Goal: Task Accomplishment & Management: Manage account settings

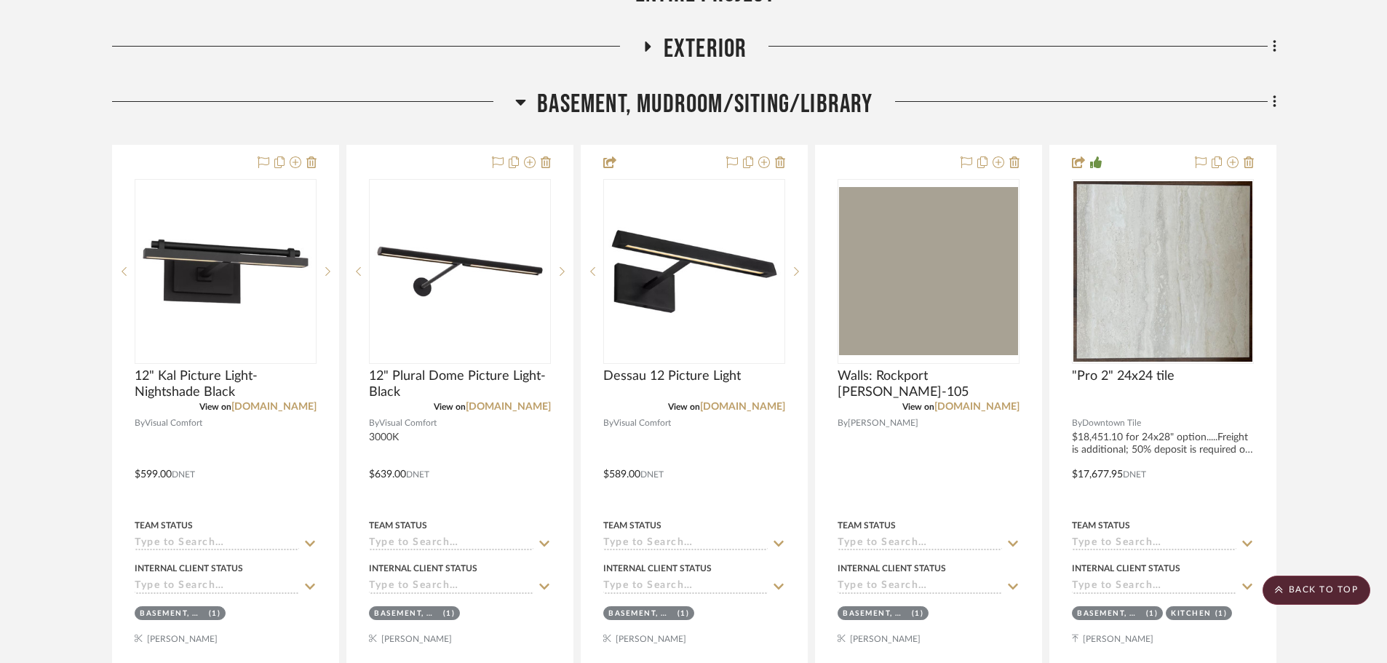
click at [641, 90] on span "Basement, Mudroom/Siting/Library" at bounding box center [704, 104] width 335 height 31
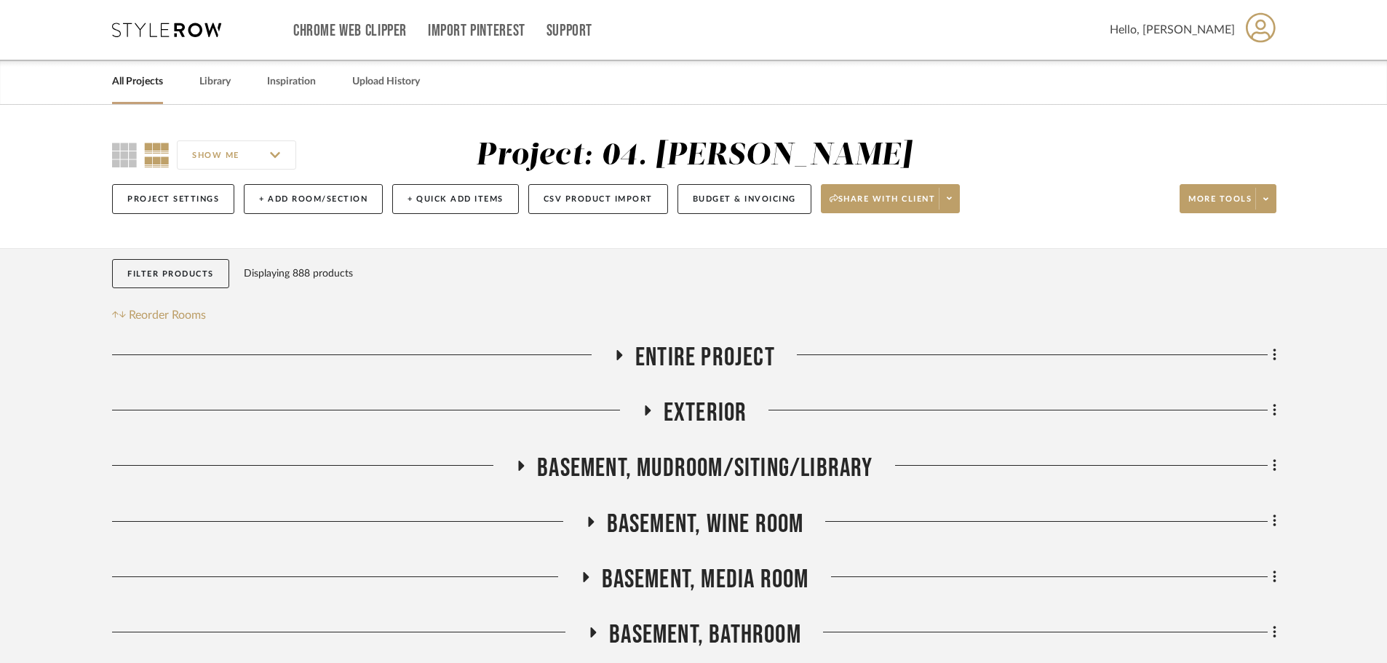
click at [698, 355] on span "Entire Project" at bounding box center [705, 357] width 140 height 31
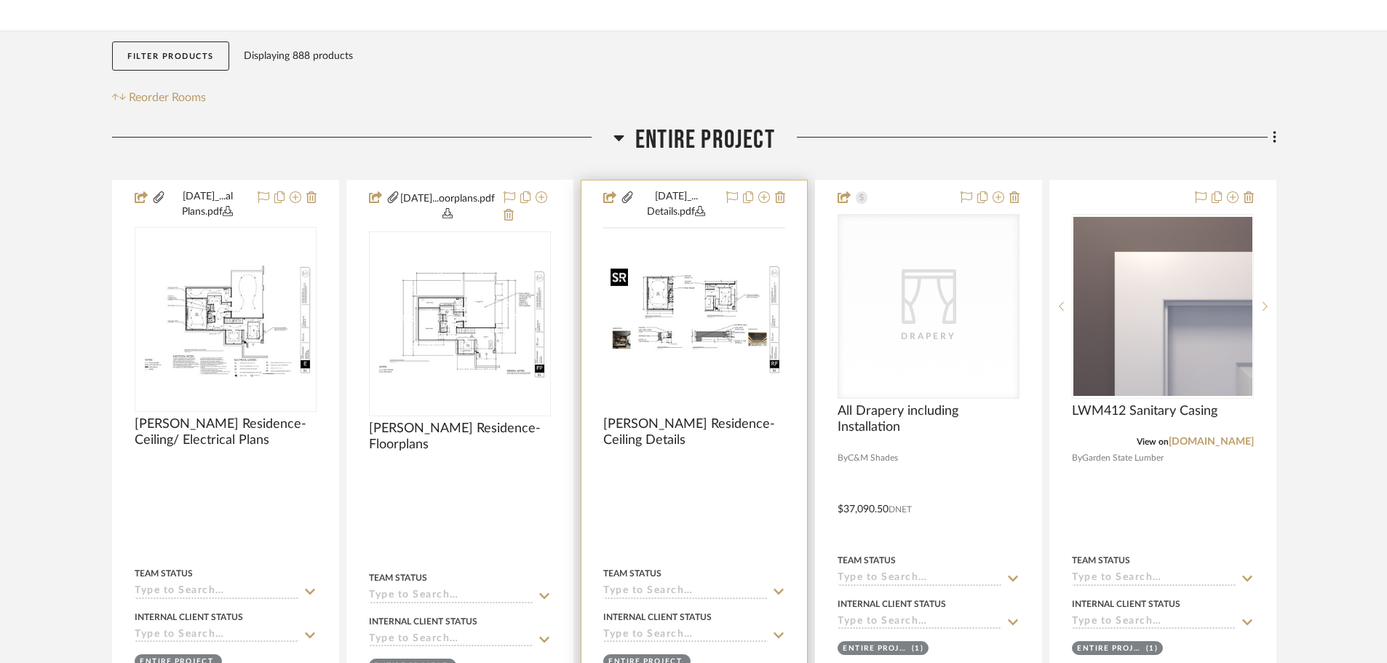
scroll to position [218, 0]
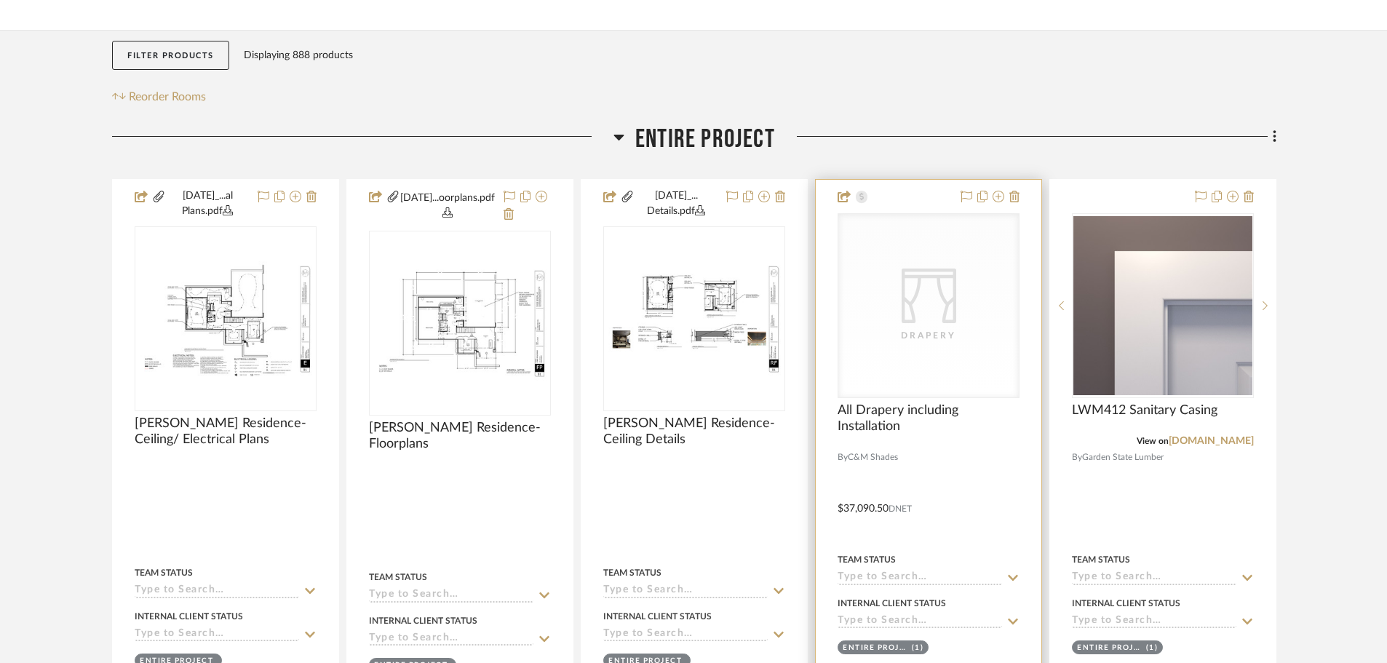
click at [825, 402] on div at bounding box center [929, 451] width 226 height 542
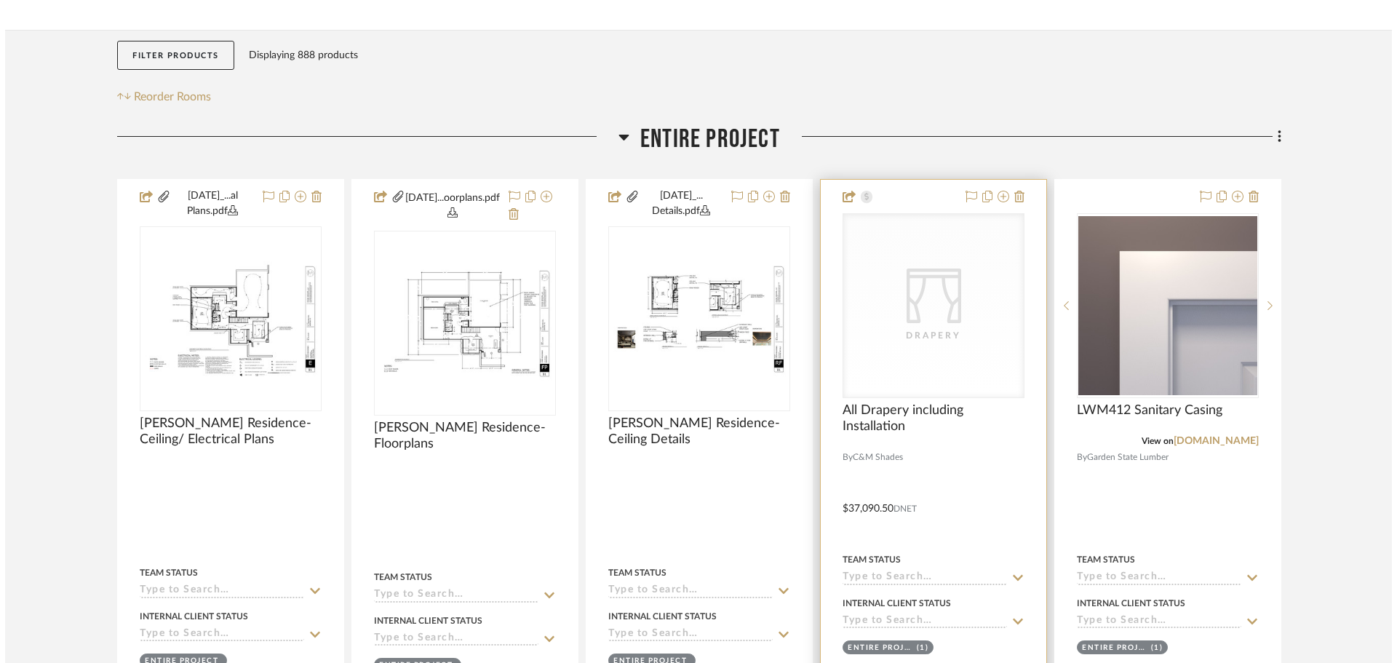
scroll to position [0, 0]
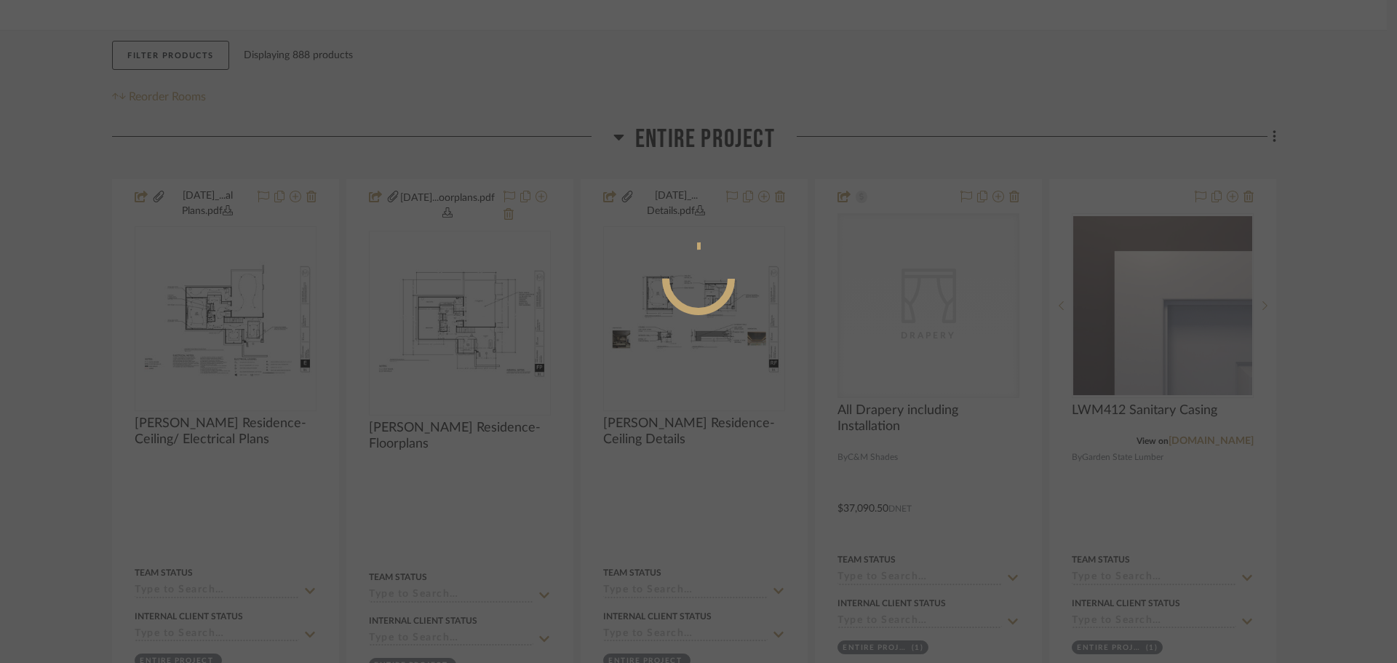
click at [869, 414] on div at bounding box center [698, 331] width 1397 height 663
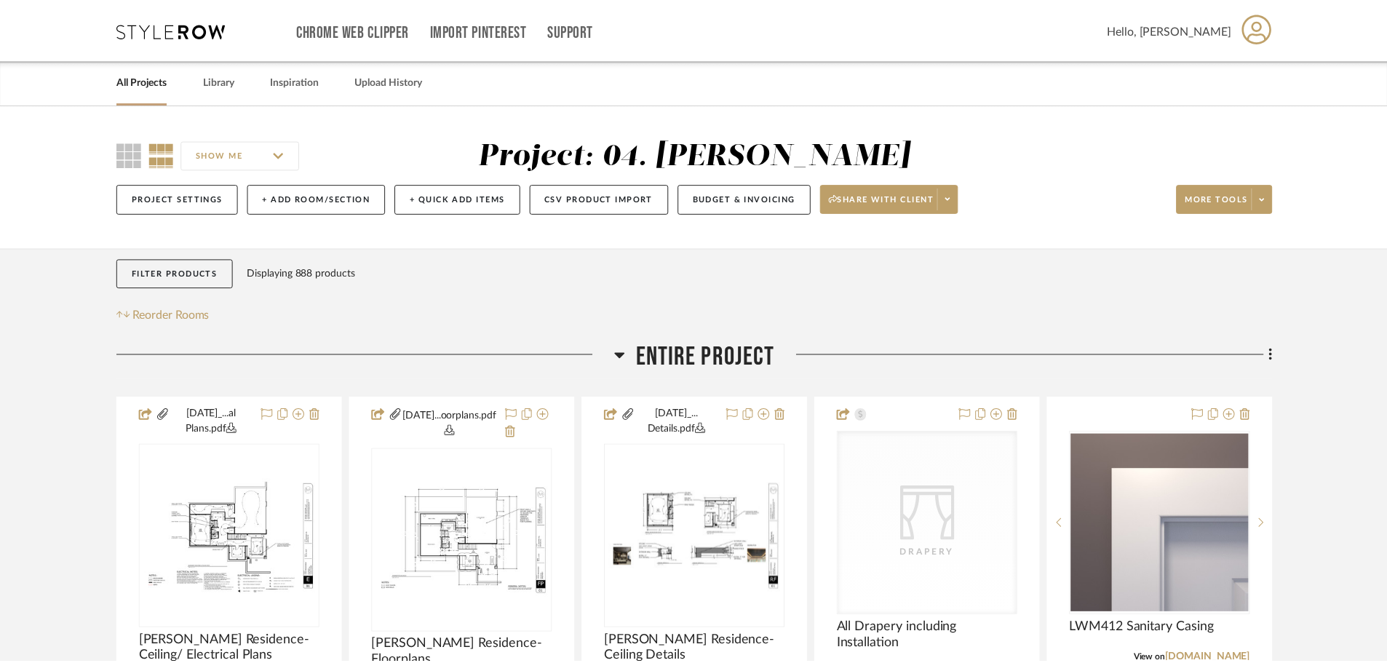
scroll to position [218, 0]
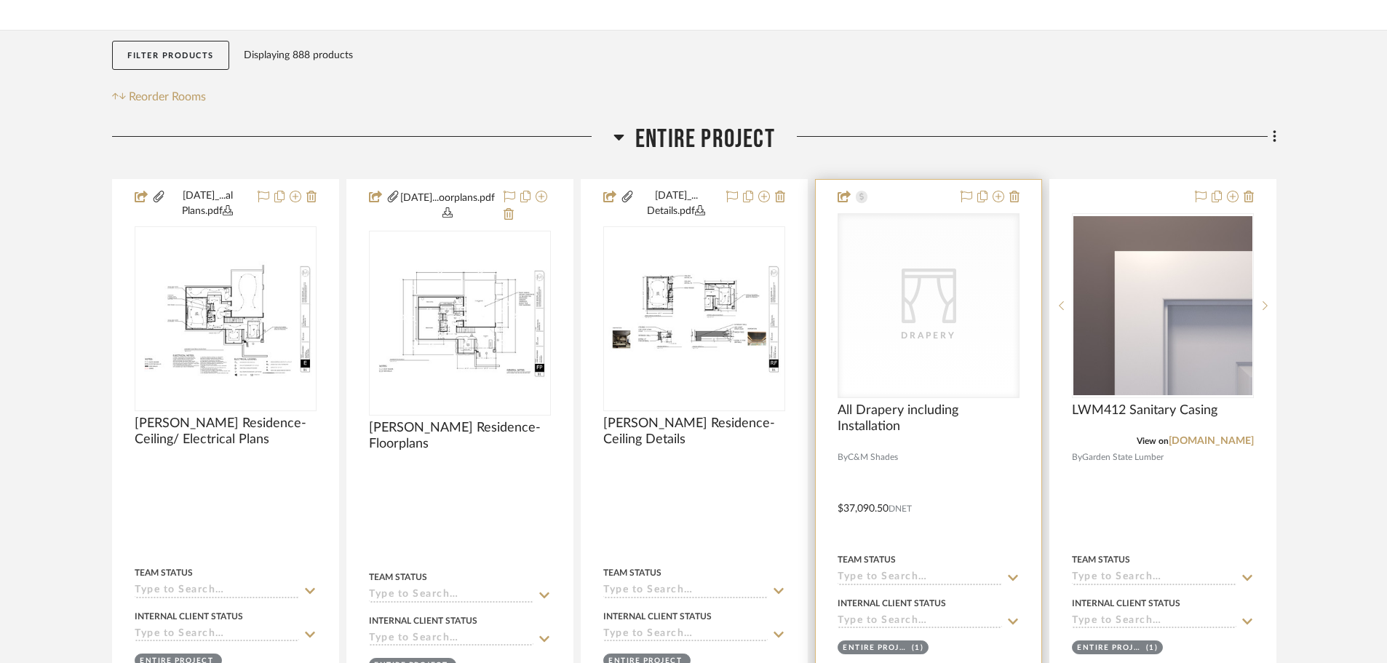
click at [906, 402] on div at bounding box center [929, 451] width 226 height 542
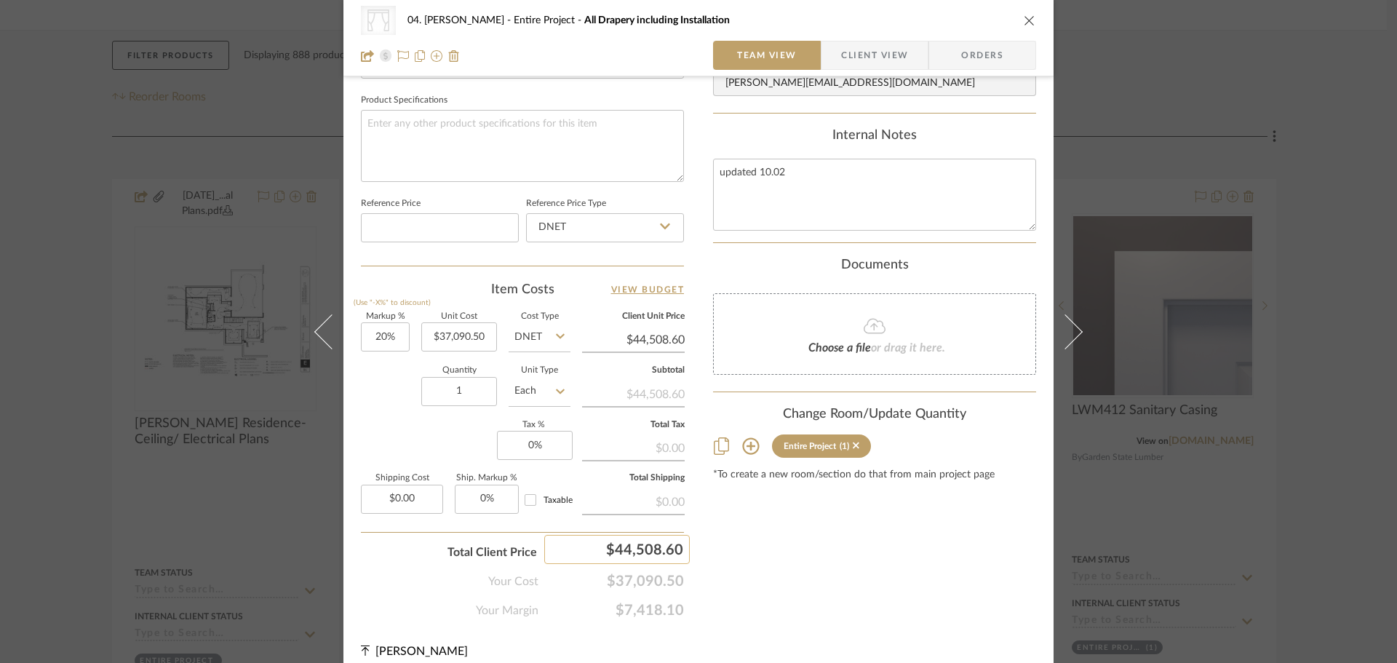
scroll to position [689, 0]
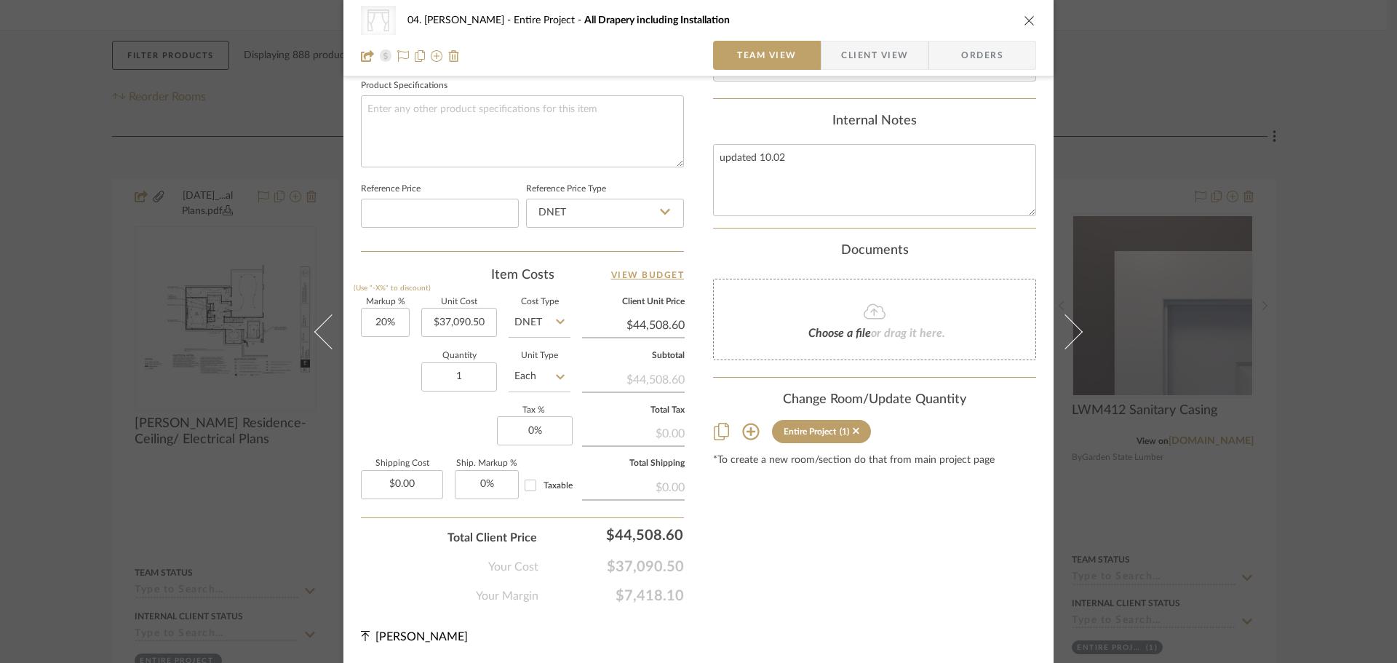
click at [832, 531] on div "Content here copies to Client View - confirm visibility there. Show in Client D…" at bounding box center [874, 7] width 323 height 1195
click at [74, 504] on div "CategoryIconFabrics Created with Sketch. Drapery 04. Linck Entire Project All D…" at bounding box center [698, 331] width 1397 height 663
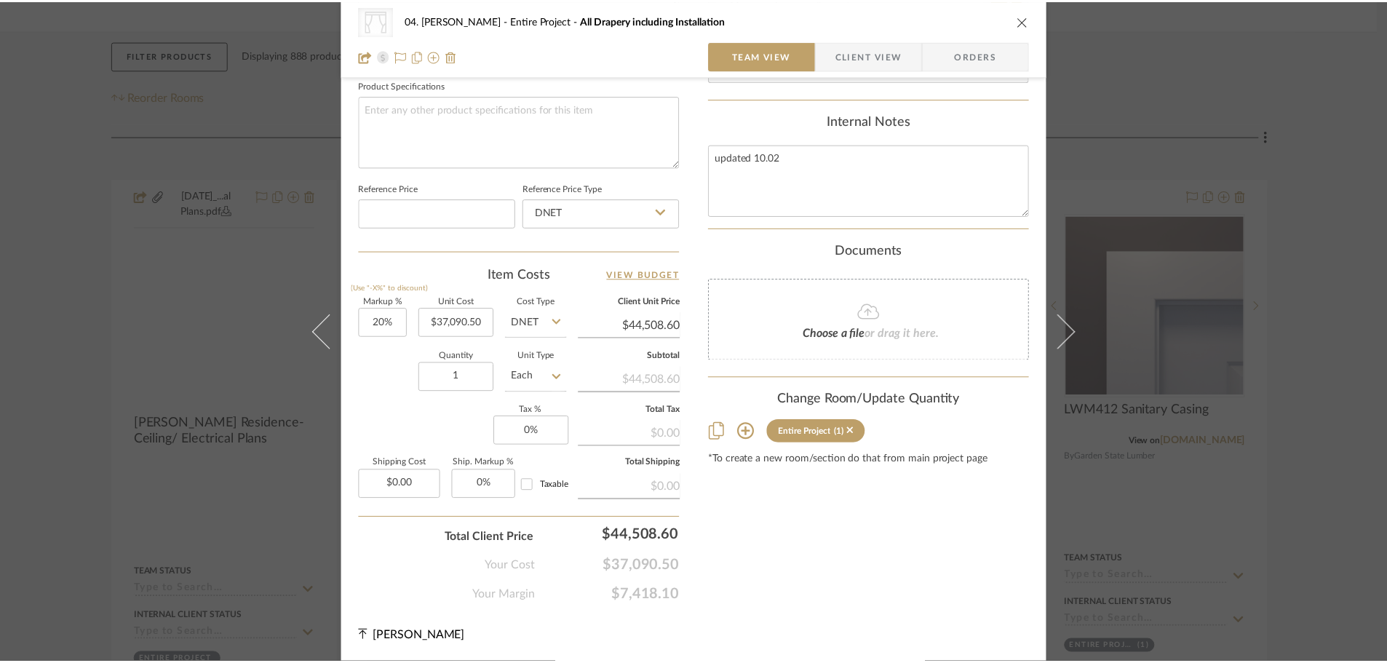
scroll to position [218, 0]
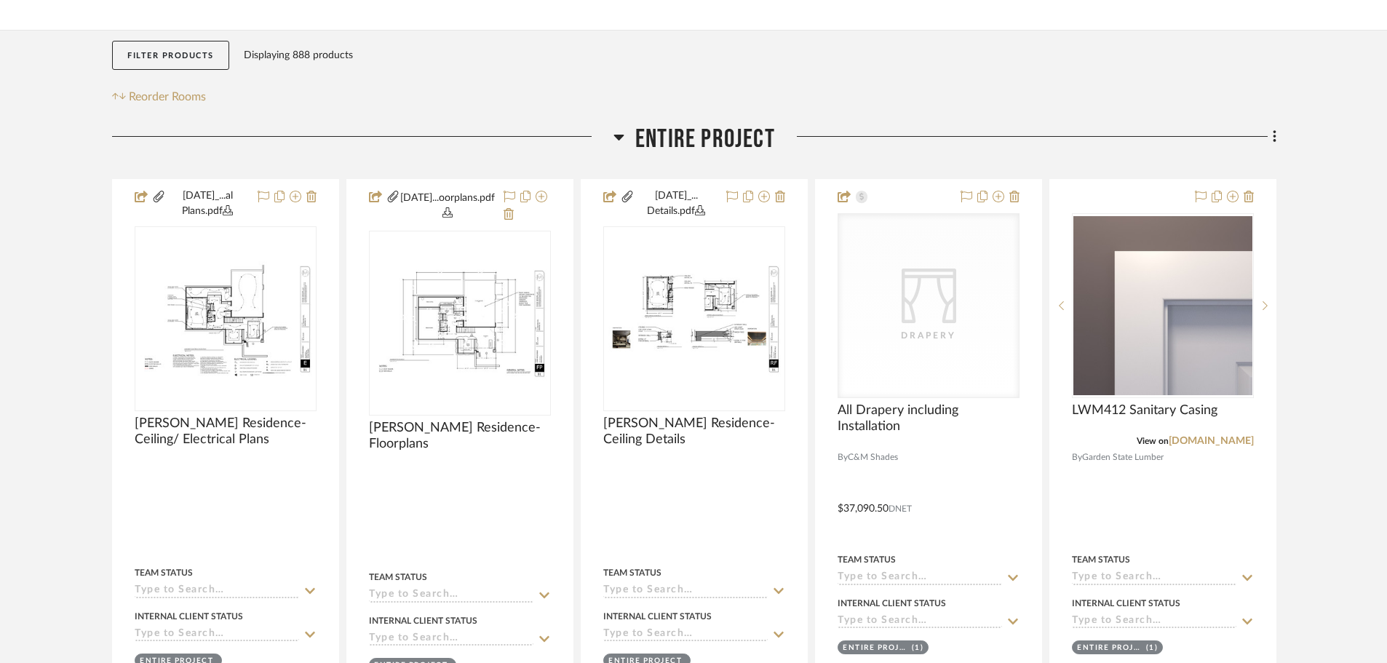
click at [705, 143] on span "Entire Project" at bounding box center [705, 139] width 140 height 31
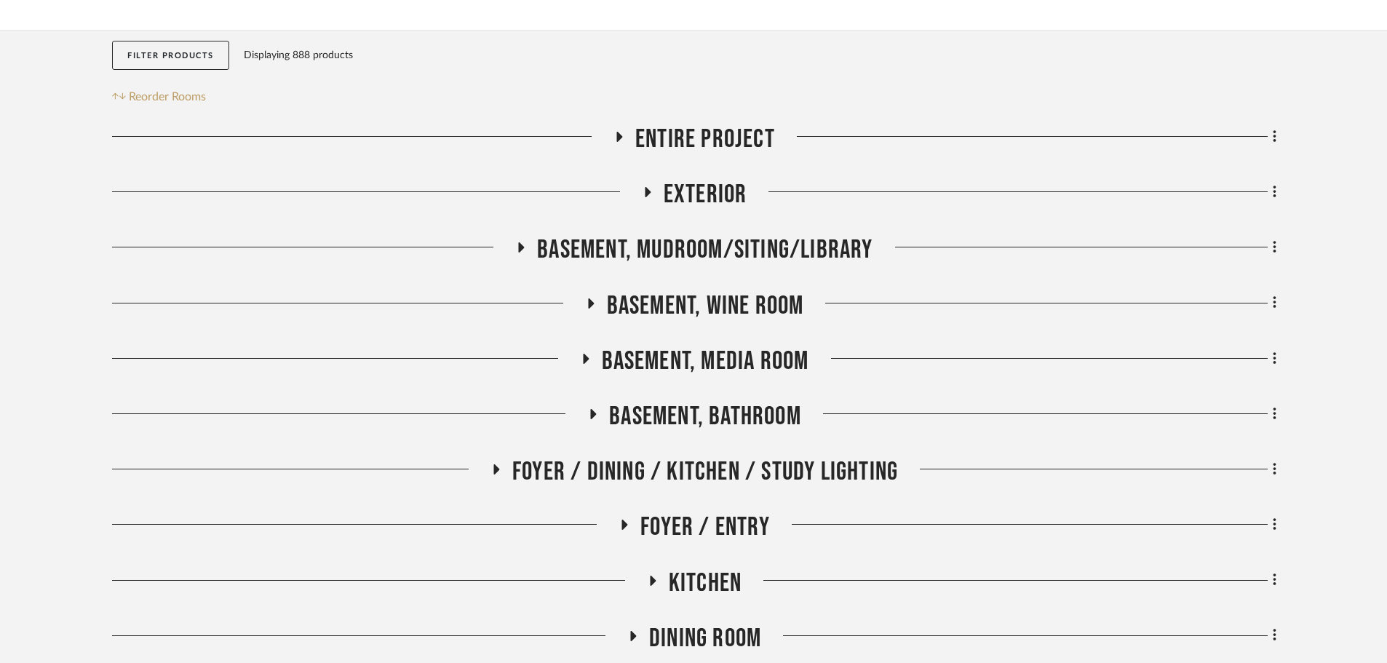
click at [726, 414] on span "Basement, Bathroom" at bounding box center [705, 416] width 192 height 31
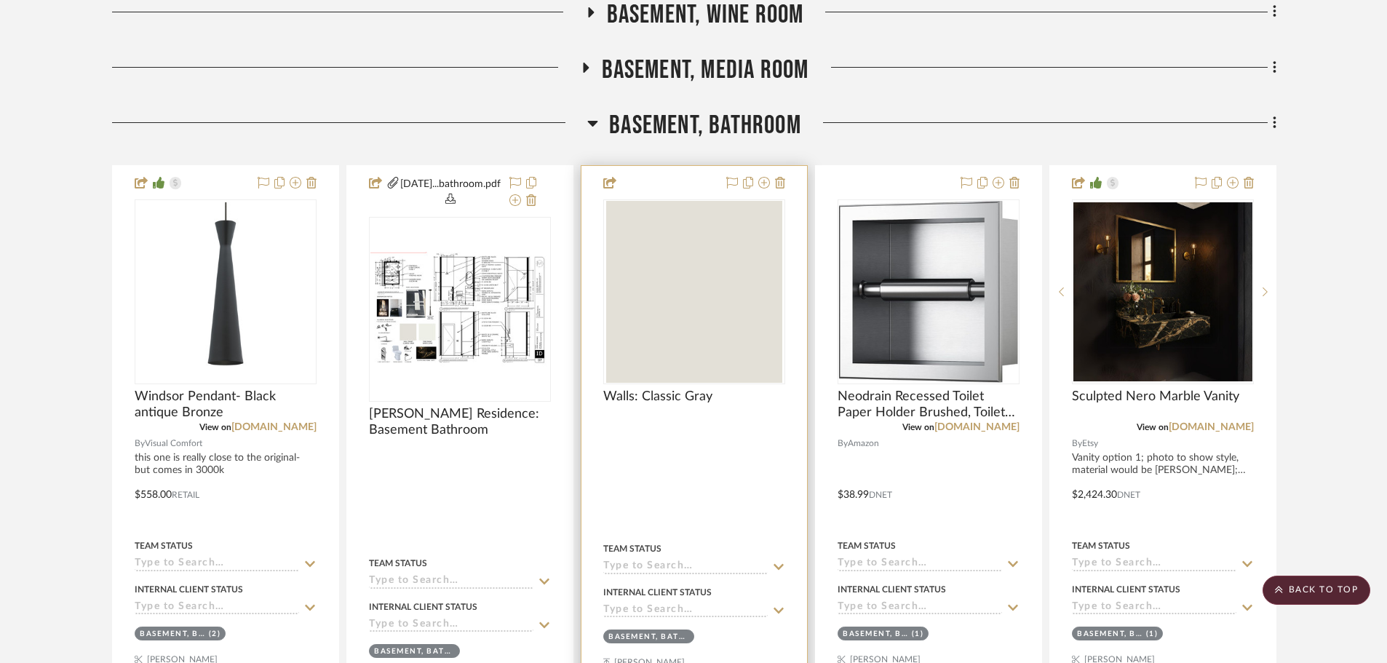
scroll to position [728, 0]
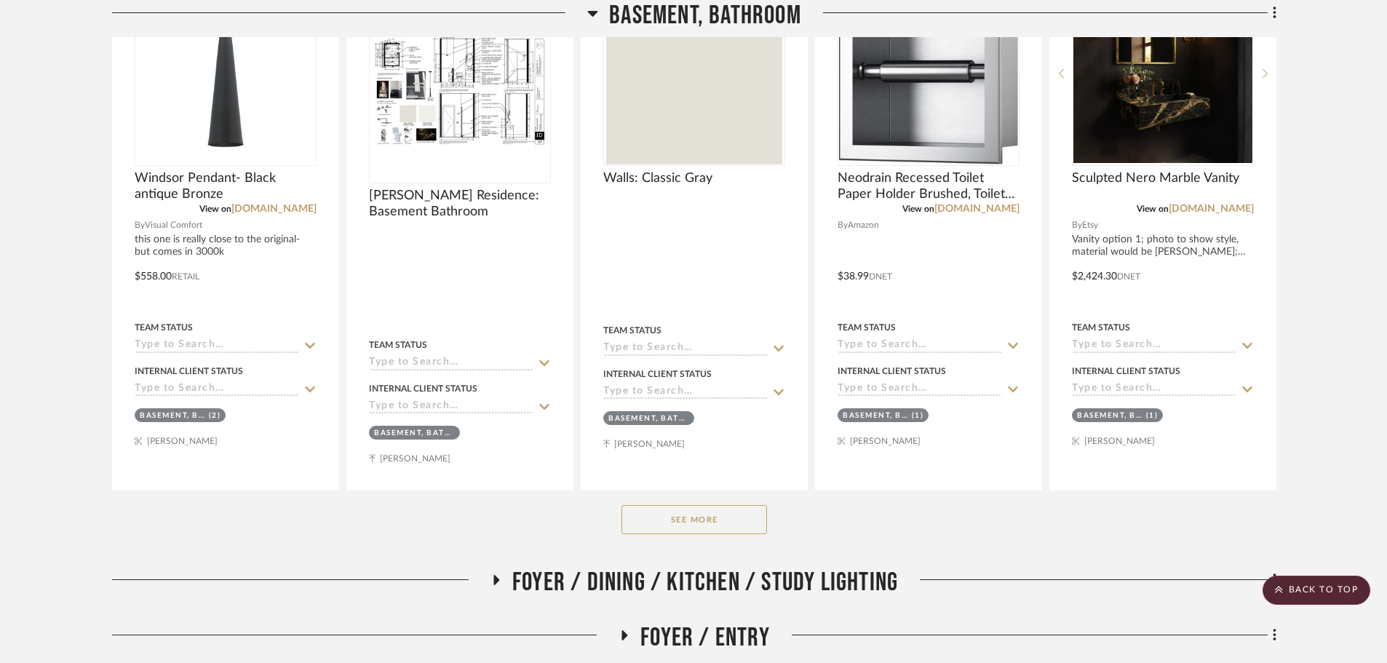
click at [647, 518] on button "See More" at bounding box center [694, 519] width 146 height 29
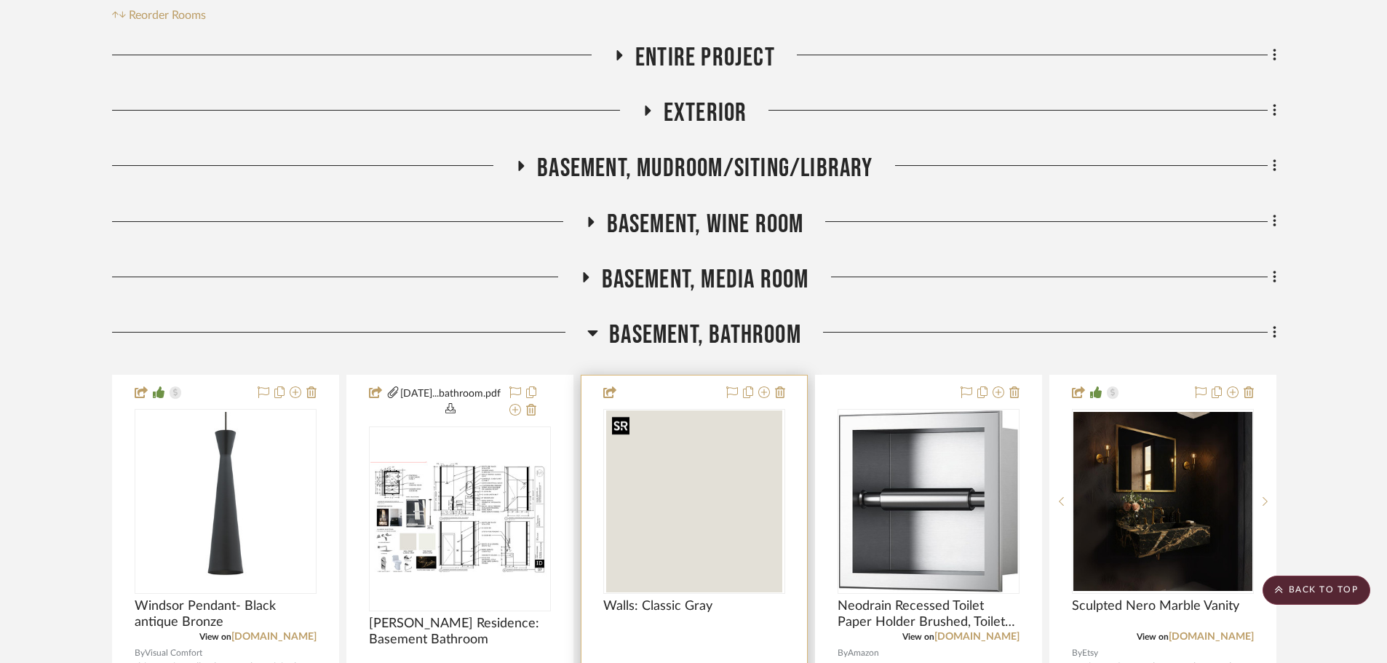
scroll to position [291, 0]
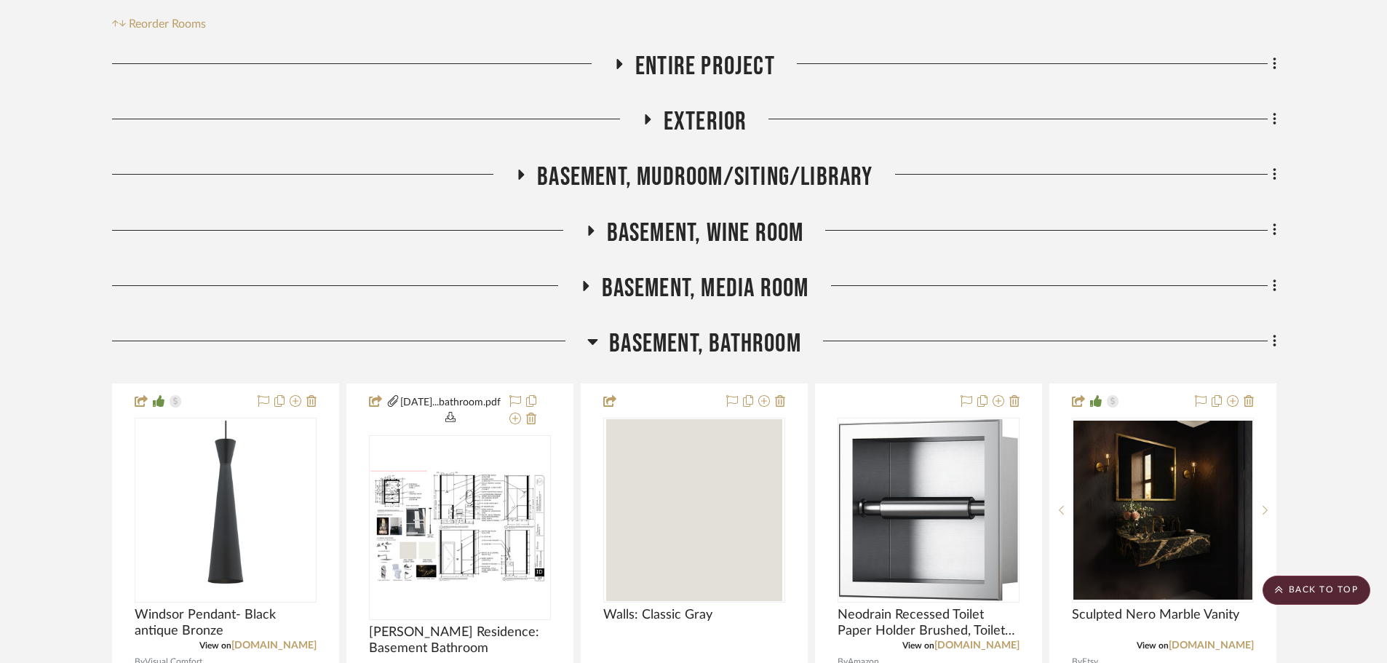
click at [701, 354] on span "Basement, Bathroom" at bounding box center [705, 343] width 192 height 31
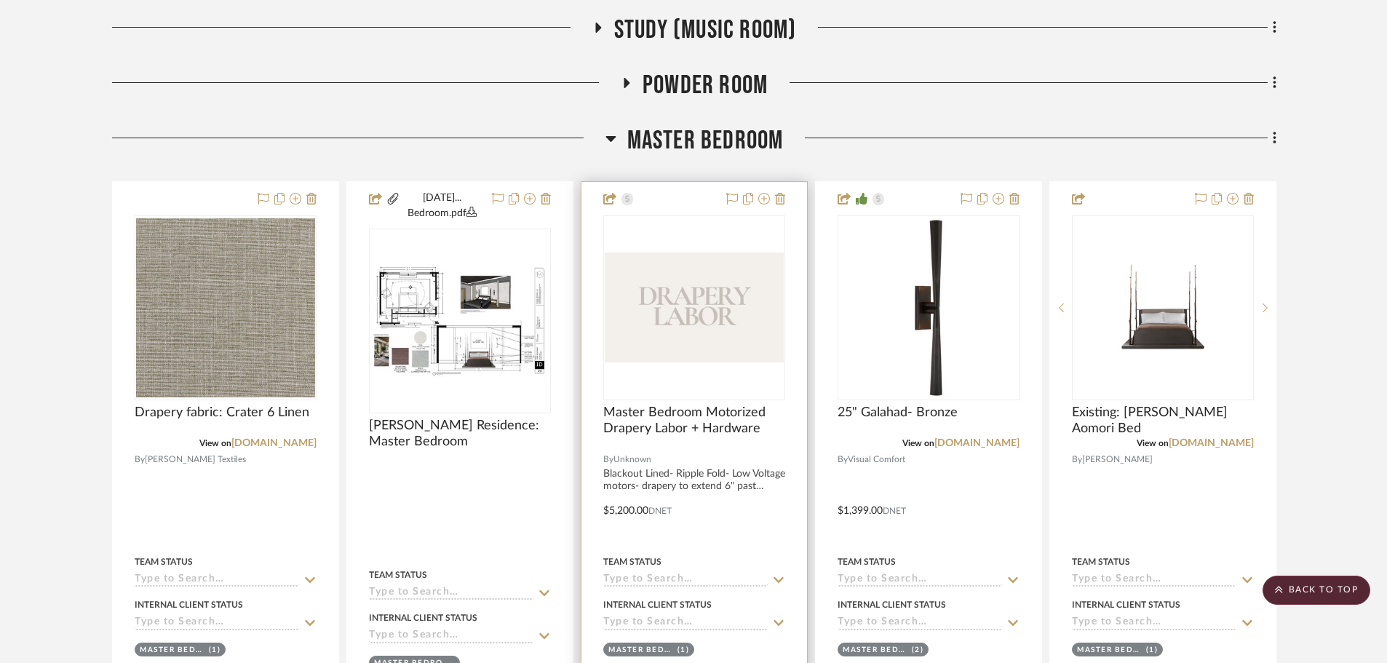
scroll to position [946, 0]
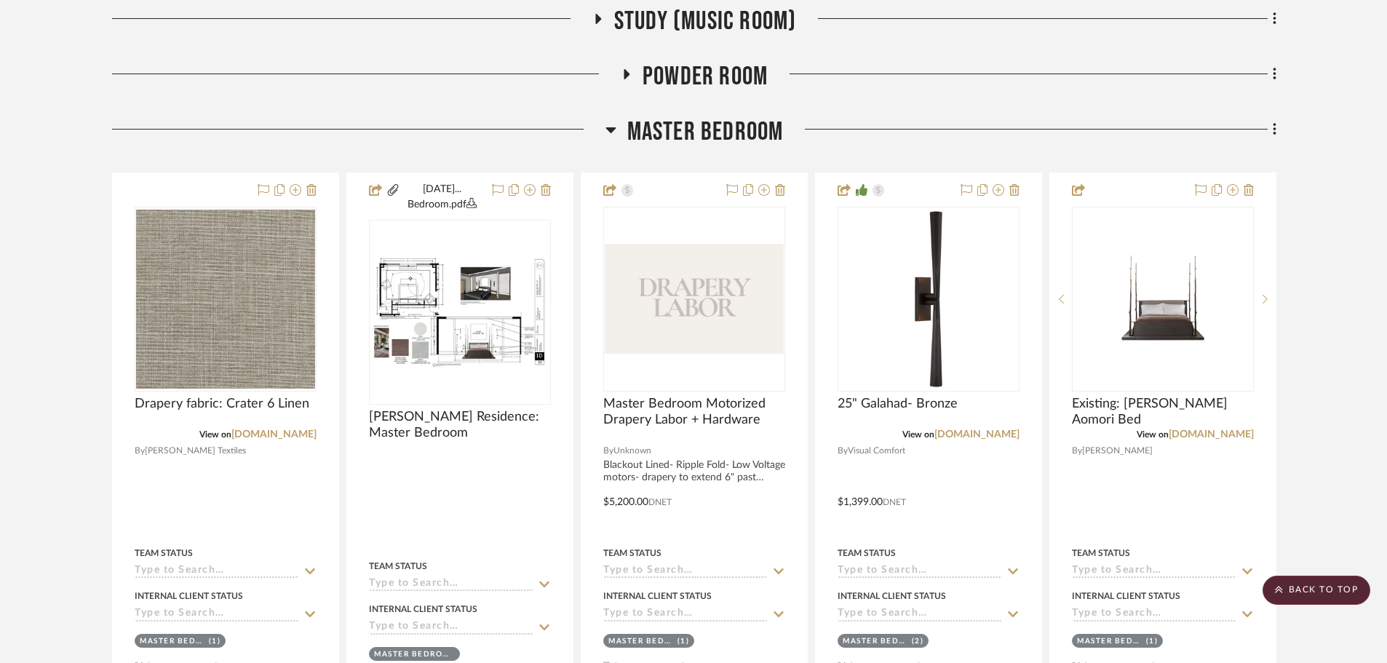
click at [692, 138] on span "Master Bedroom" at bounding box center [705, 131] width 156 height 31
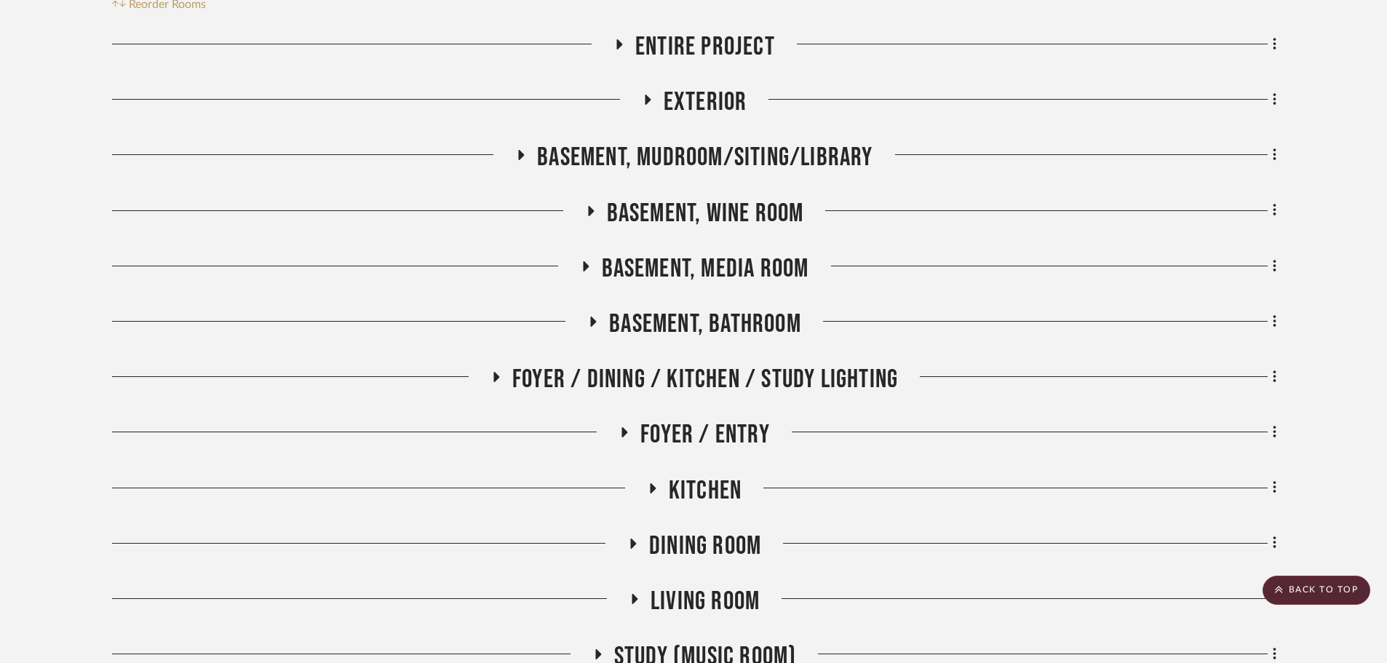
scroll to position [291, 0]
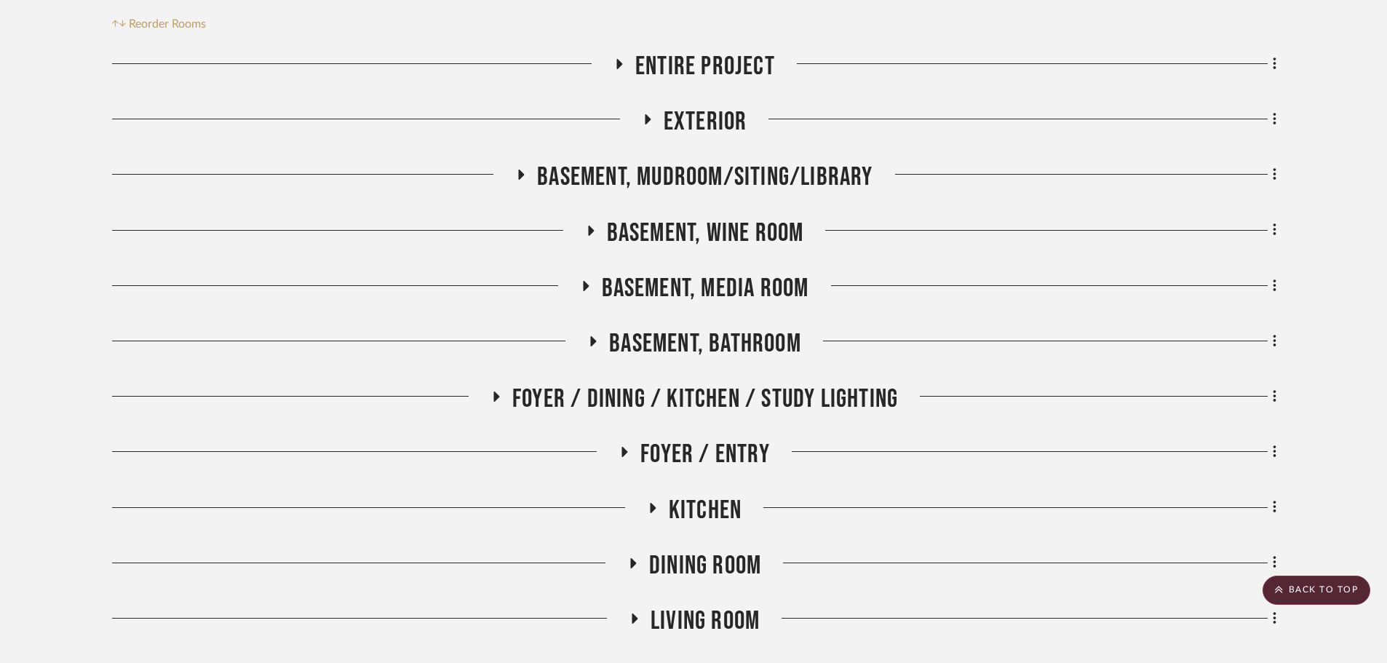
click at [687, 504] on span "Kitchen" at bounding box center [705, 510] width 73 height 31
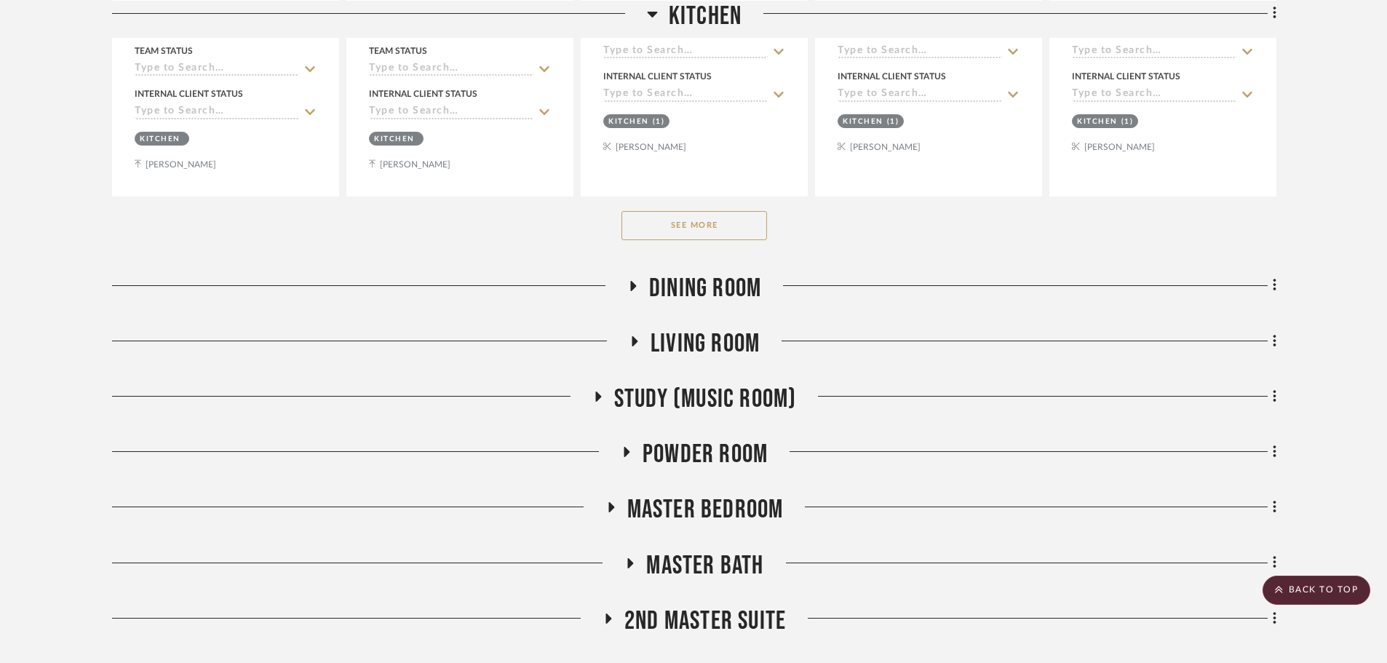
scroll to position [1092, 0]
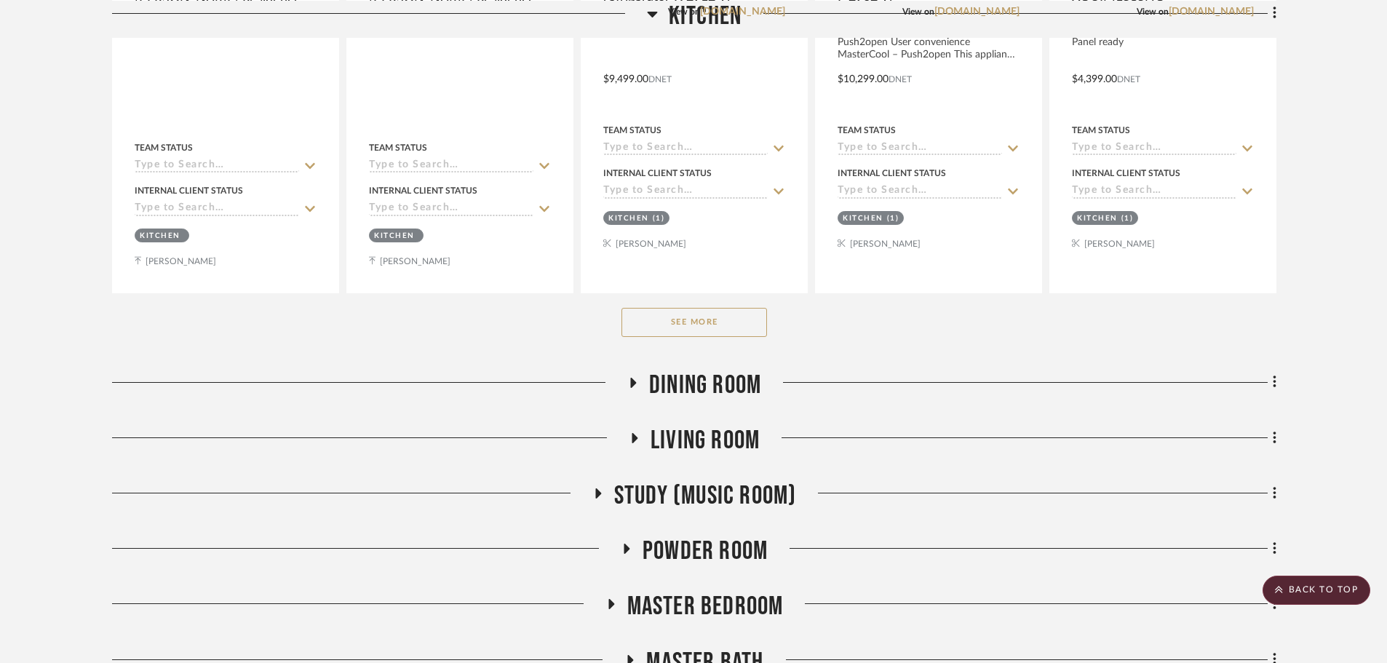
drag, startPoint x: 722, startPoint y: 338, endPoint x: 719, endPoint y: 325, distance: 13.4
click at [721, 338] on div "See More" at bounding box center [694, 322] width 1164 height 58
click at [718, 322] on button "See More" at bounding box center [694, 322] width 146 height 29
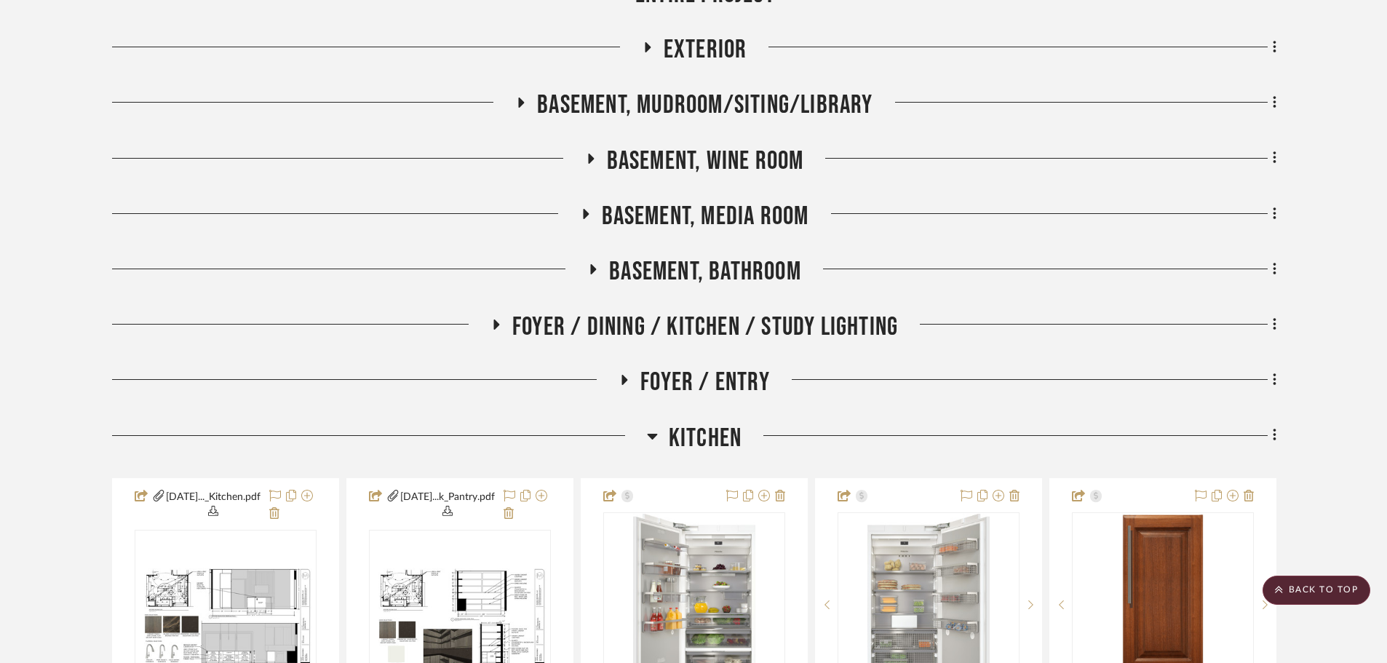
scroll to position [364, 0]
click at [722, 437] on span "Kitchen" at bounding box center [705, 437] width 73 height 31
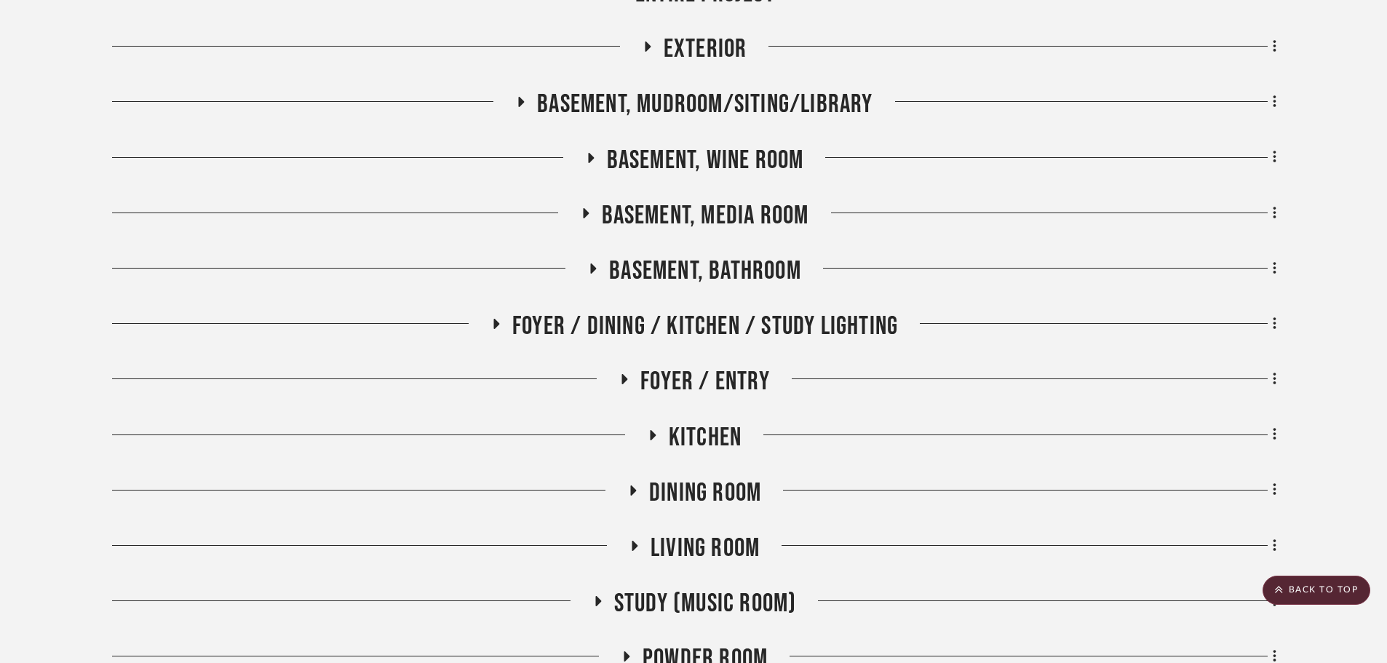
click at [723, 332] on span "Foyer / Dining / Kitchen / Study Lighting" at bounding box center [705, 326] width 386 height 31
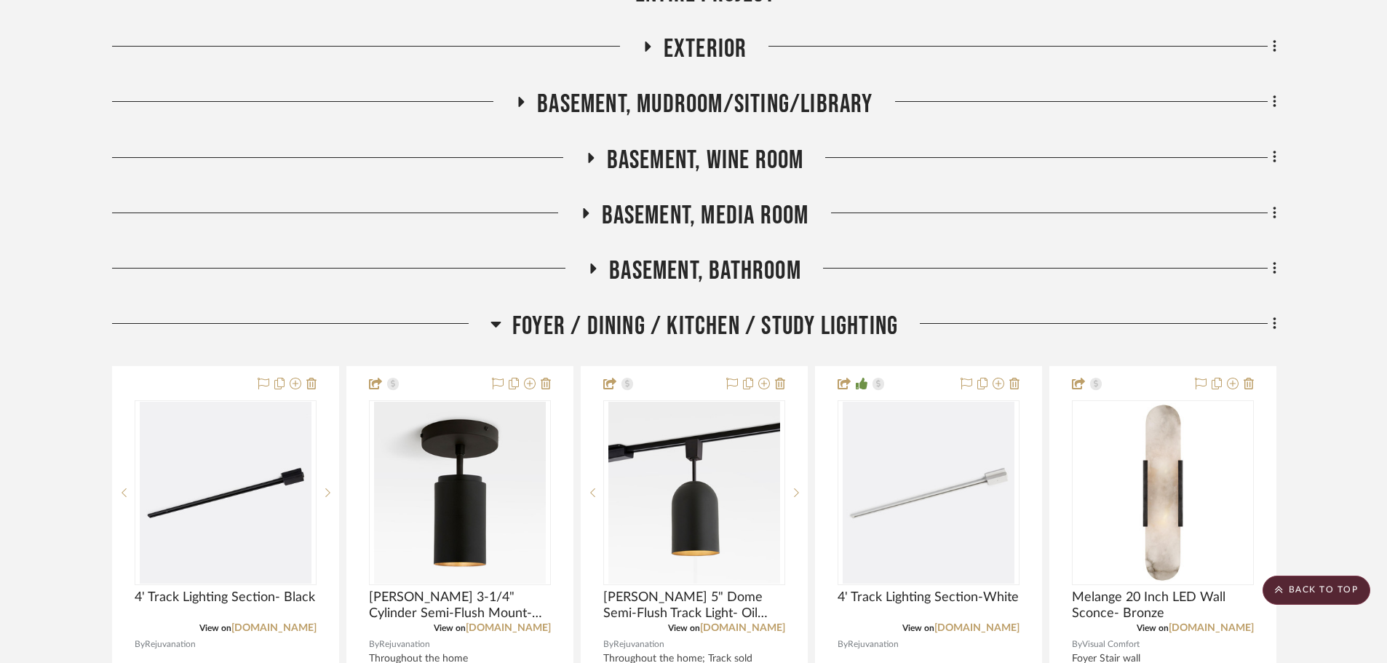
click at [729, 330] on span "Foyer / Dining / Kitchen / Study Lighting" at bounding box center [705, 326] width 386 height 31
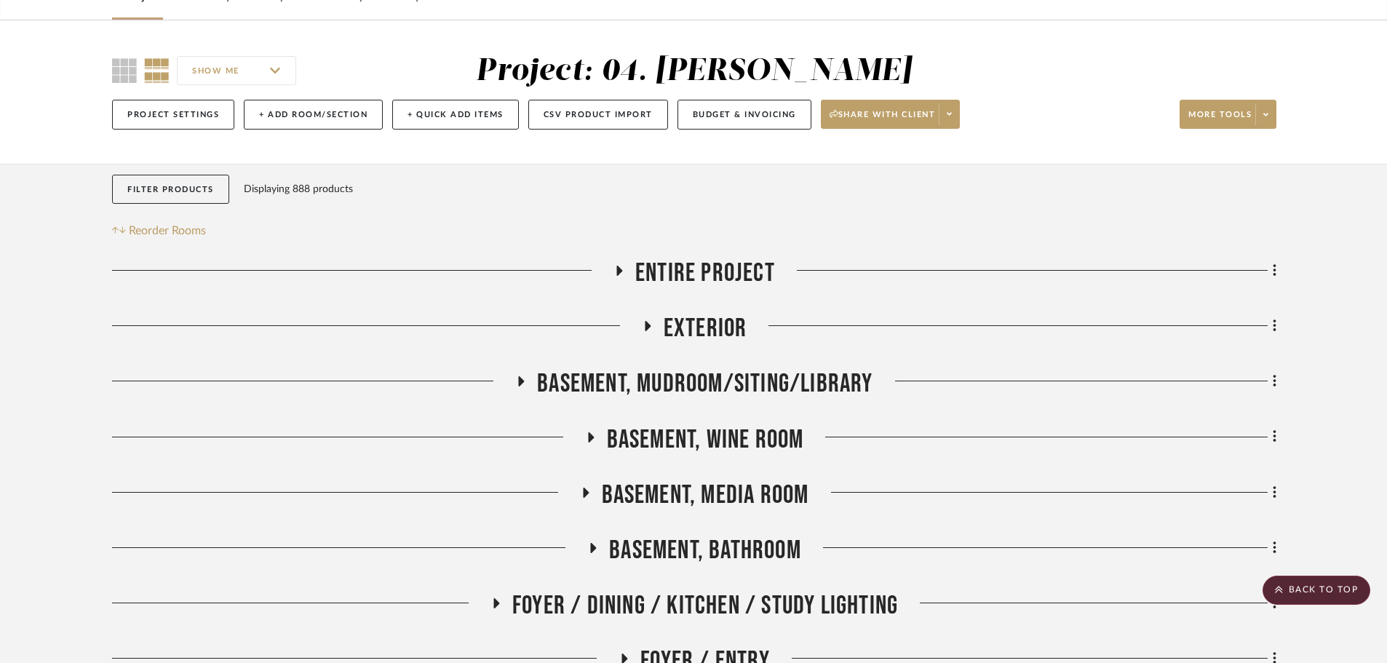
scroll to position [0, 0]
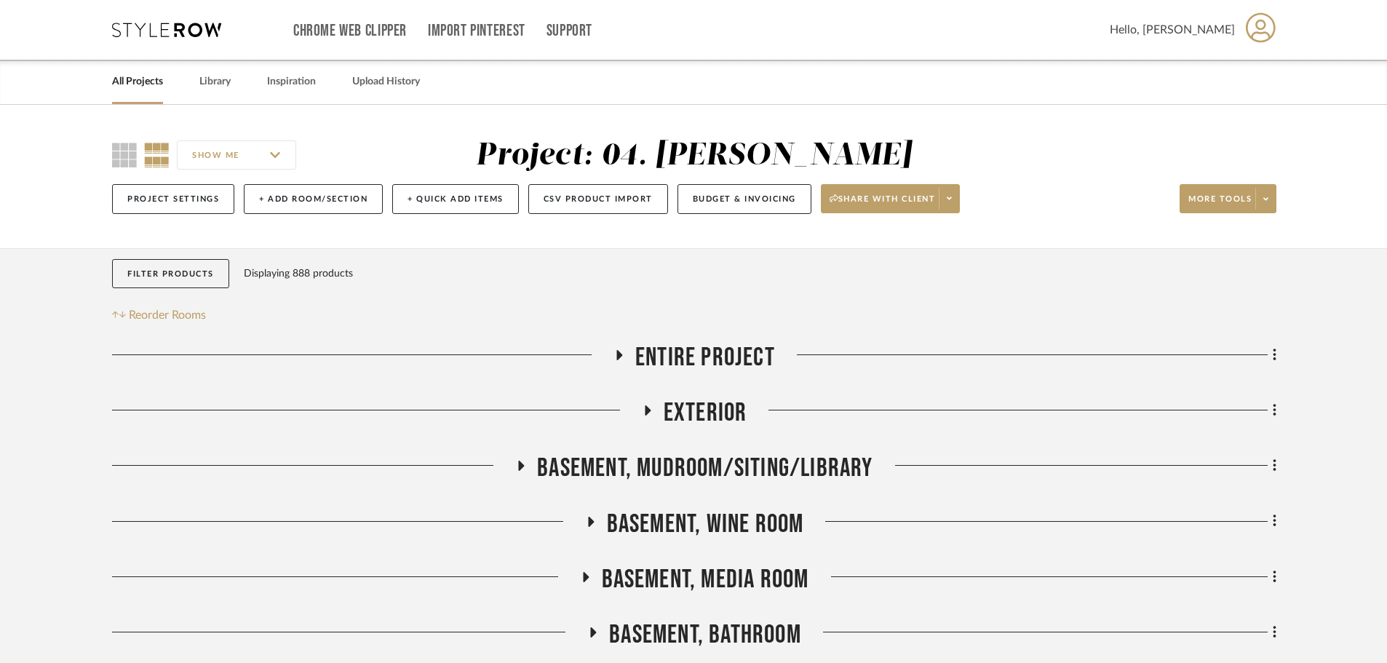
click at [715, 365] on span "Entire Project" at bounding box center [705, 357] width 140 height 31
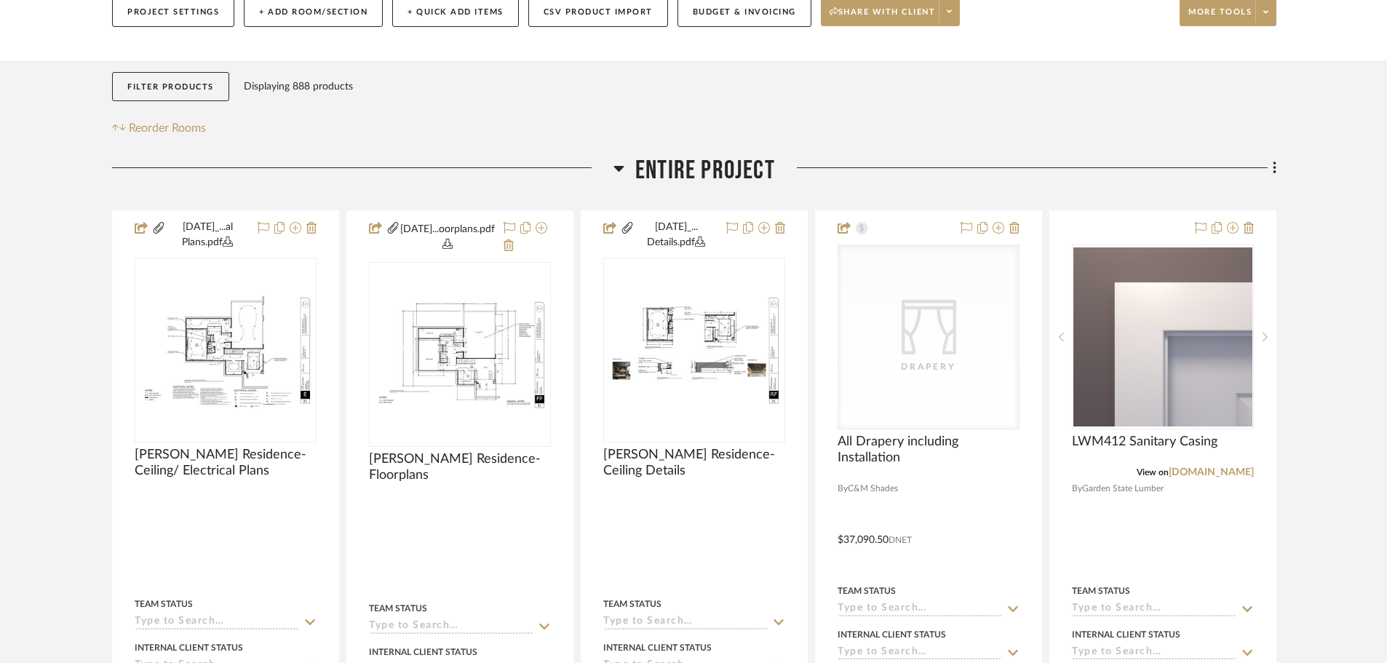
scroll to position [218, 0]
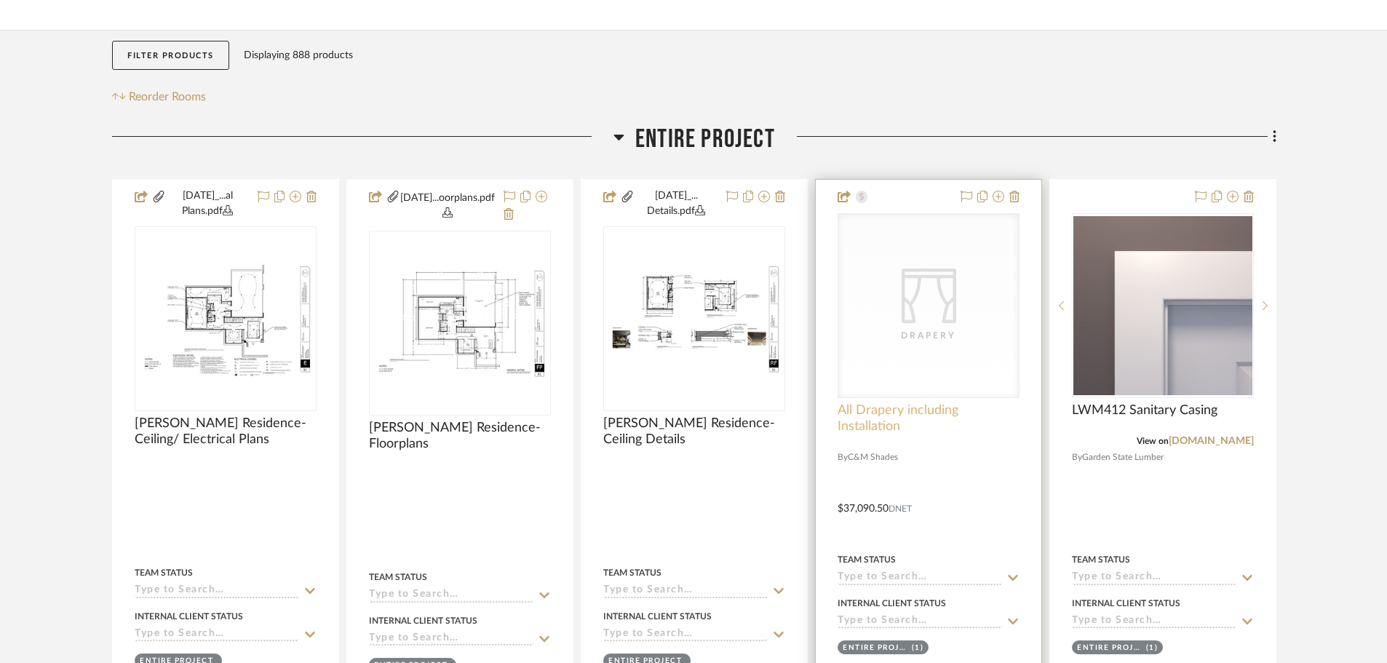
click at [878, 413] on span "All Drapery including Installation" at bounding box center [929, 418] width 182 height 32
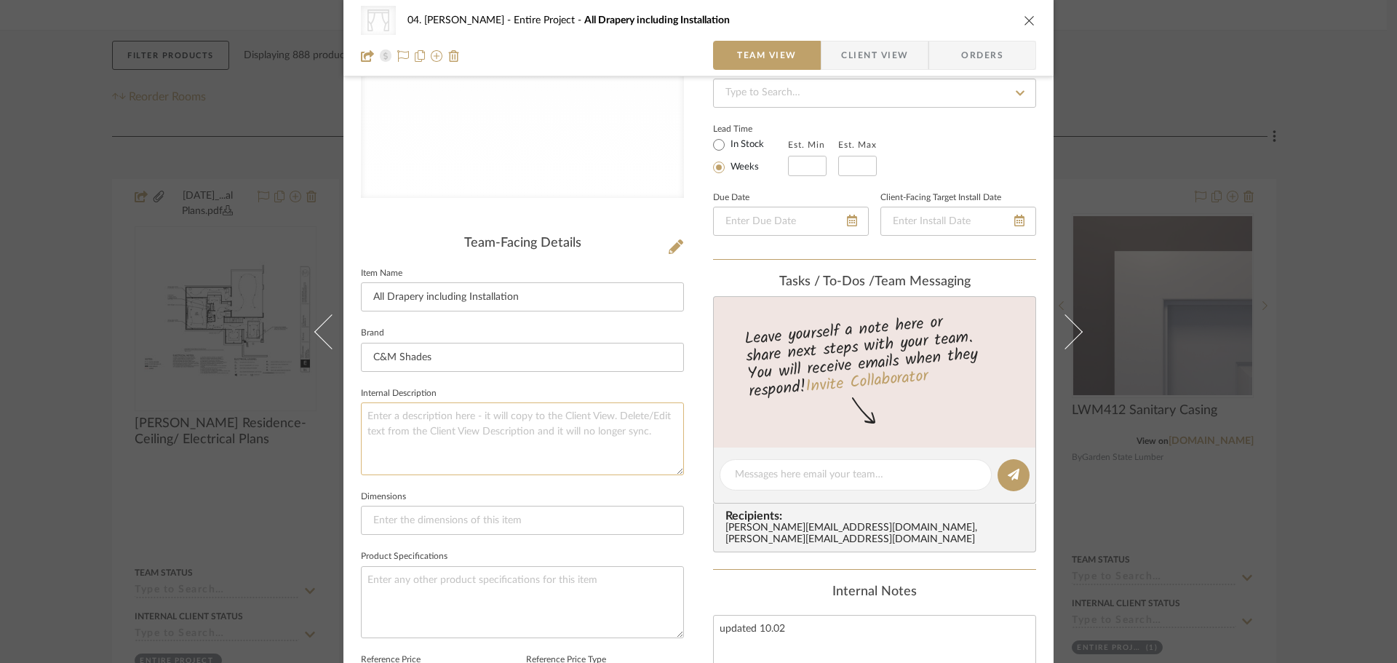
click at [545, 445] on textarea at bounding box center [522, 438] width 323 height 72
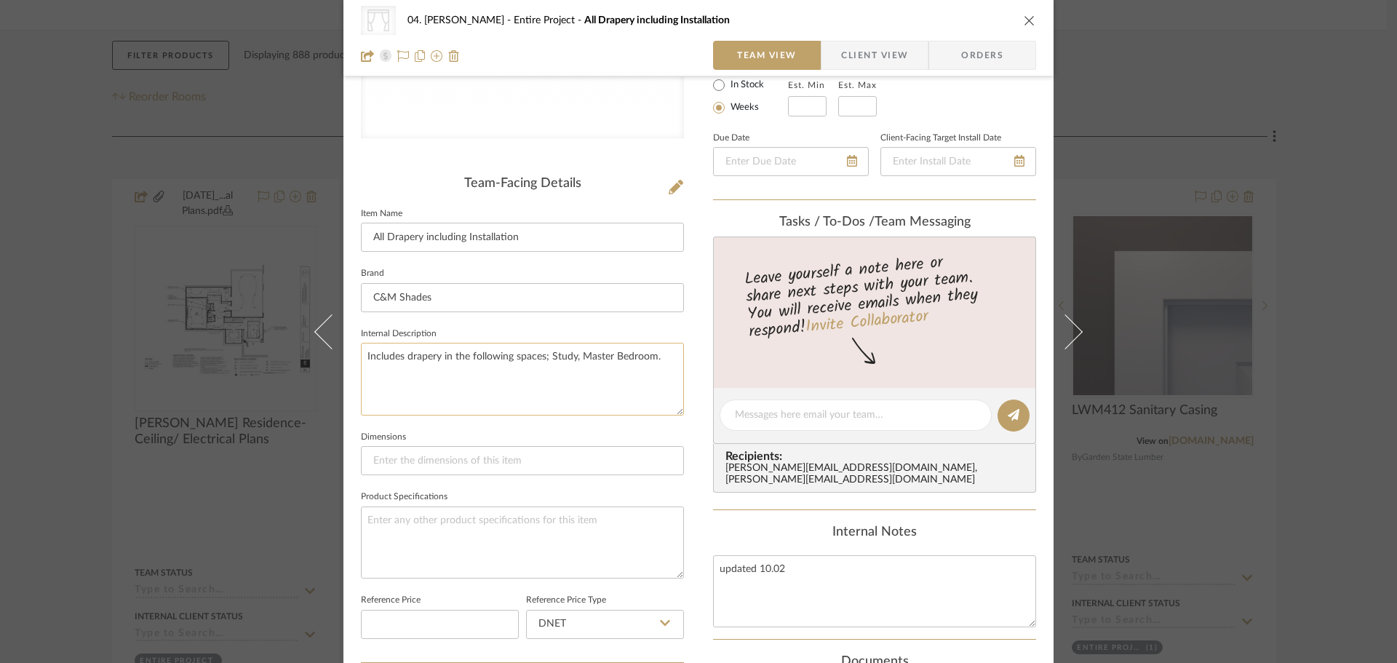
scroll to position [291, 0]
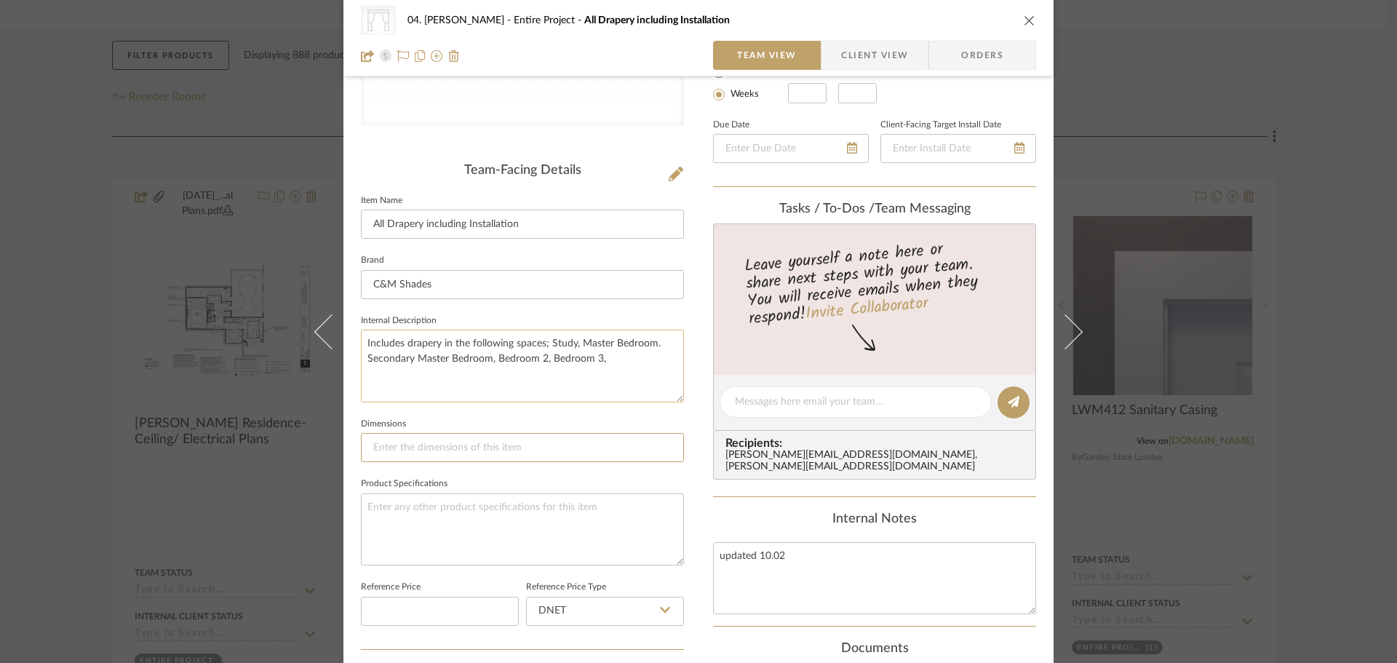
type textarea "Includes drapery in the following spaces; Study, Master Bedroom. Secondary Mast…"
click at [545, 445] on input at bounding box center [522, 447] width 323 height 29
click at [597, 362] on textarea "Includes drapery in the following spaces; Study, Master Bedroom. Secondary Mast…" at bounding box center [522, 366] width 323 height 72
type textarea "Includes drapery in the following spaces; Study, Master Bedroom. Secondary Mast…"
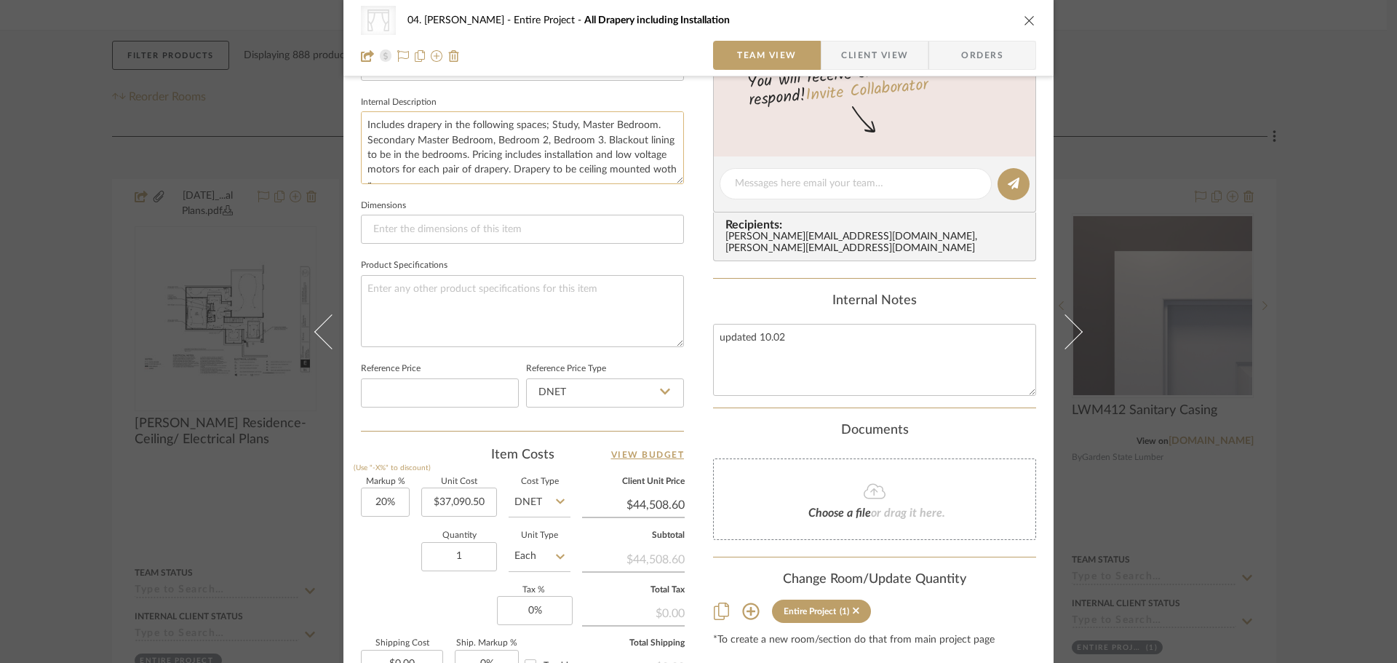
scroll to position [7, 0]
type textarea "Includes drapery in the following spaces; Study, Master Bedroom. Secondary Mast…"
drag, startPoint x: 464, startPoint y: 179, endPoint x: 484, endPoint y: 187, distance: 21.2
click at [484, 187] on sr-form-field "Internal Description Includes drapery in the following spaces; Study, Master Be…" at bounding box center [522, 143] width 323 height 103
click at [497, 175] on textarea "Includes drapery in the following spaces; Study, Master Bedroom. Secondary Mast…" at bounding box center [522, 147] width 323 height 72
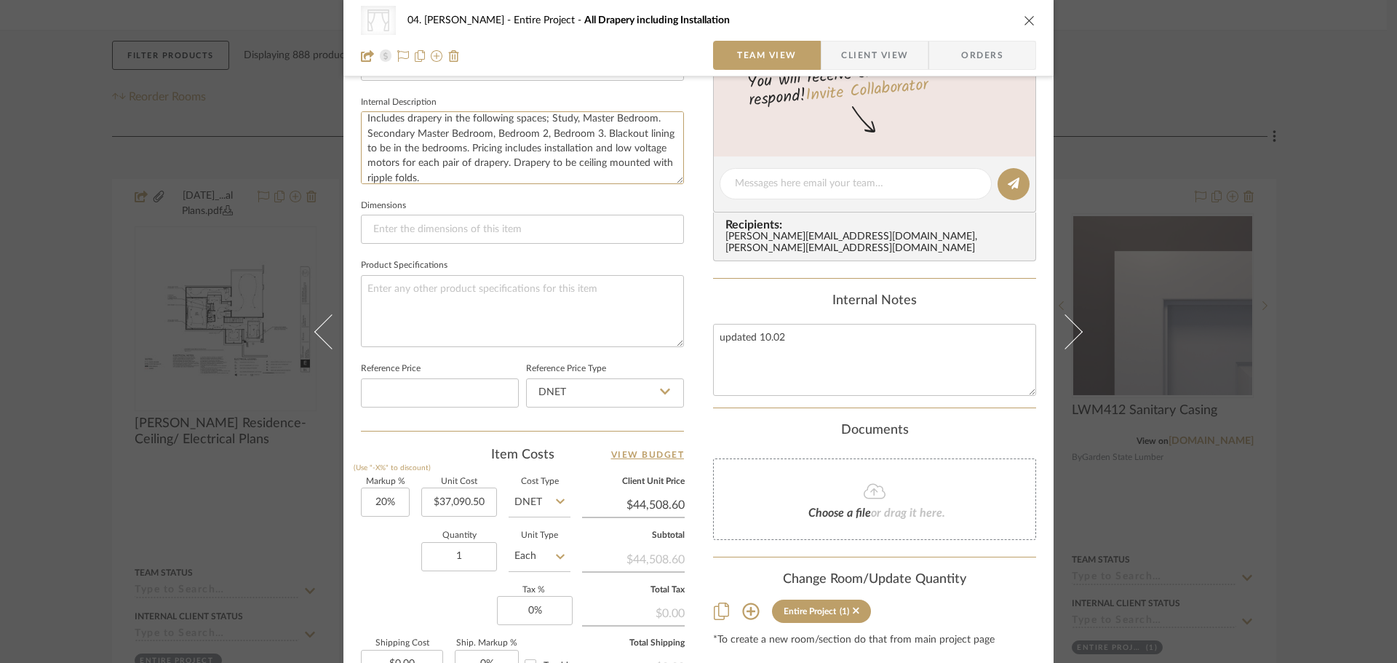
type textarea "Includes drapery in the following spaces; Study, Master Bedroom. Secondary Mast…"
click at [574, 204] on fieldset "Dimensions" at bounding box center [522, 220] width 323 height 49
click at [1284, 390] on div "CategoryIconFabrics Created with Sketch. Drapery 04. Linck Entire Project All D…" at bounding box center [698, 331] width 1397 height 663
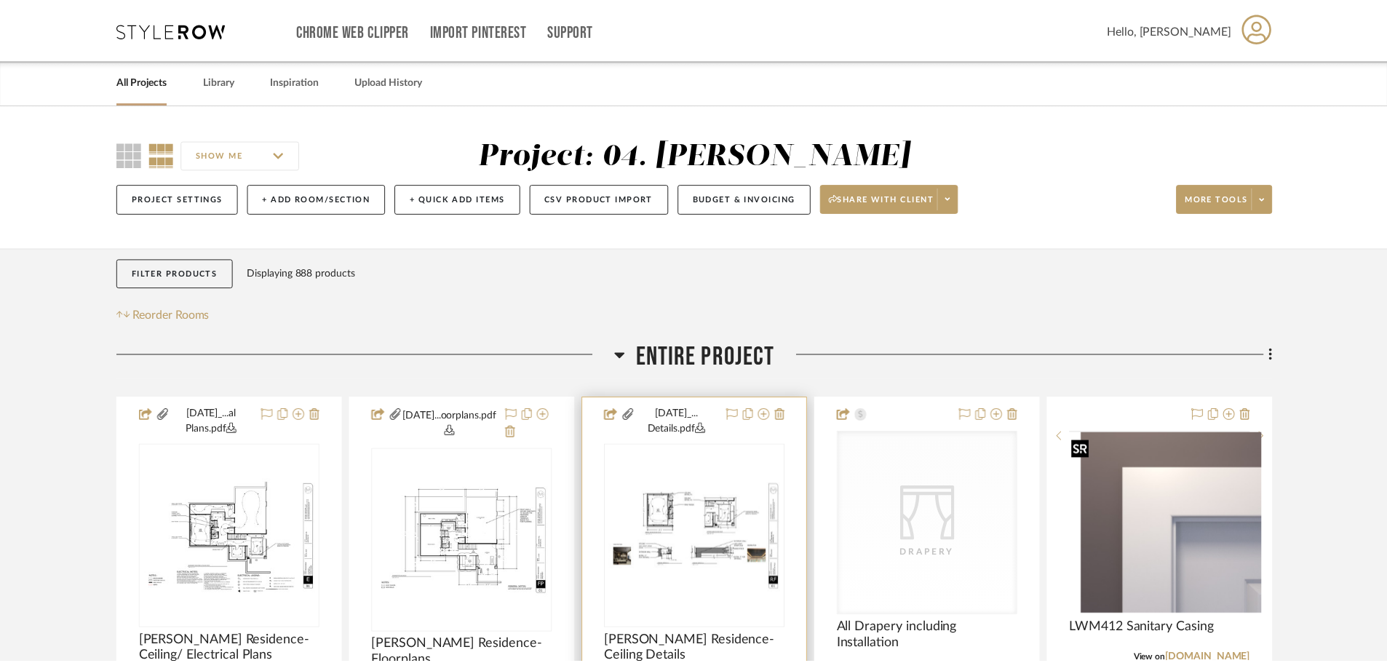
scroll to position [218, 0]
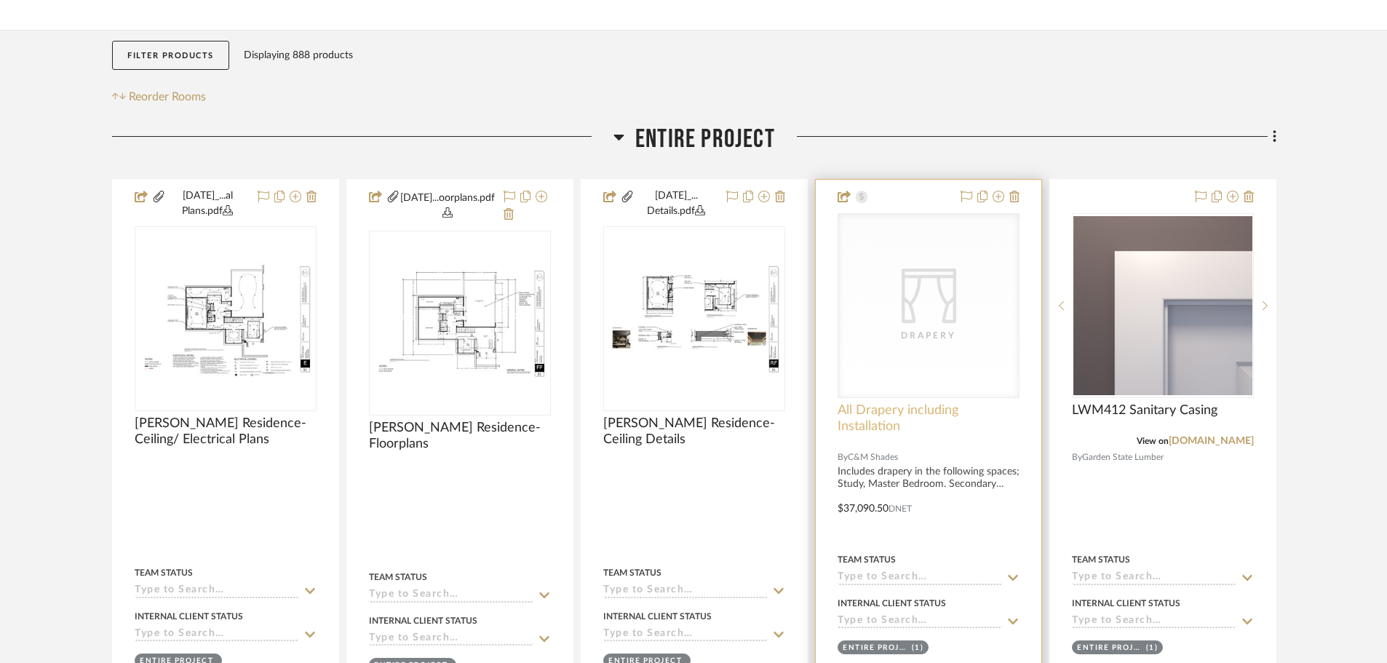
click at [869, 419] on span "All Drapery including Installation" at bounding box center [929, 418] width 182 height 32
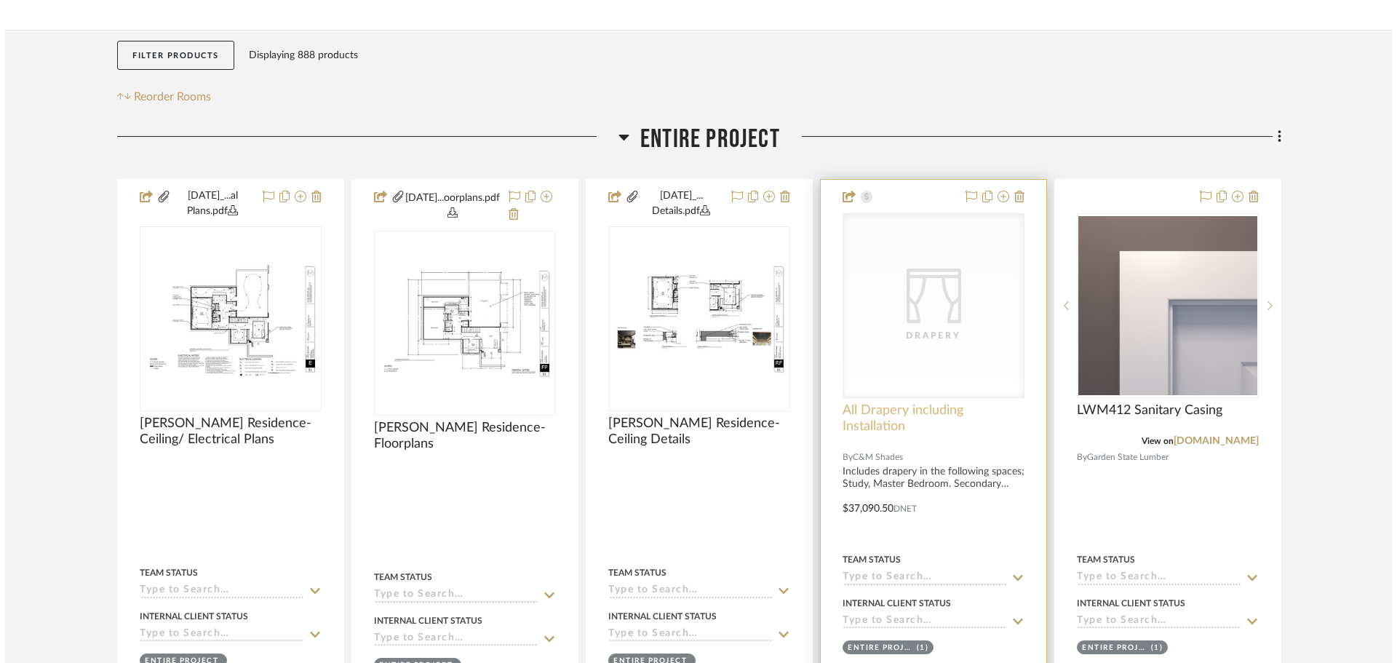
scroll to position [0, 0]
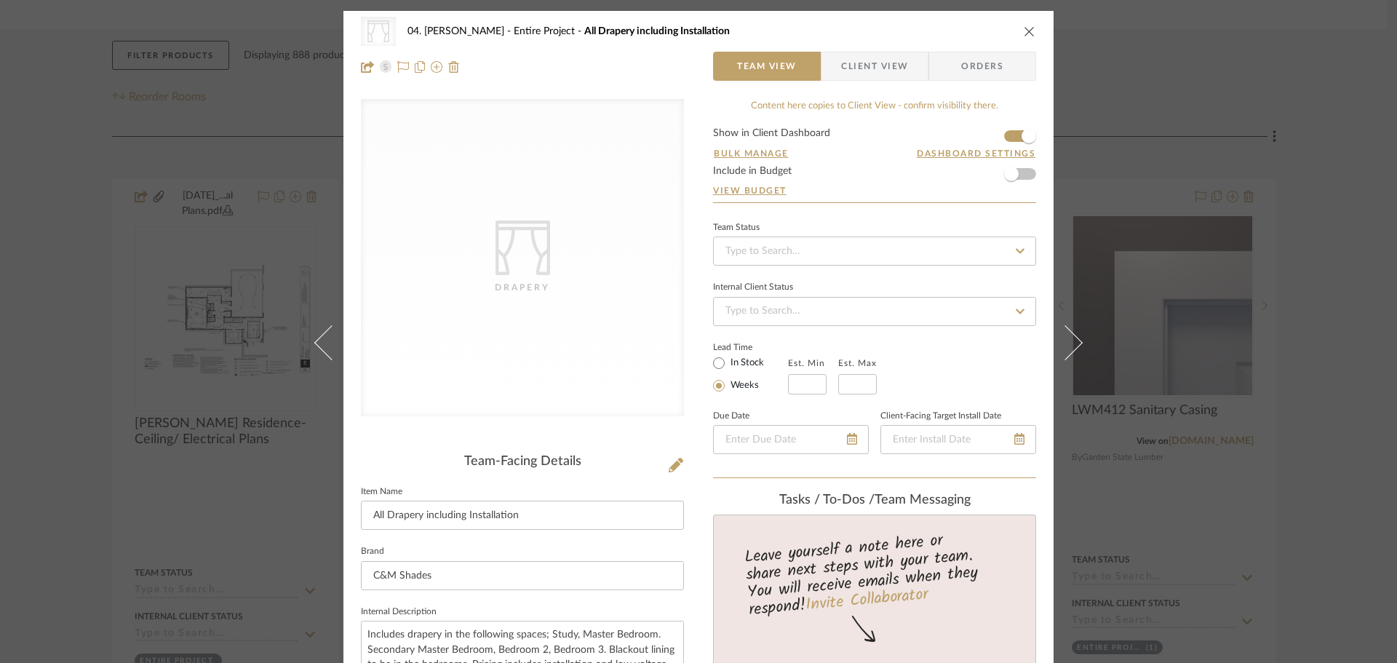
click at [876, 67] on span "Client View" at bounding box center [874, 66] width 67 height 29
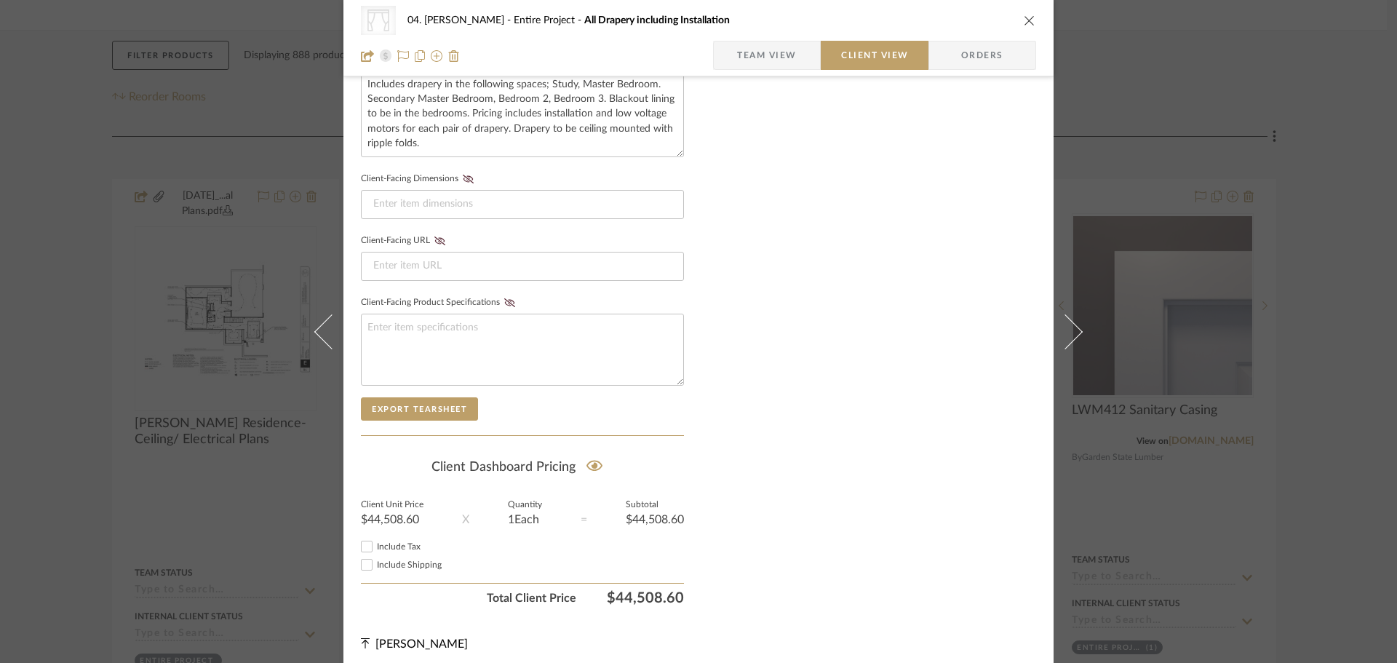
scroll to position [560, 0]
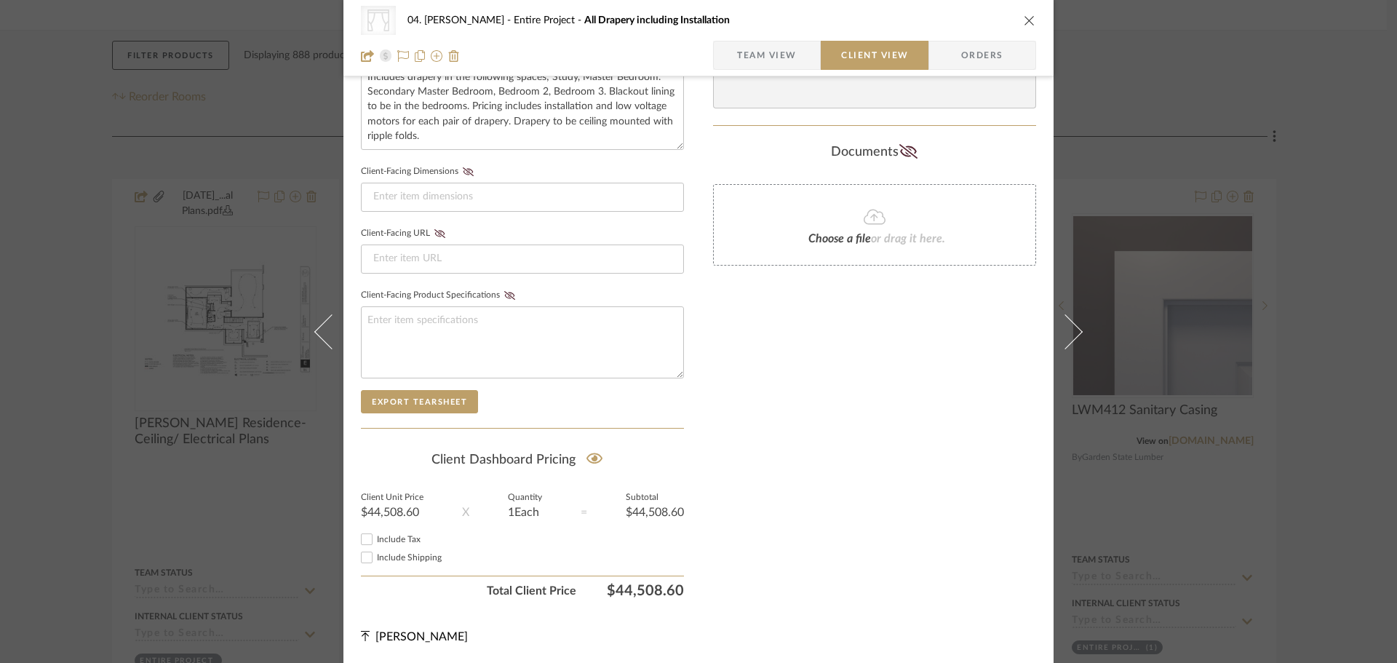
click at [1316, 456] on div "CategoryIconFabrics Created with Sketch. Drapery 04. Linck Entire Project All D…" at bounding box center [698, 331] width 1397 height 663
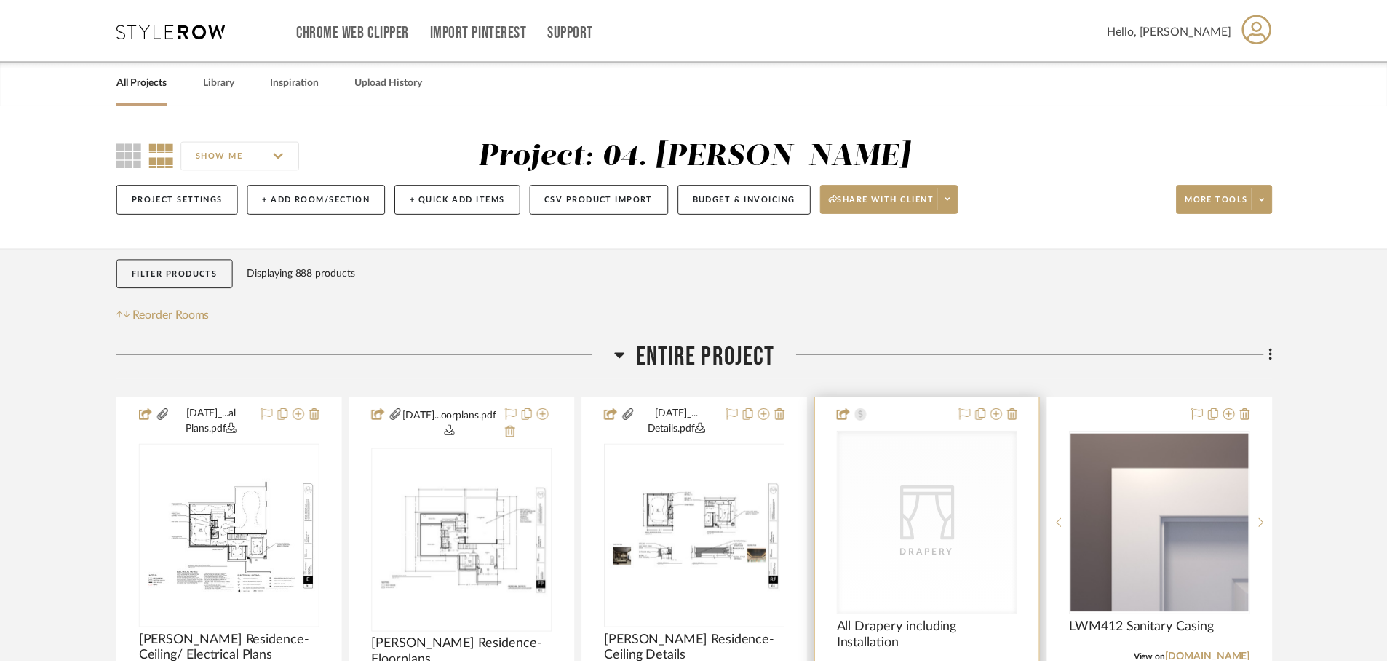
scroll to position [218, 0]
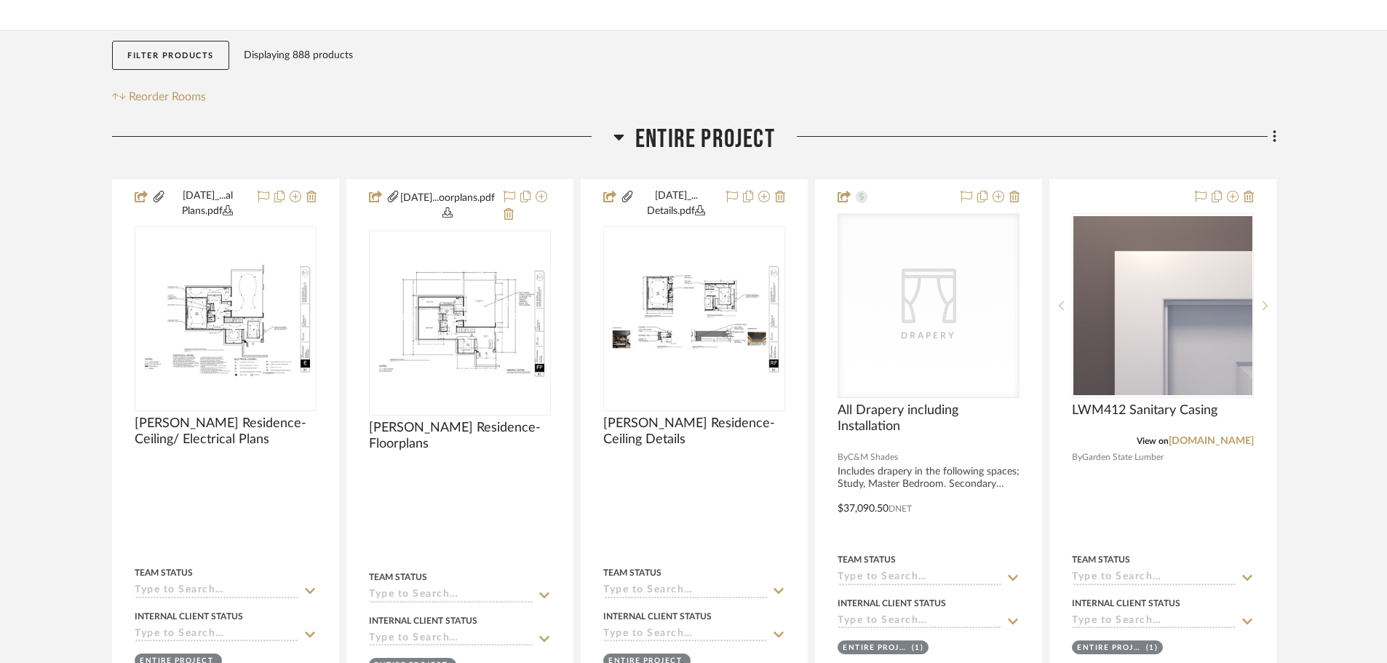
click at [736, 135] on span "Entire Project" at bounding box center [705, 139] width 140 height 31
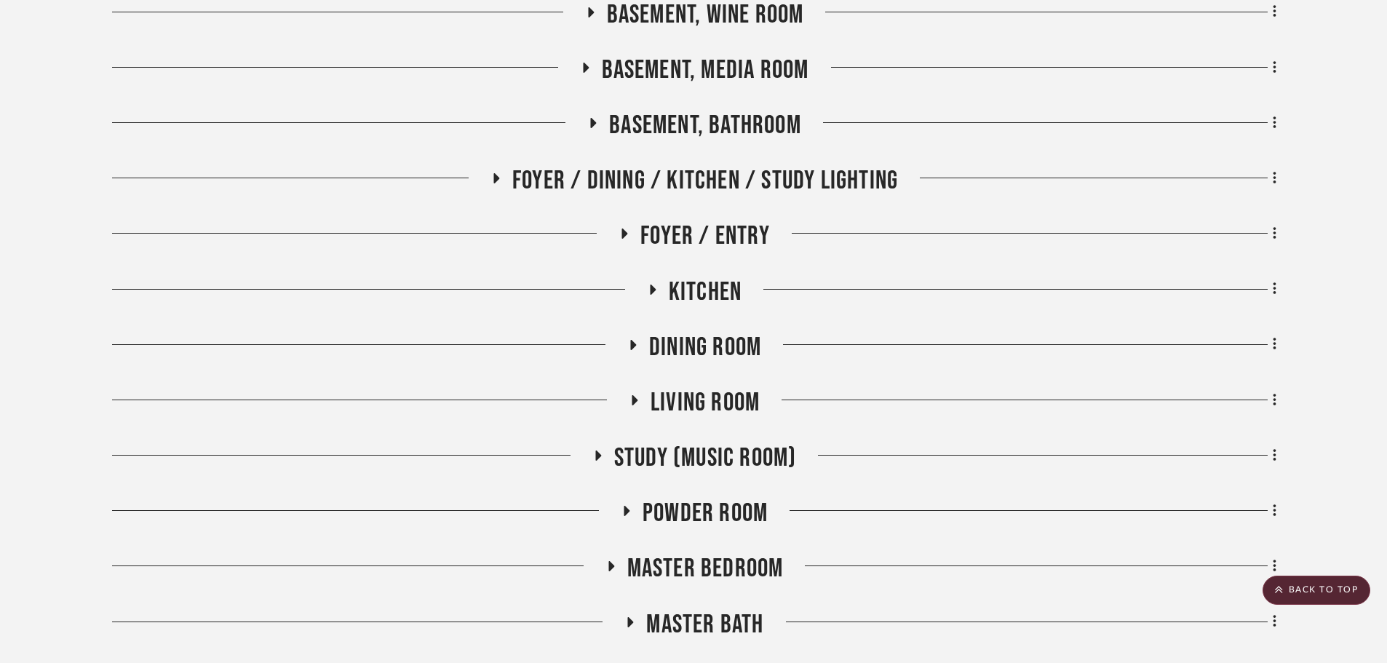
click at [675, 453] on span "Study (Music Room)" at bounding box center [705, 457] width 183 height 31
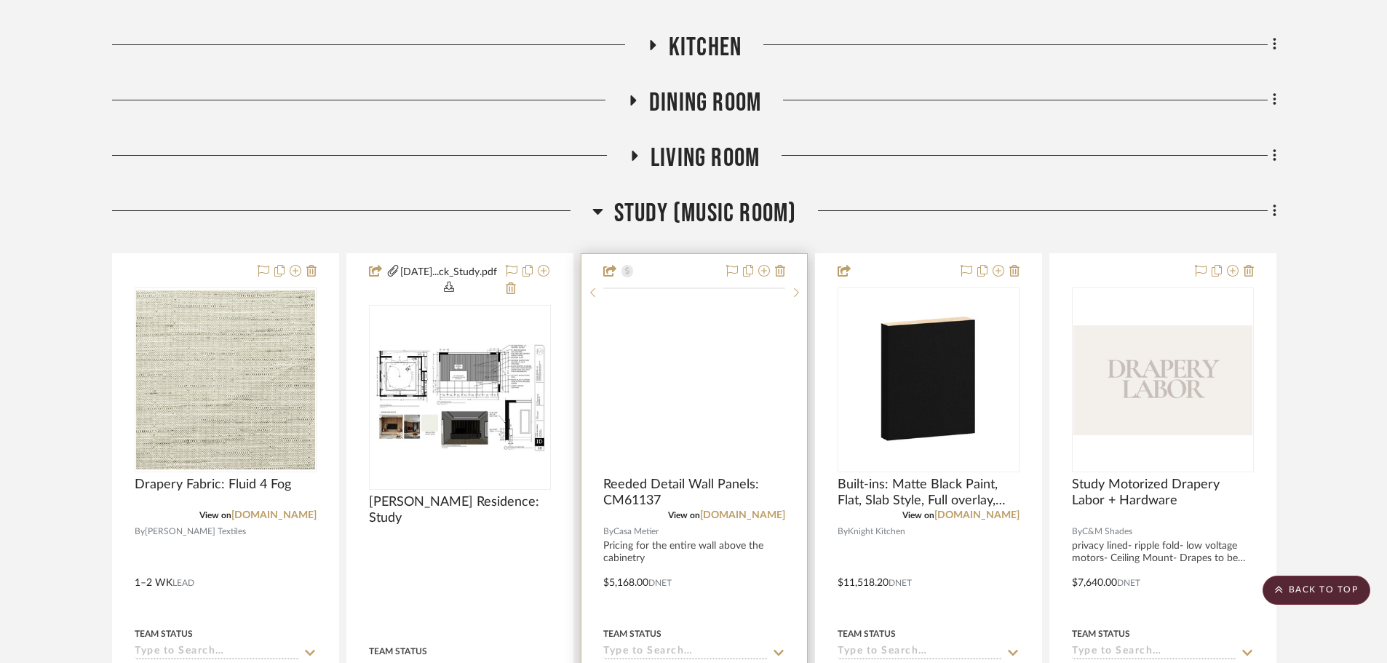
scroll to position [800, 0]
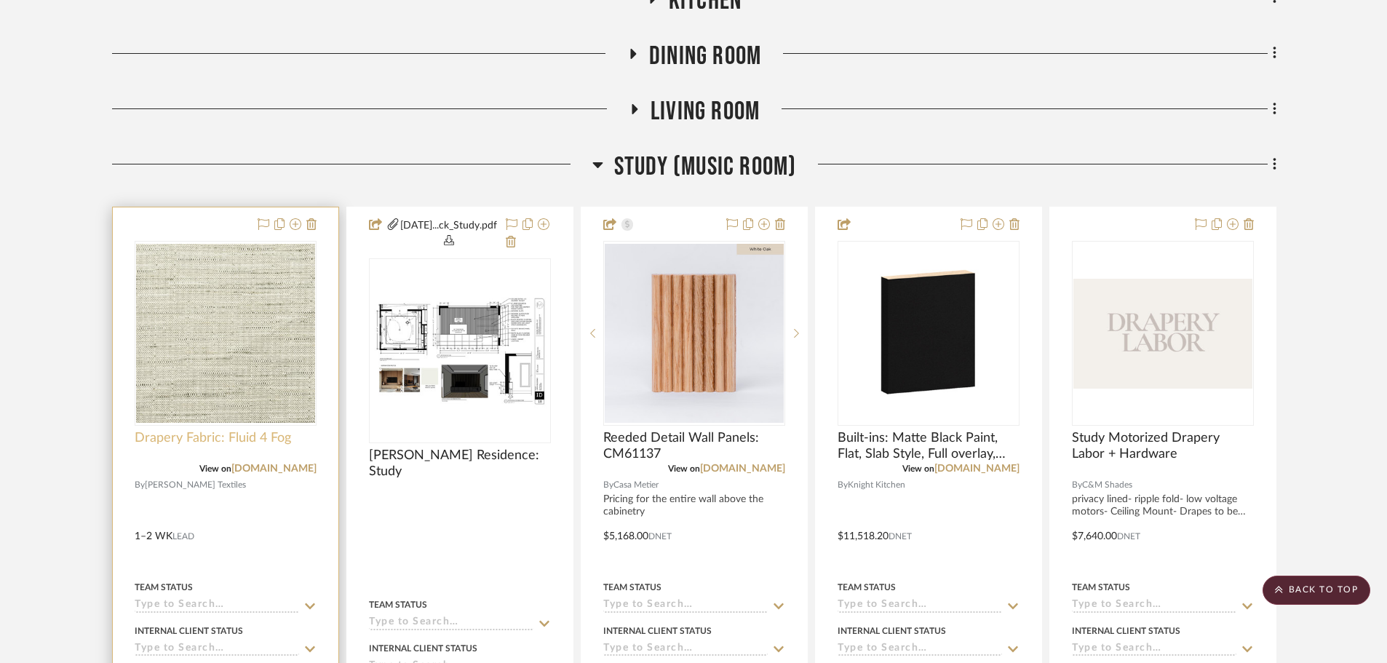
click at [192, 437] on span "Drapery Fabric: Fluid 4 Fog" at bounding box center [213, 438] width 156 height 16
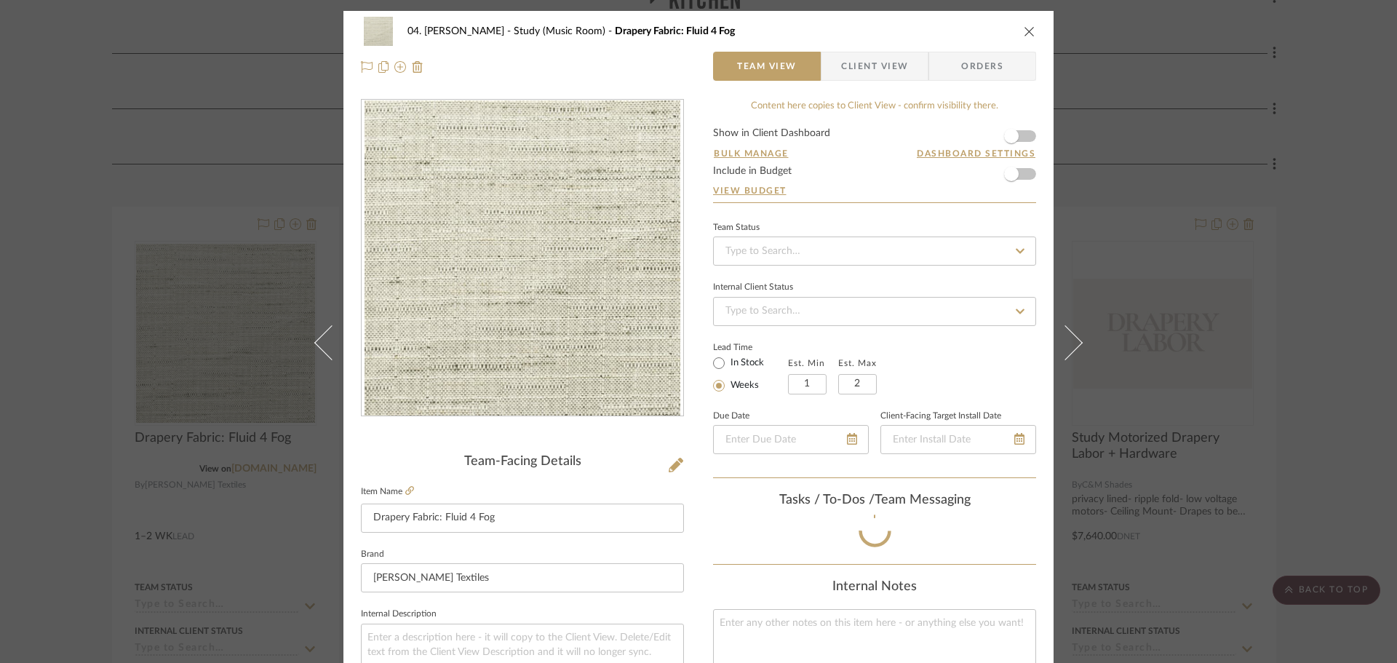
click at [73, 297] on div "04. Linck Study (Music Room) Drapery Fabric: Fluid 4 Fog Team View Client View …" at bounding box center [698, 331] width 1397 height 663
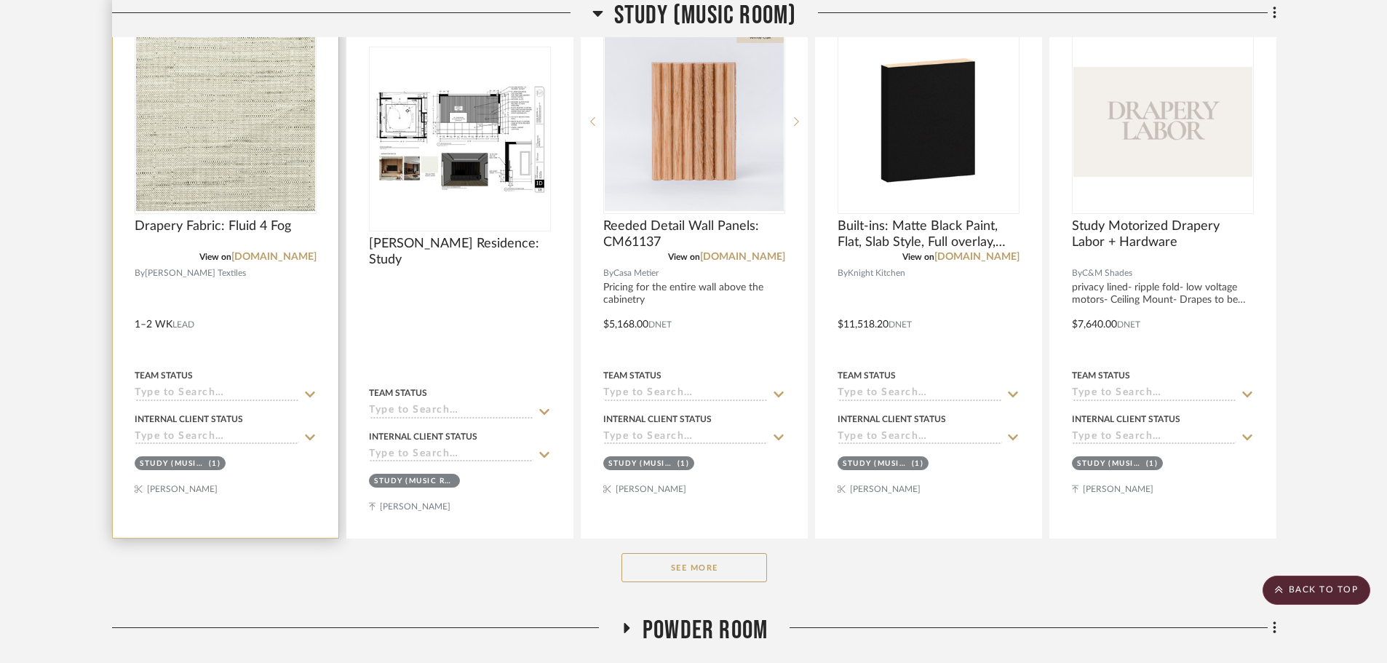
scroll to position [1019, 0]
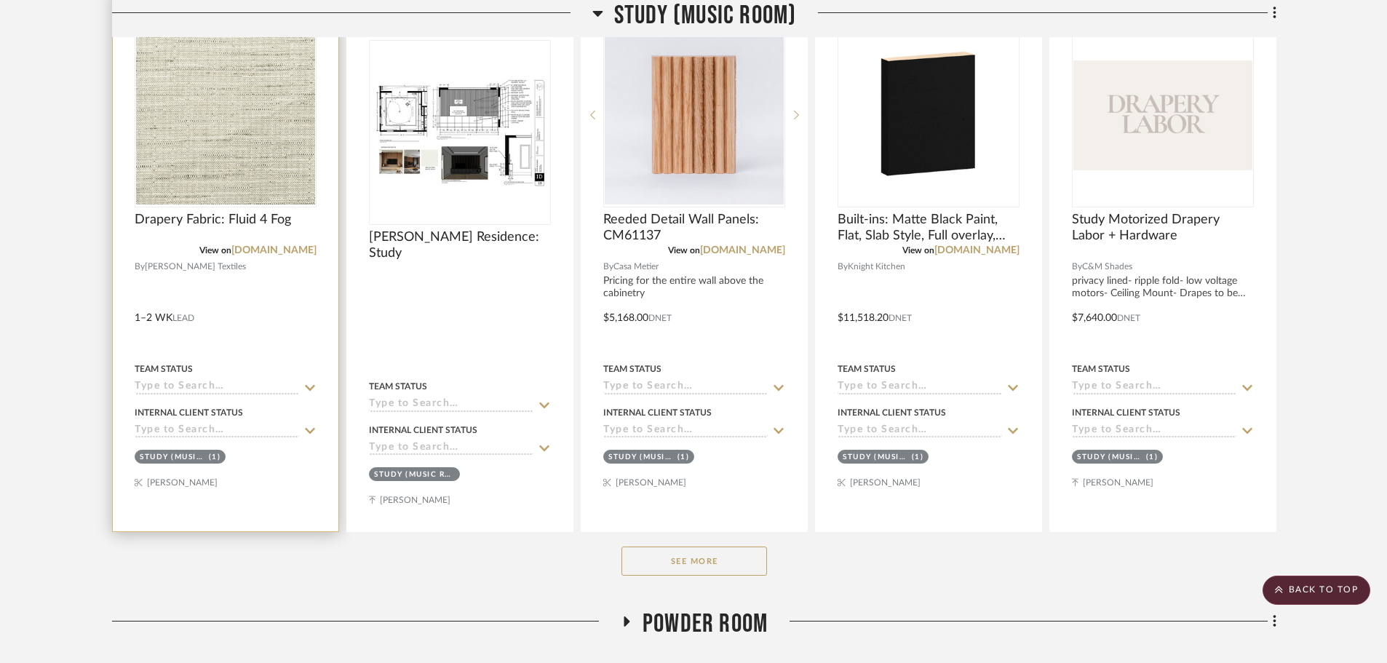
click at [199, 381] on input at bounding box center [217, 388] width 164 height 14
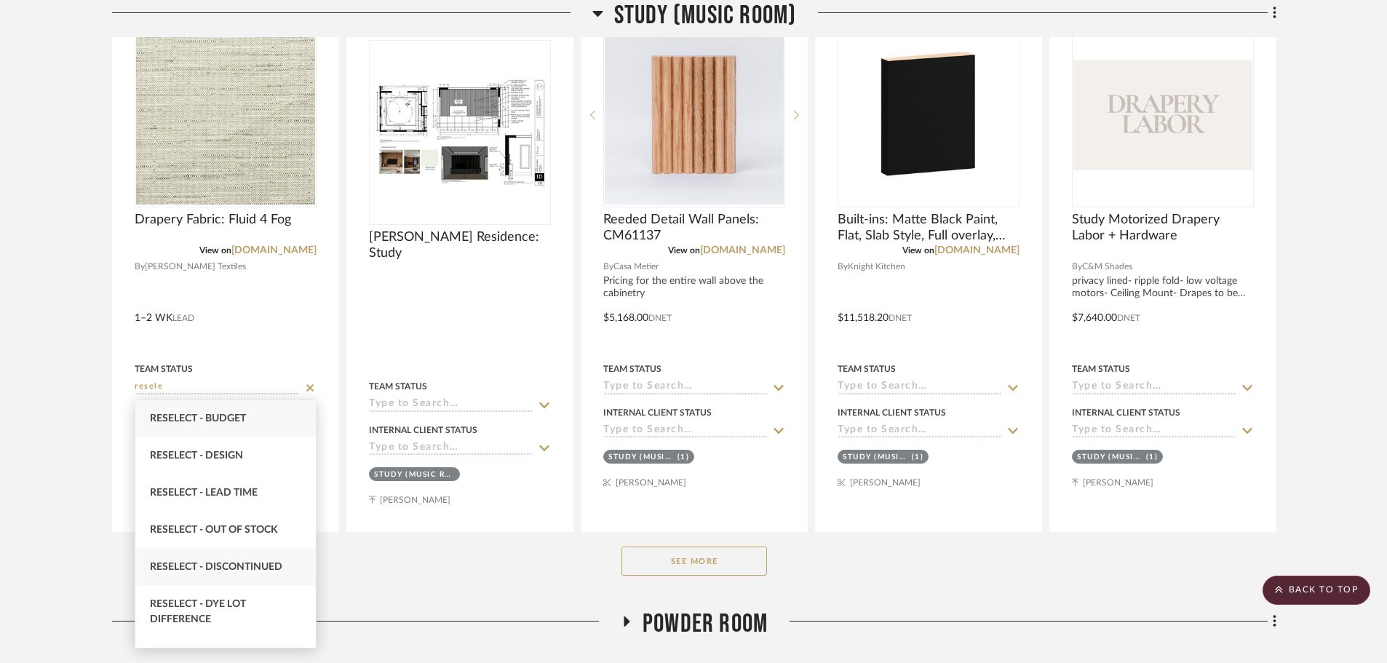
type input "resele"
click at [248, 555] on div "Reselect - Discontinued" at bounding box center [225, 567] width 180 height 37
type input "[DATE]"
type input "Reselect - Discontinued"
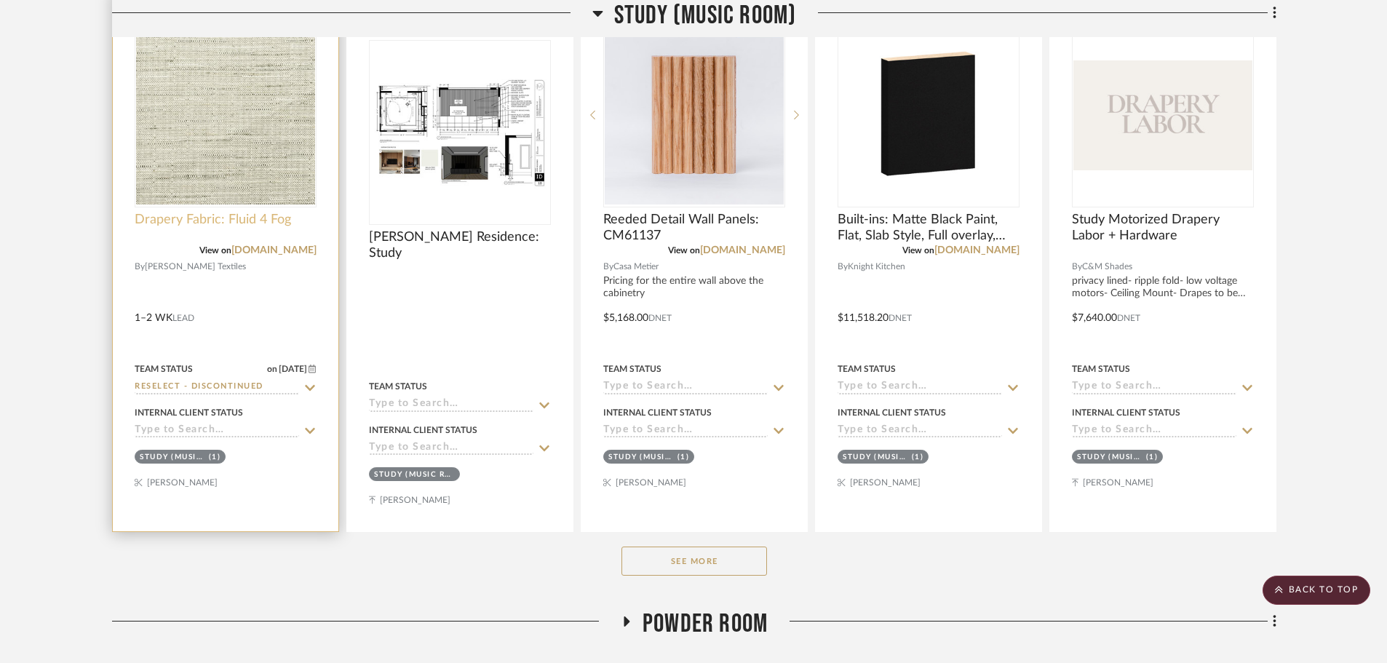
click at [208, 223] on span "Drapery Fabric: Fluid 4 Fog" at bounding box center [213, 220] width 156 height 16
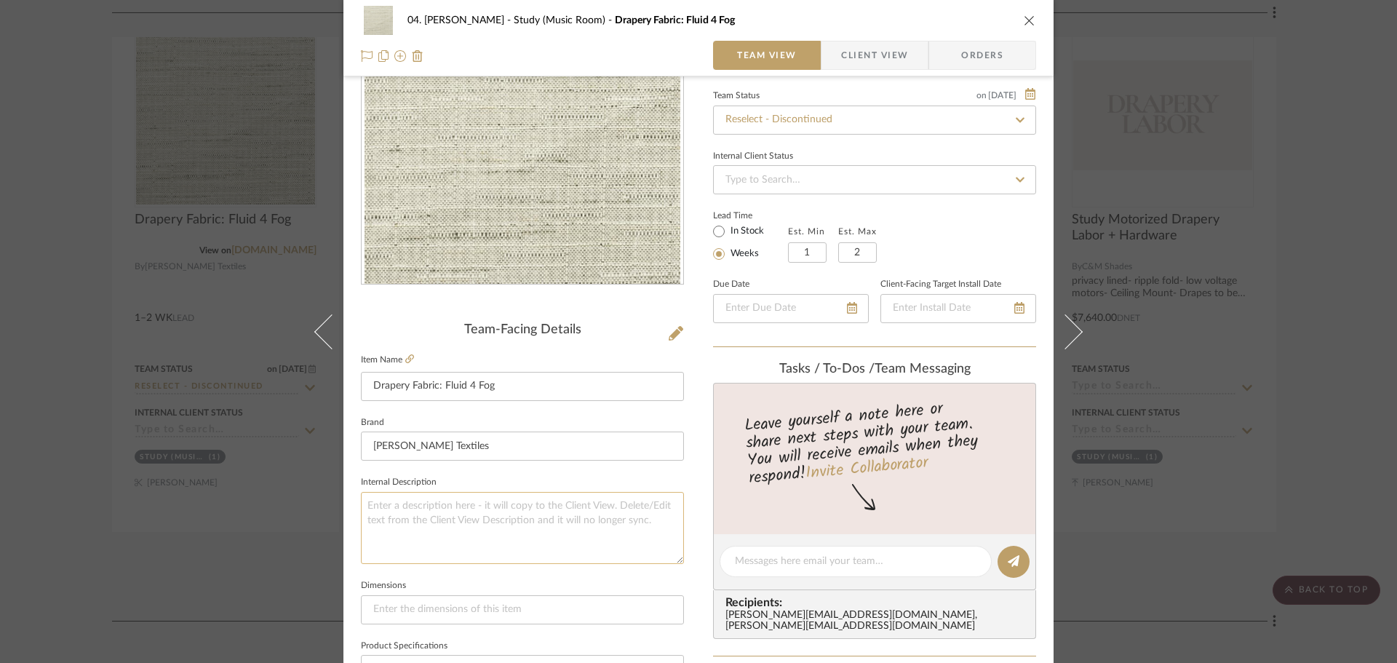
scroll to position [146, 0]
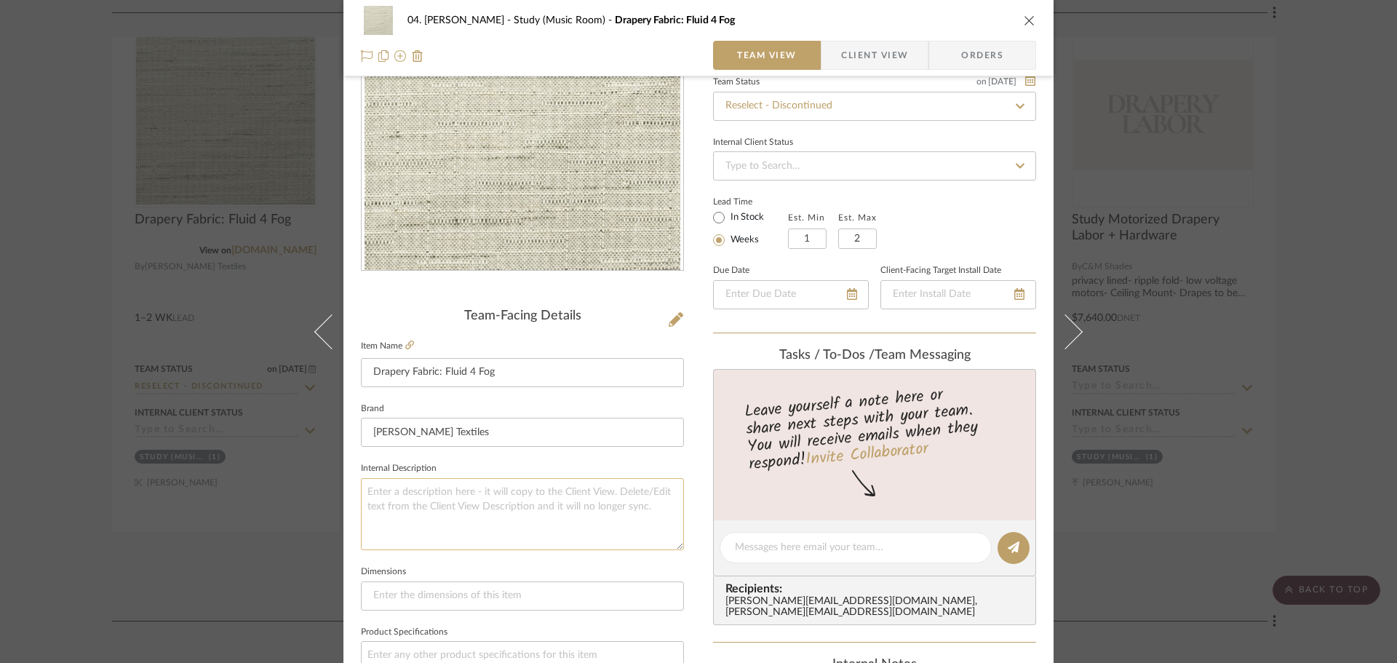
click at [416, 486] on textarea at bounding box center [522, 514] width 323 height 72
type textarea "Need to reselect, recently discontinued."
click at [405, 346] on icon at bounding box center [409, 345] width 9 height 9
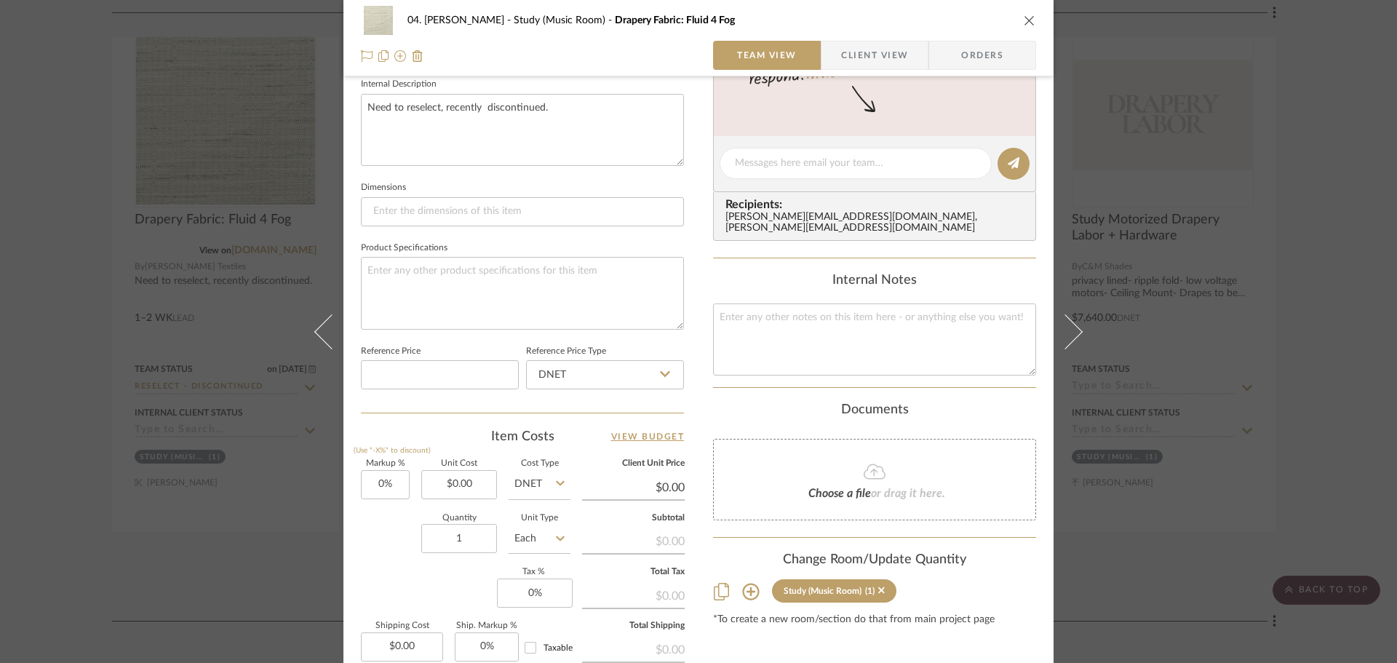
scroll to position [582, 0]
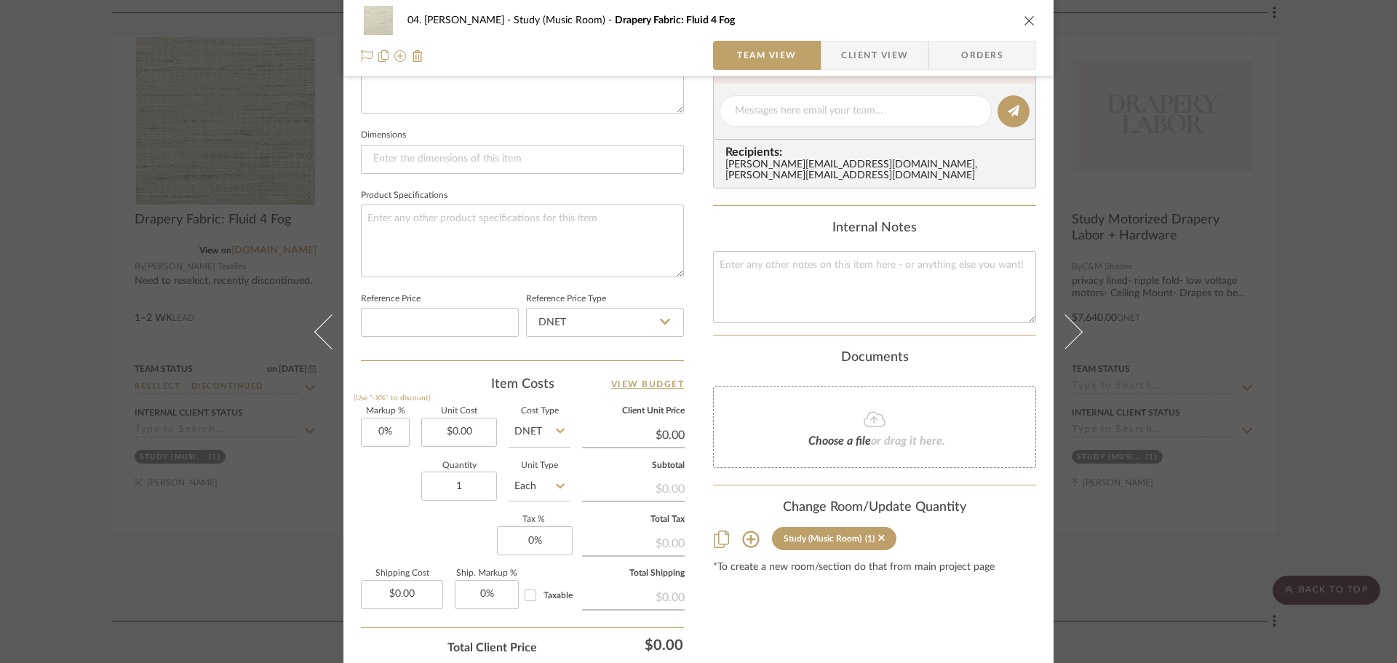
click at [1257, 343] on div "04. Linck Study (Music Room) Drapery Fabric: Fluid 4 Fog Team View Client View …" at bounding box center [698, 331] width 1397 height 663
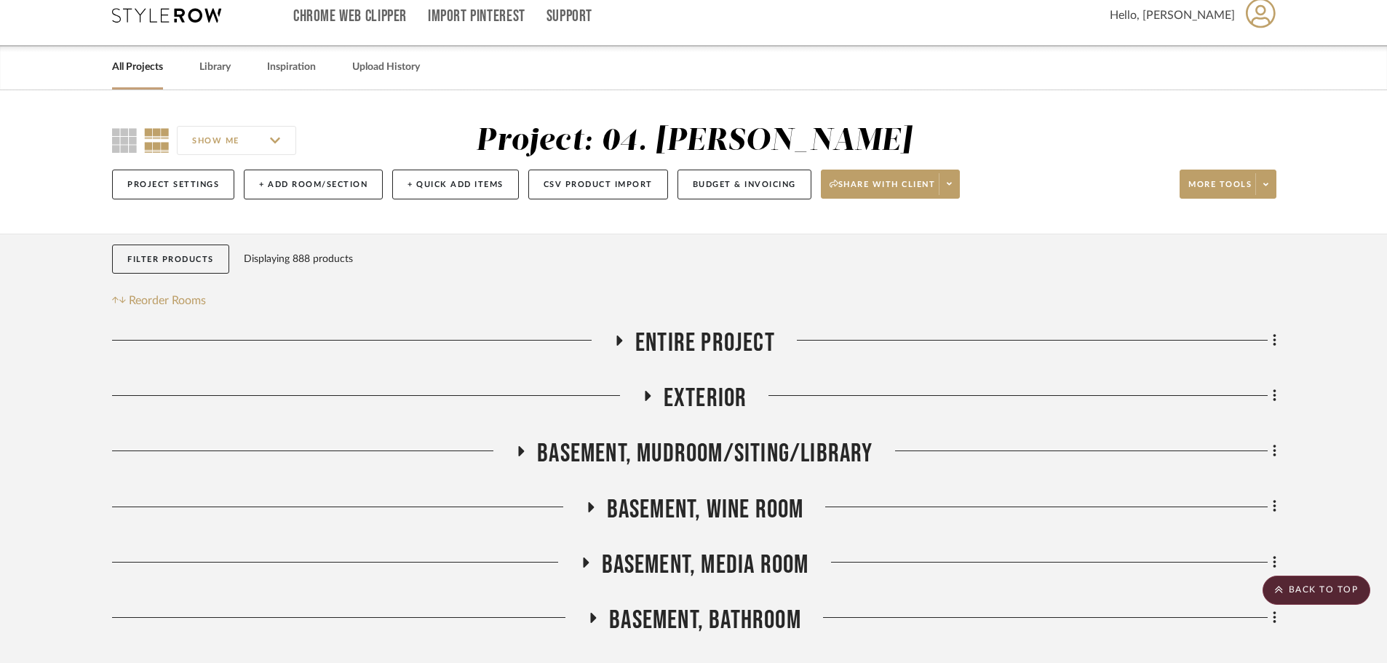
scroll to position [0, 0]
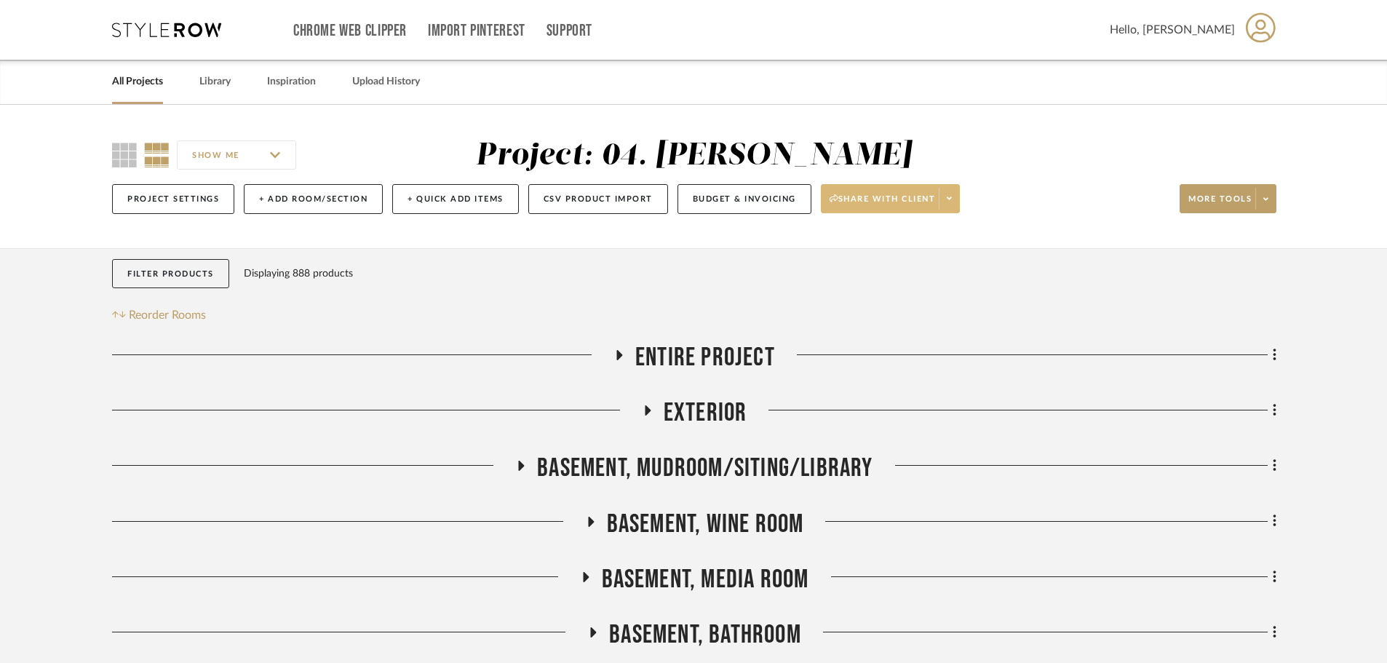
click at [950, 196] on icon at bounding box center [949, 198] width 5 height 8
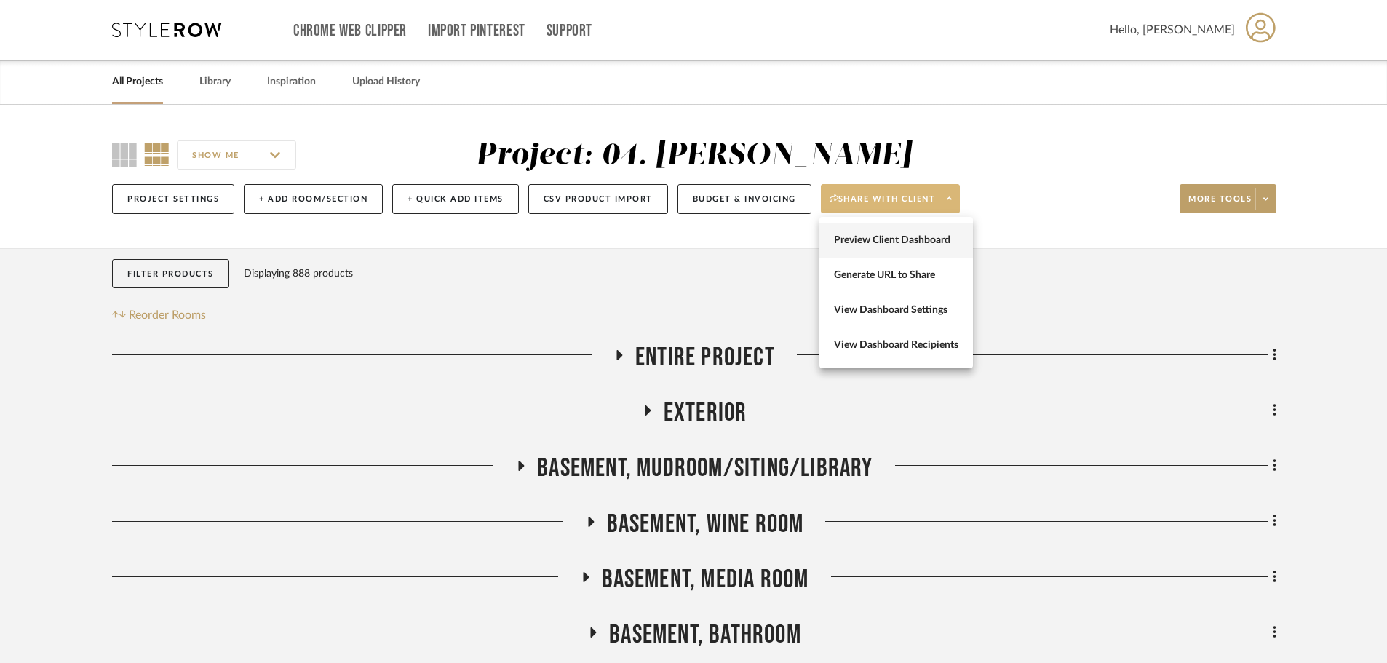
click at [910, 229] on button "Preview Client Dashboard" at bounding box center [896, 240] width 154 height 35
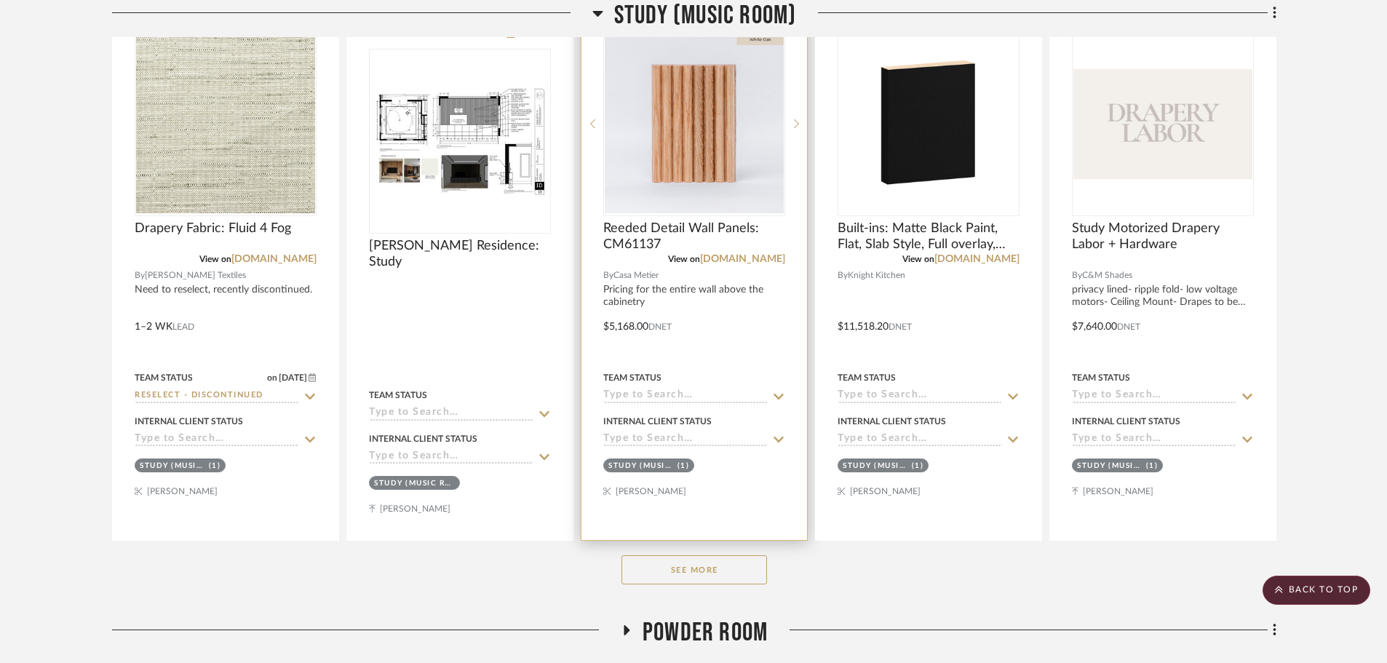
scroll to position [1019, 0]
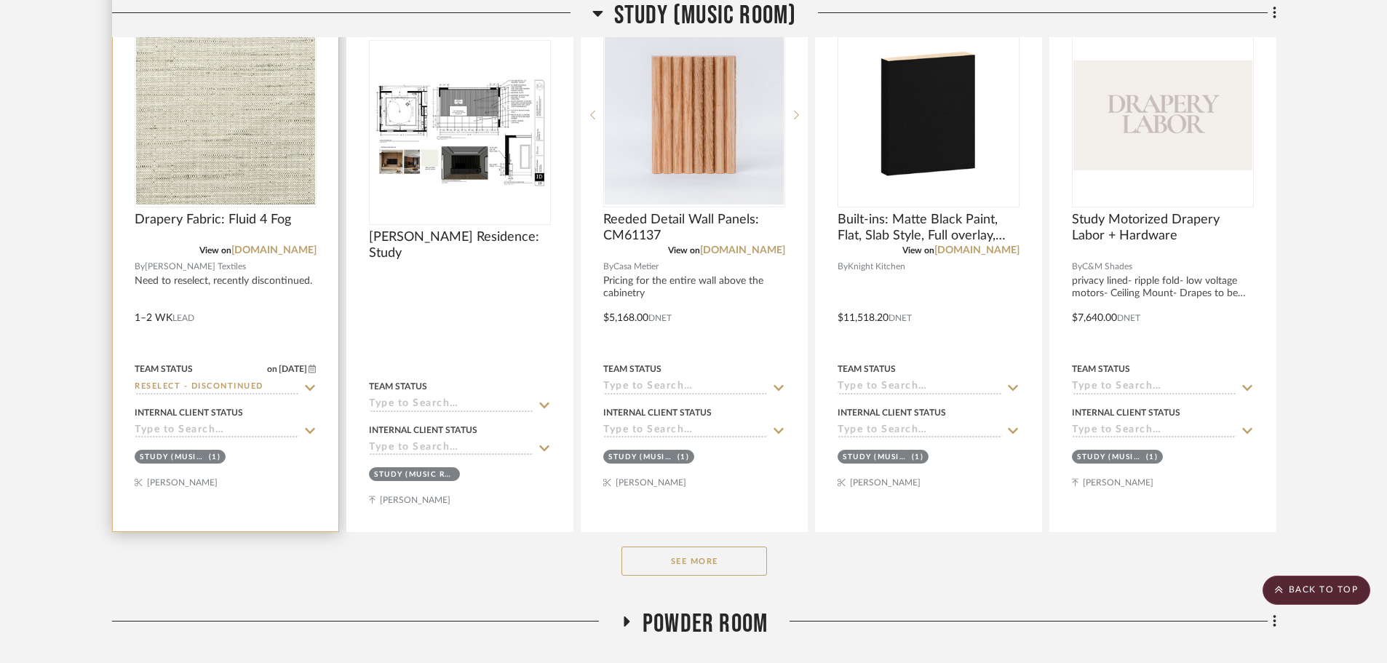
click at [223, 229] on div "Drapery Fabric: Fluid 4 Fog" at bounding box center [226, 228] width 182 height 32
click at [223, 225] on span "Drapery Fabric: Fluid 4 Fog" at bounding box center [213, 220] width 156 height 16
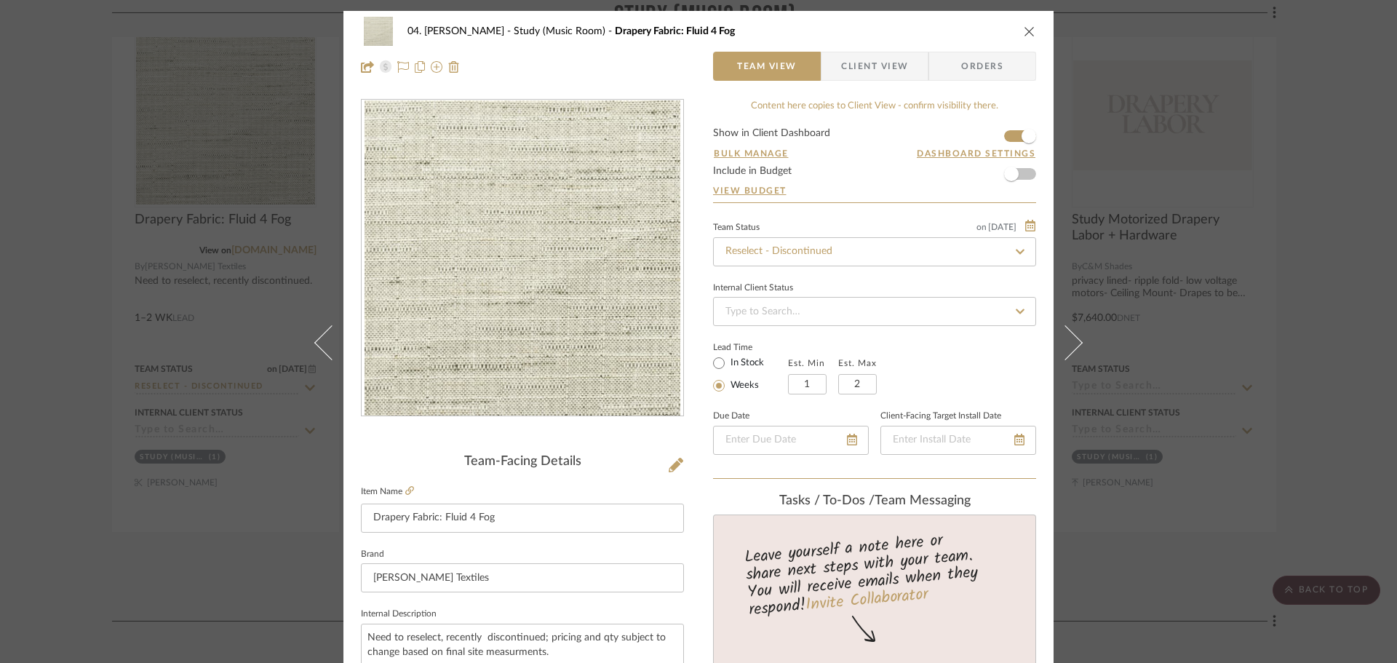
click at [67, 62] on div "04. [PERSON_NAME] Study (Music Room) Drapery Fabric: Fluid 4 Fog Team View Clie…" at bounding box center [698, 331] width 1397 height 663
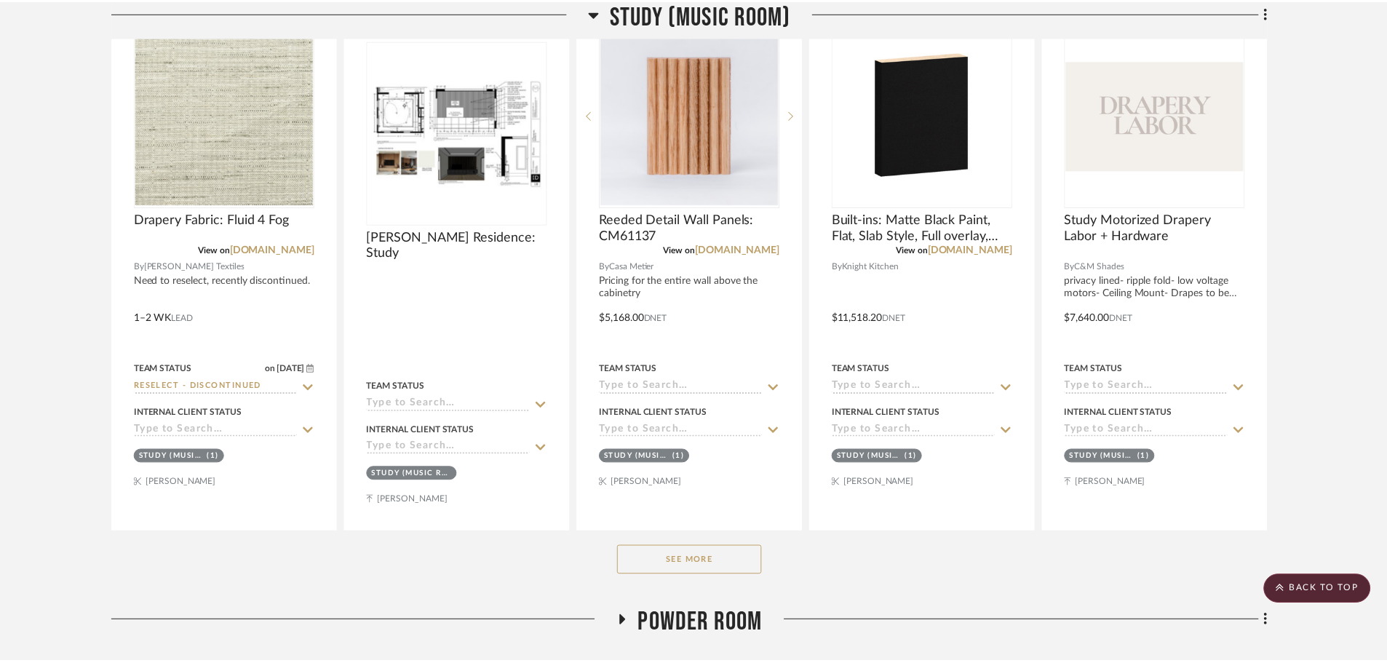
scroll to position [1019, 0]
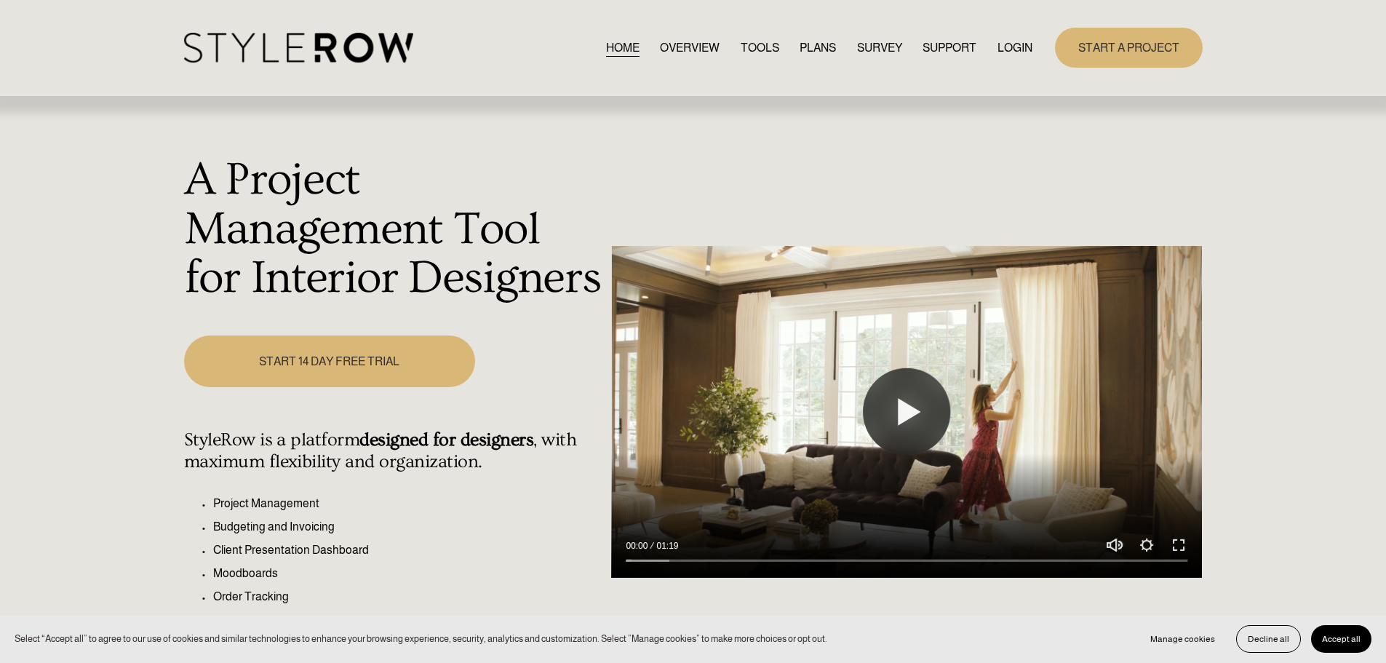
click at [1025, 55] on link "LOGIN" at bounding box center [1015, 48] width 35 height 20
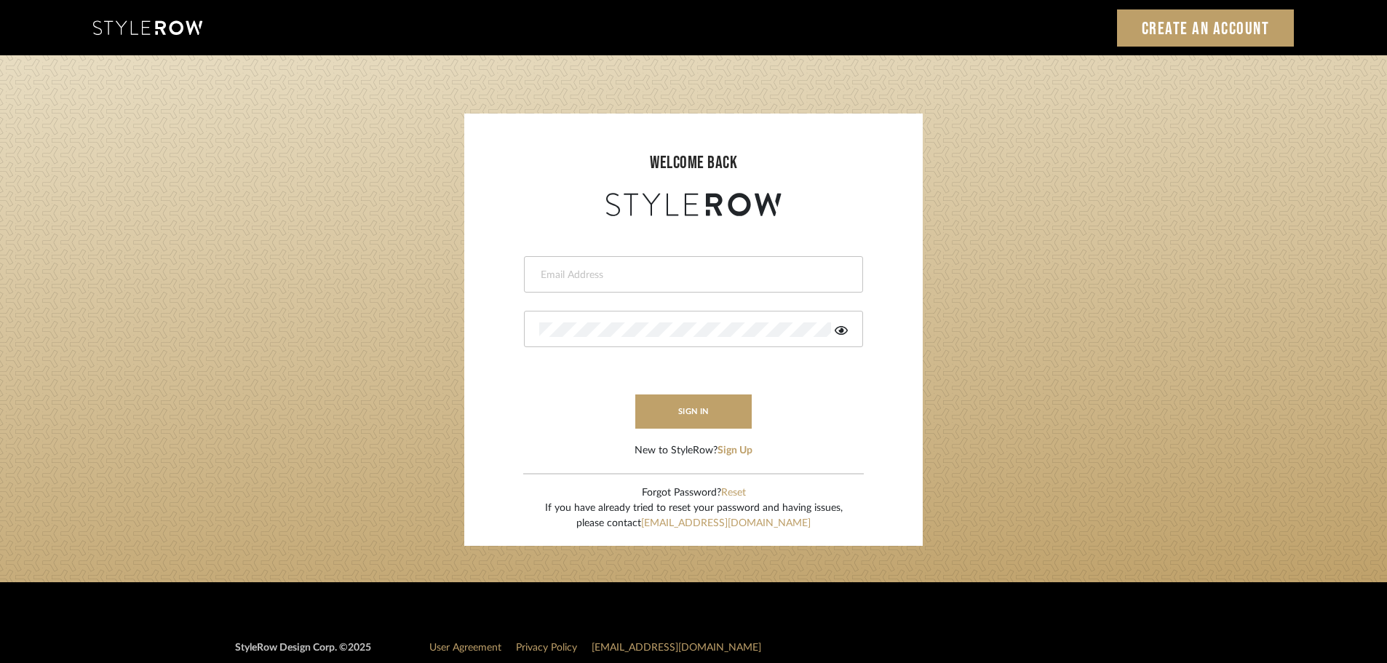
drag, startPoint x: 0, startPoint y: 0, endPoint x: 550, endPoint y: 267, distance: 611.6
click at [550, 267] on div at bounding box center [693, 274] width 339 height 36
type input "angelena@mooseinteriordesigns.com"
click at [682, 398] on button "sign in" at bounding box center [693, 411] width 116 height 34
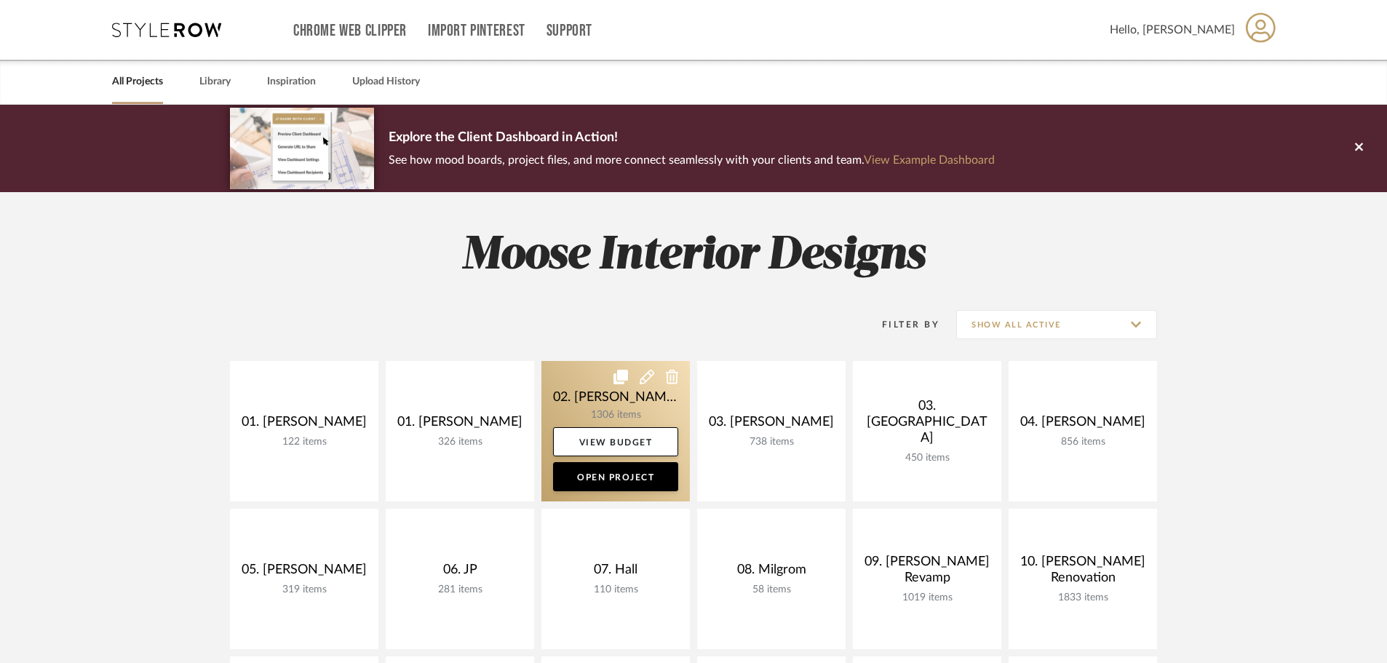
click at [650, 403] on link at bounding box center [615, 431] width 148 height 140
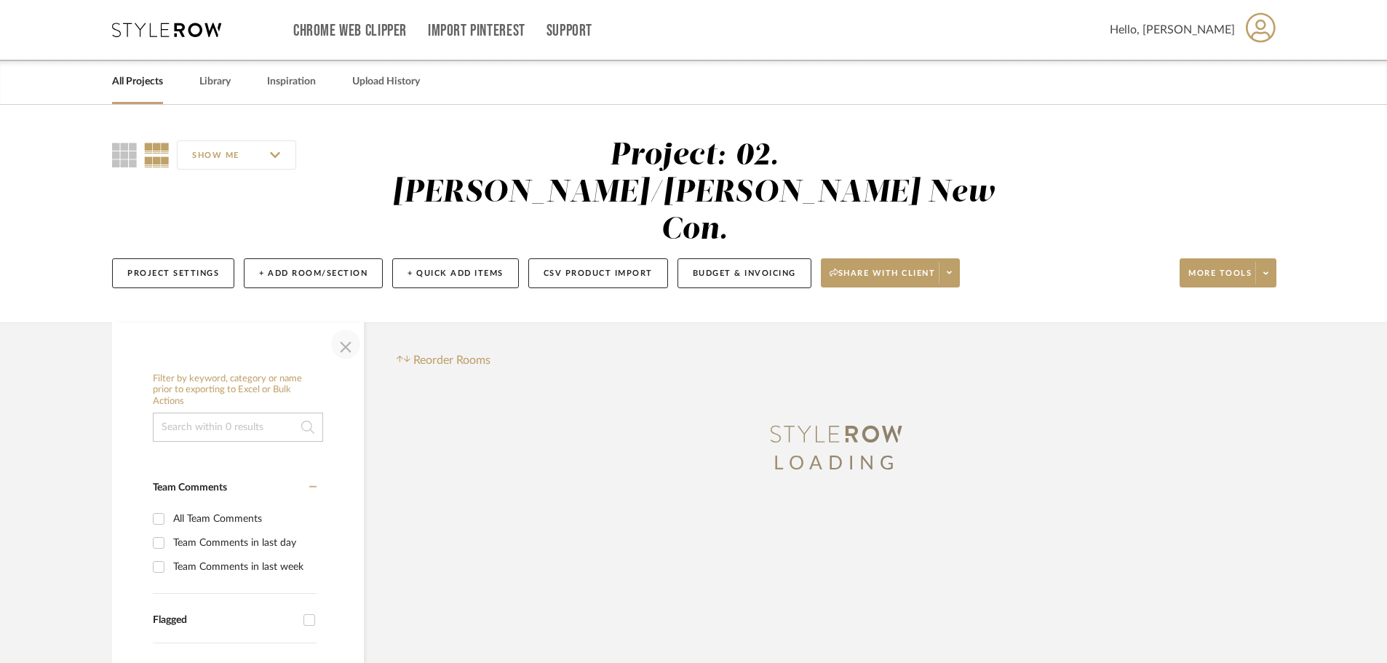
click at [339, 327] on span "button" at bounding box center [345, 344] width 35 height 35
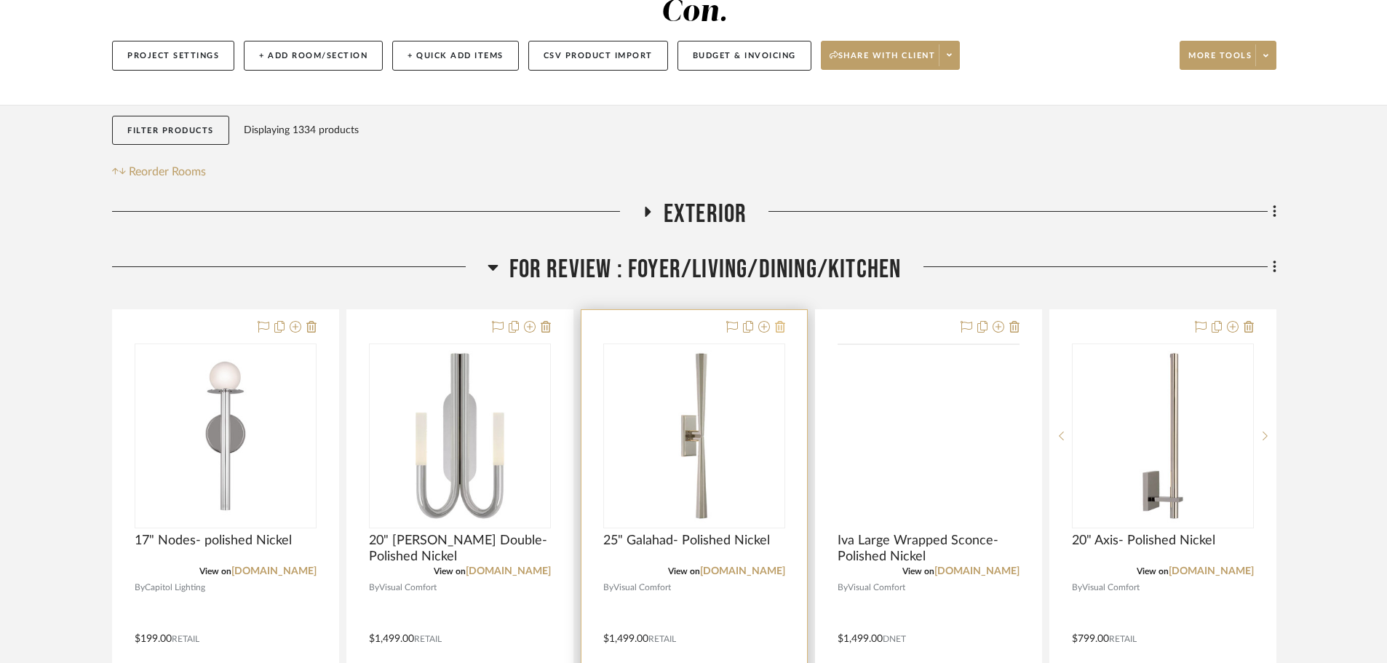
scroll to position [218, 0]
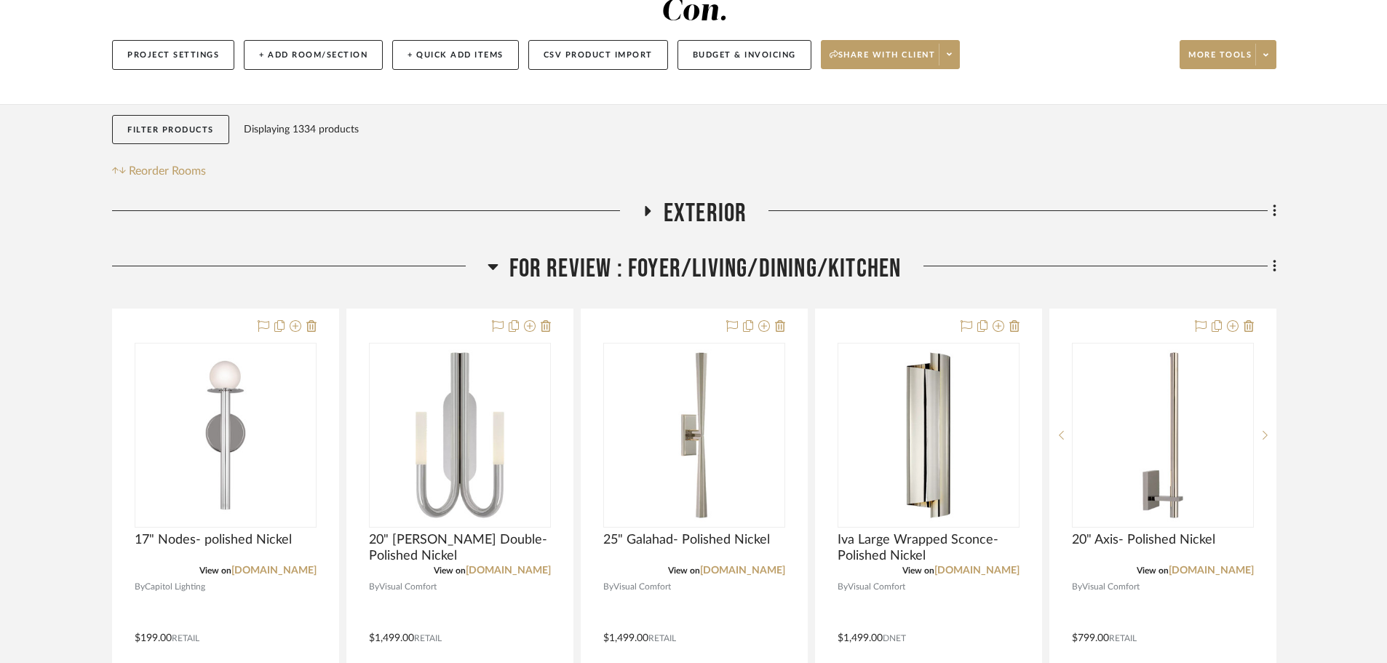
click at [559, 253] on span "FOR REVIEW : Foyer/Living/Dining/Kitchen" at bounding box center [705, 268] width 392 height 31
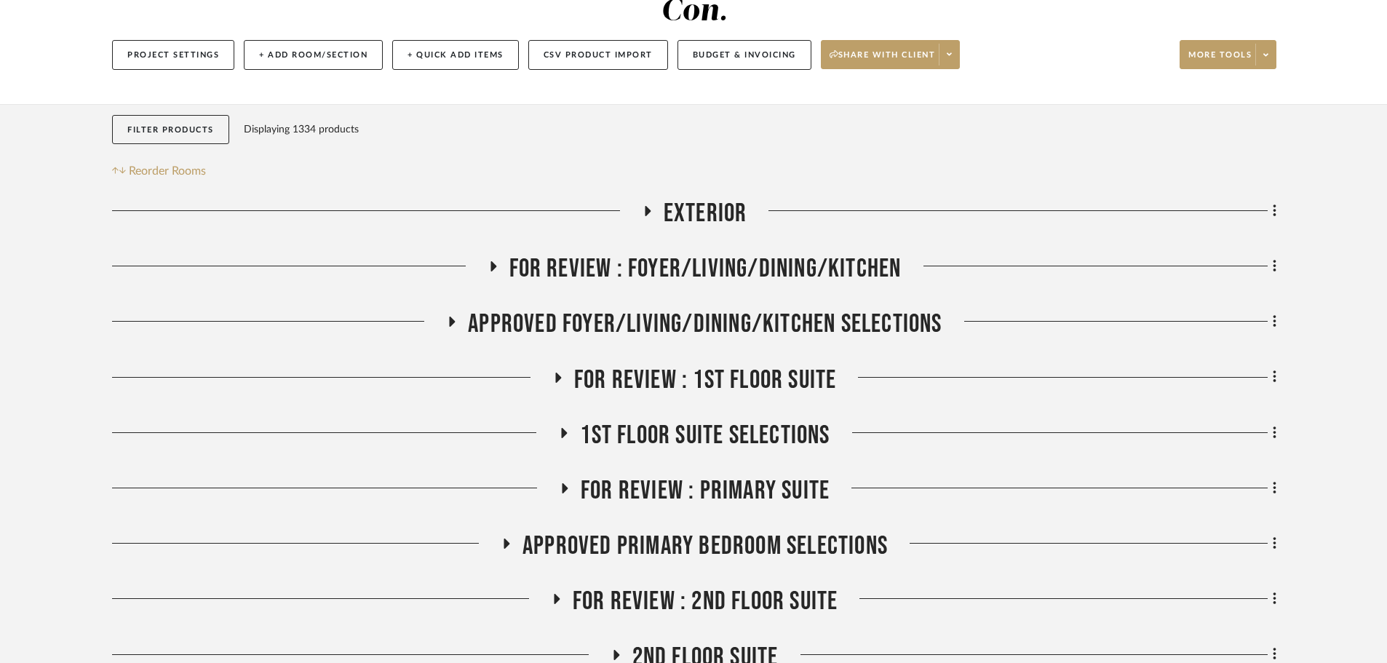
click at [547, 253] on span "FOR REVIEW : Foyer/Living/Dining/Kitchen" at bounding box center [705, 268] width 392 height 31
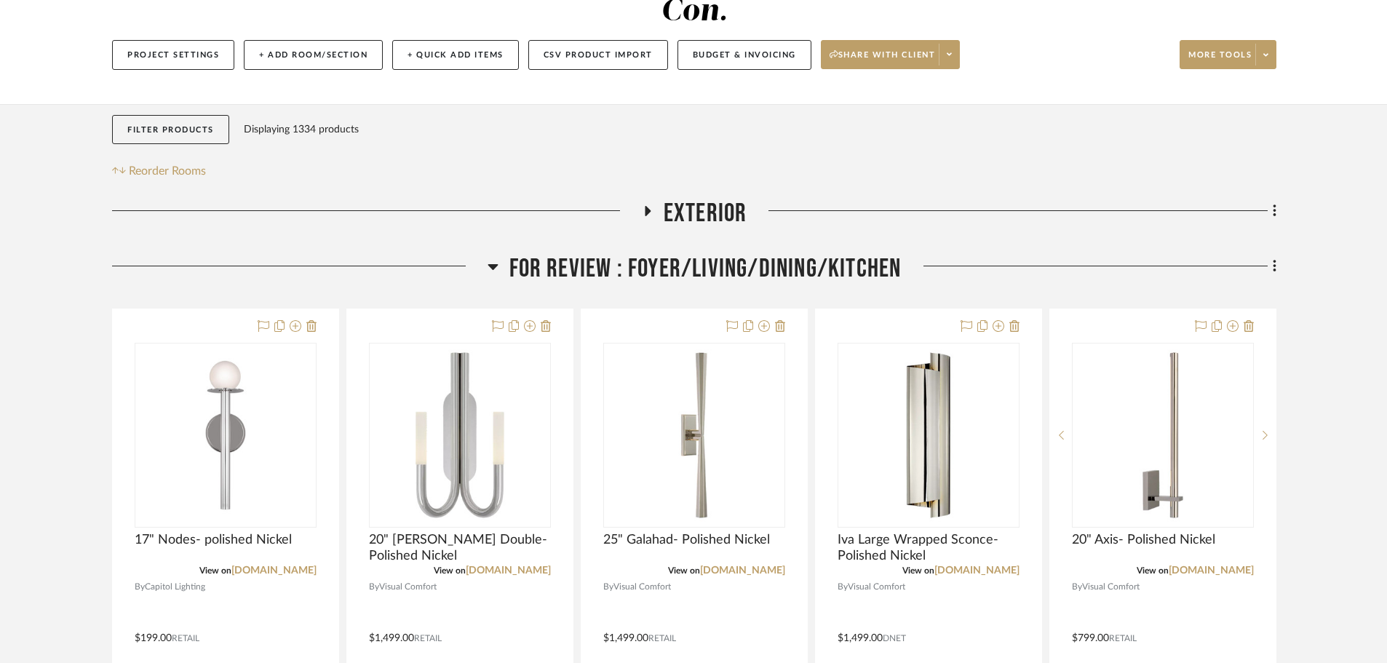
click at [548, 253] on span "FOR REVIEW : Foyer/Living/Dining/Kitchen" at bounding box center [705, 268] width 392 height 31
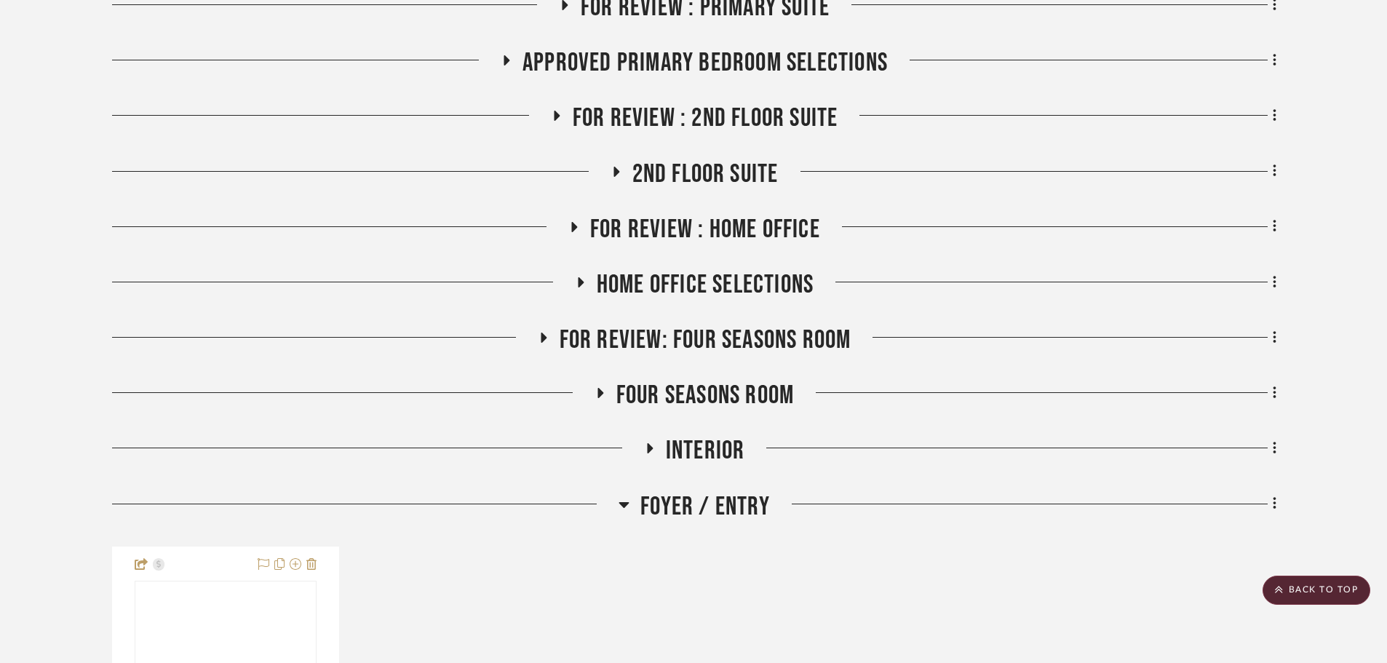
scroll to position [728, 0]
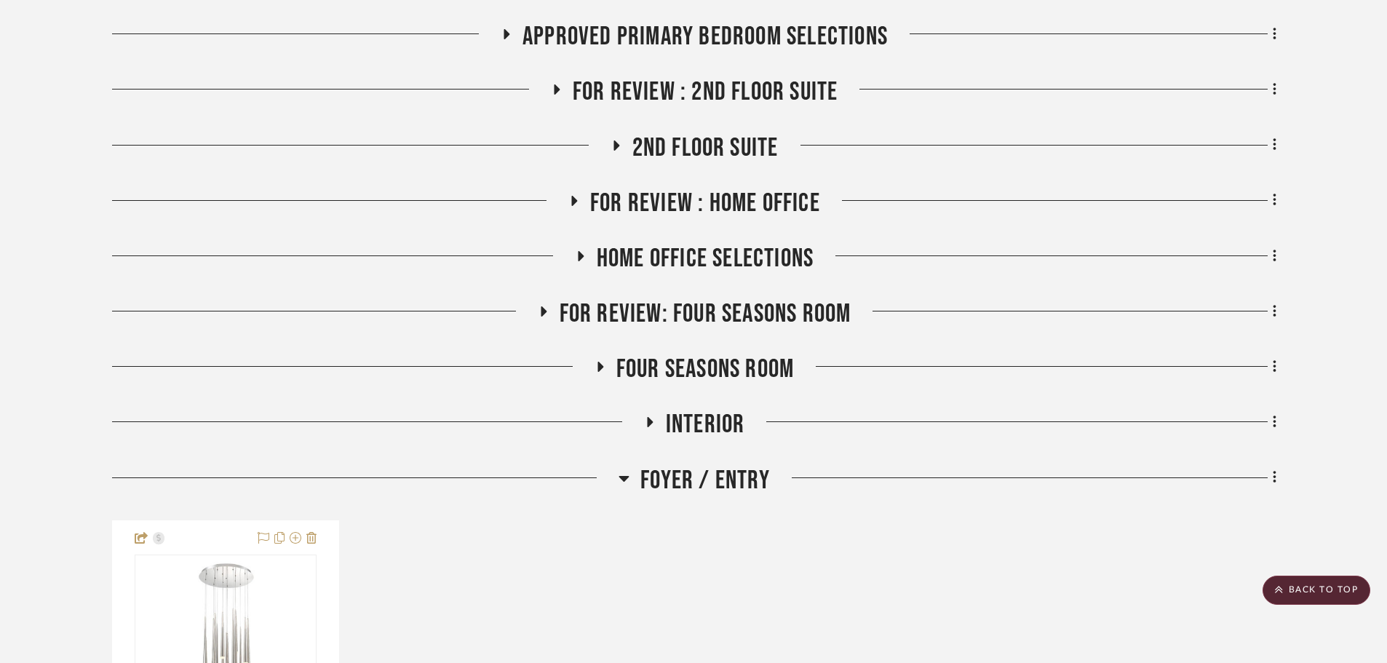
click at [722, 465] on span "Foyer / Entry" at bounding box center [705, 480] width 130 height 31
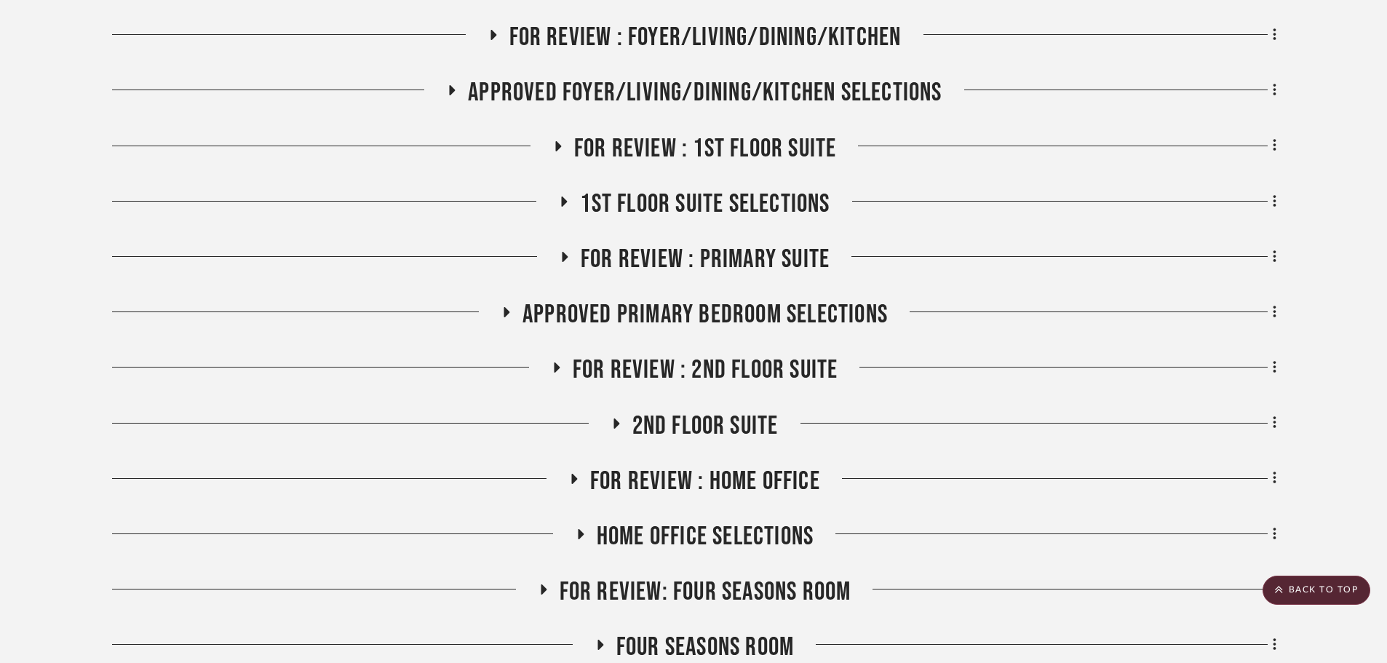
scroll to position [437, 0]
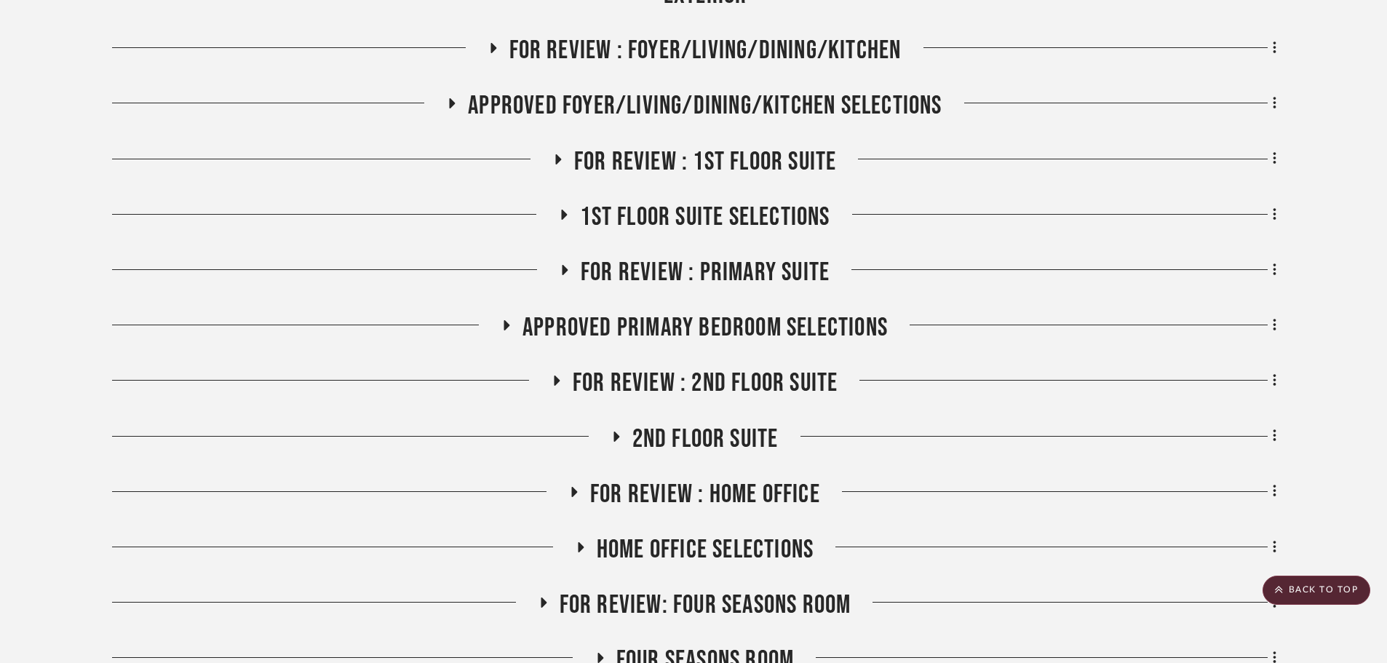
click at [756, 312] on span "Approved Primary Bedroom Selections" at bounding box center [705, 327] width 365 height 31
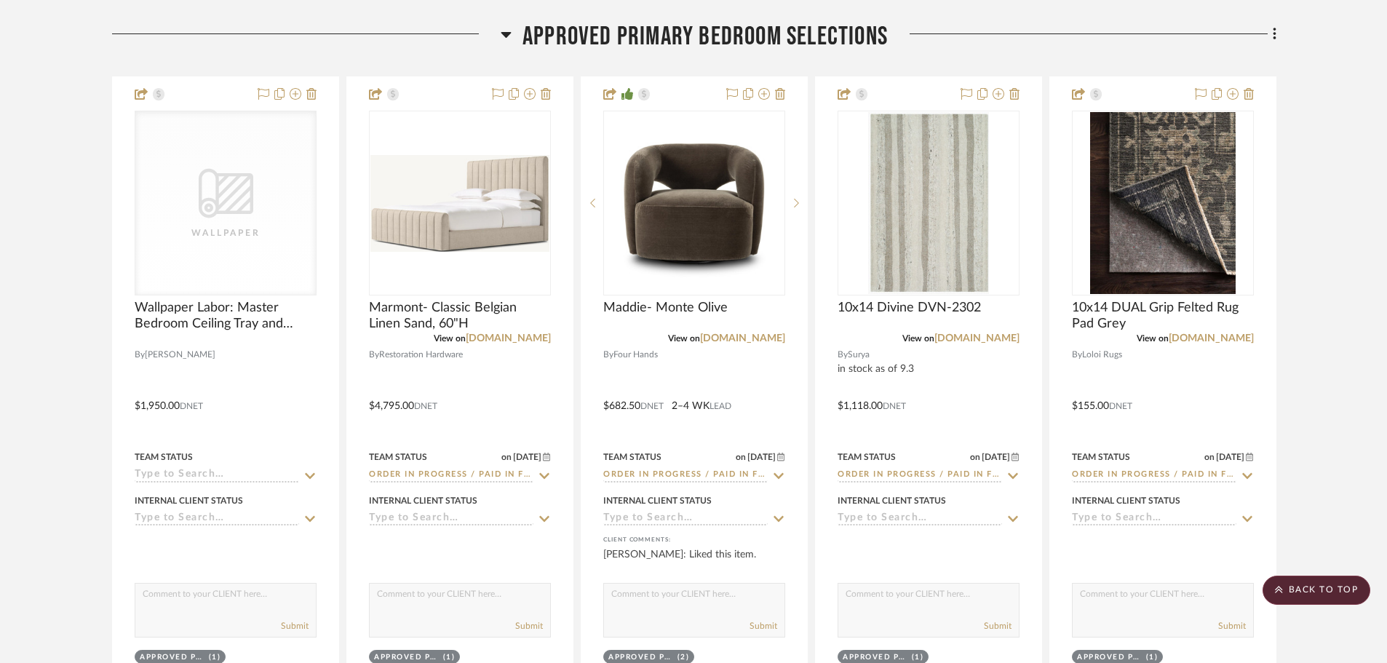
scroll to position [655, 0]
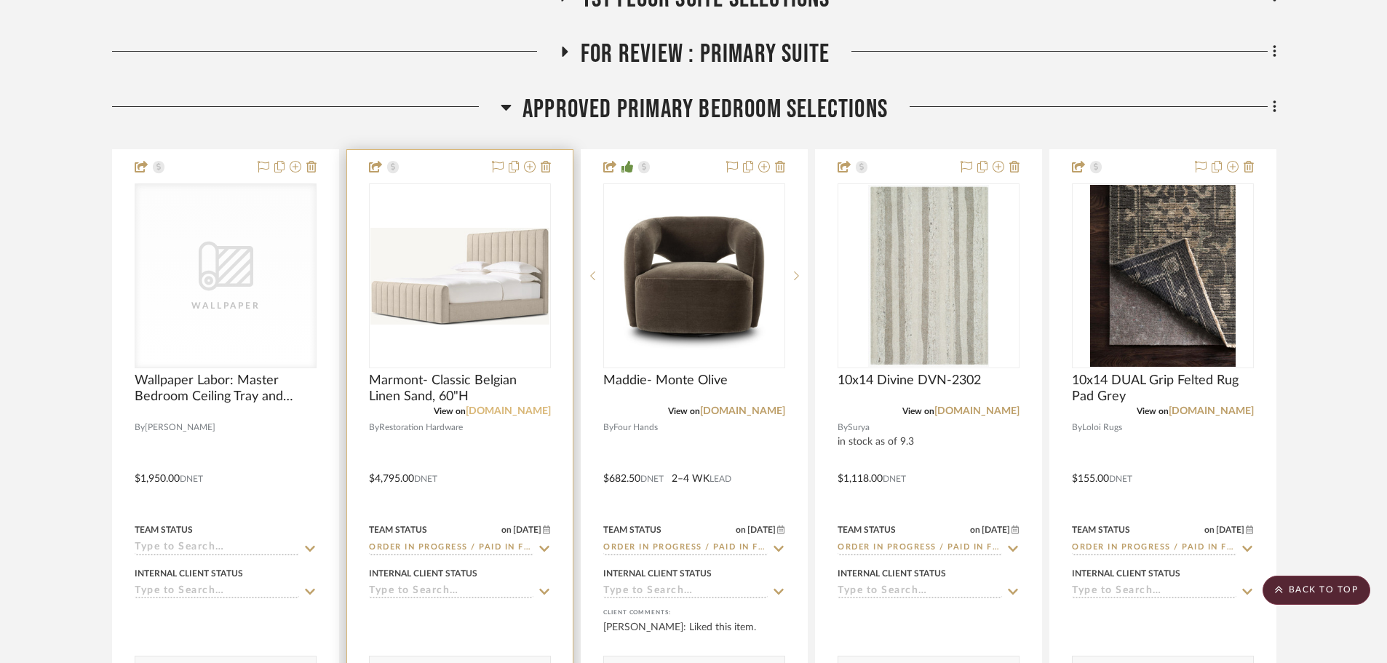
click at [523, 406] on link "rh.com" at bounding box center [508, 411] width 85 height 10
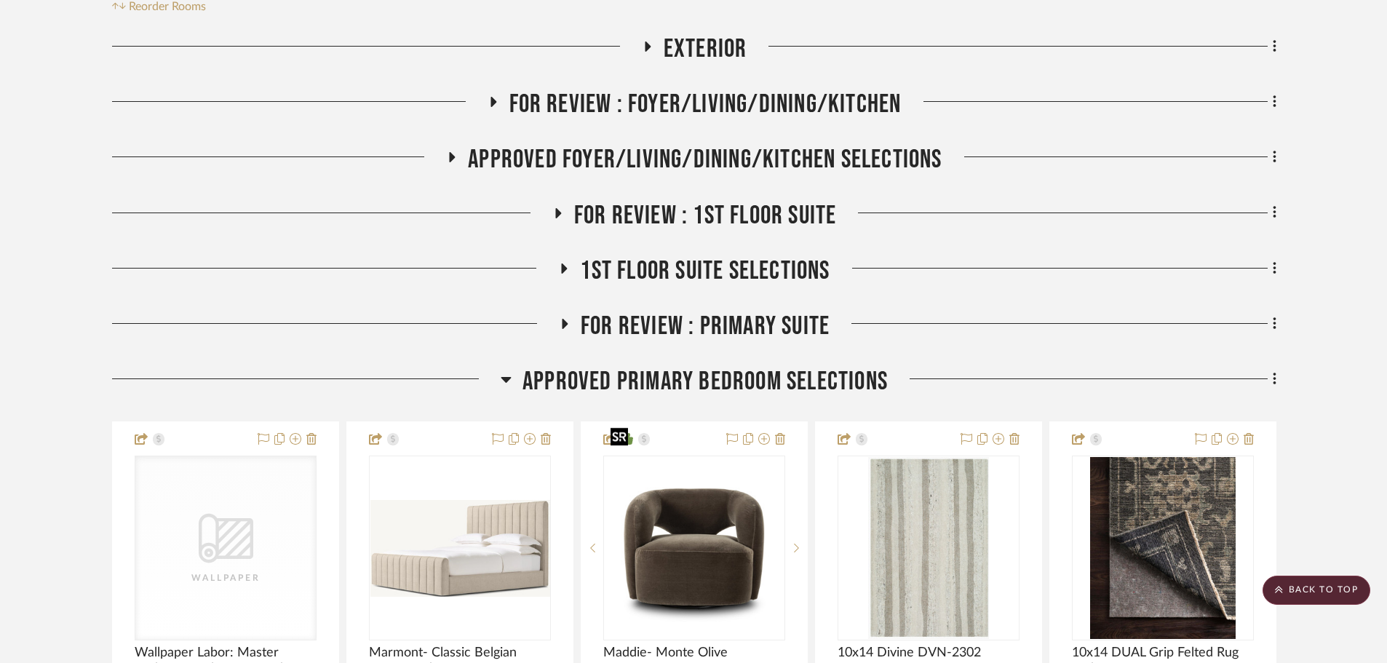
scroll to position [364, 0]
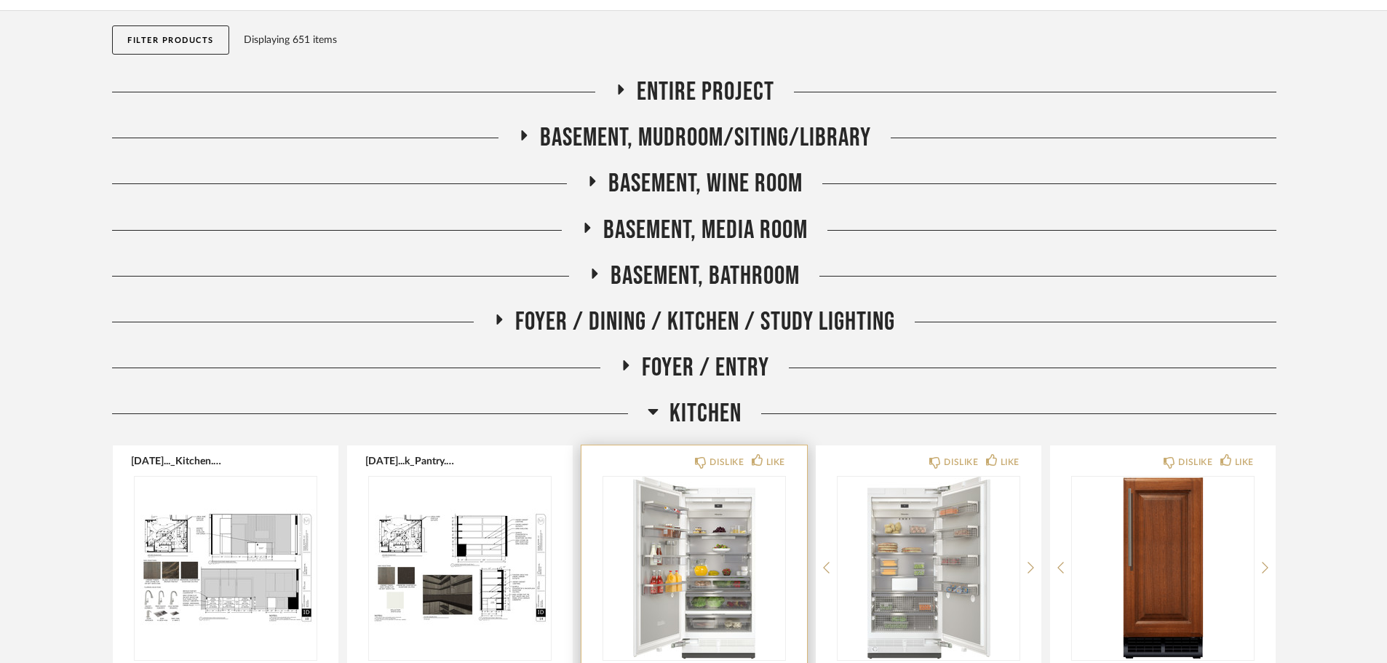
scroll to position [218, 0]
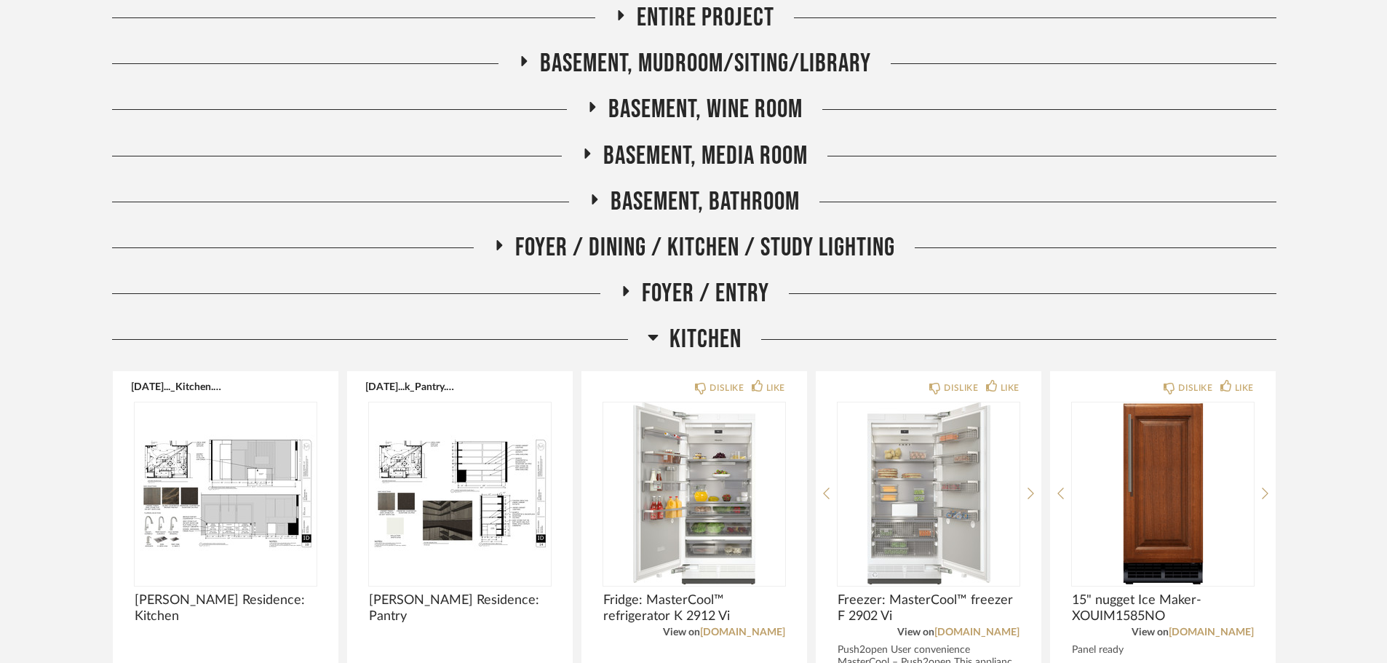
click at [698, 335] on span "Kitchen" at bounding box center [706, 339] width 72 height 31
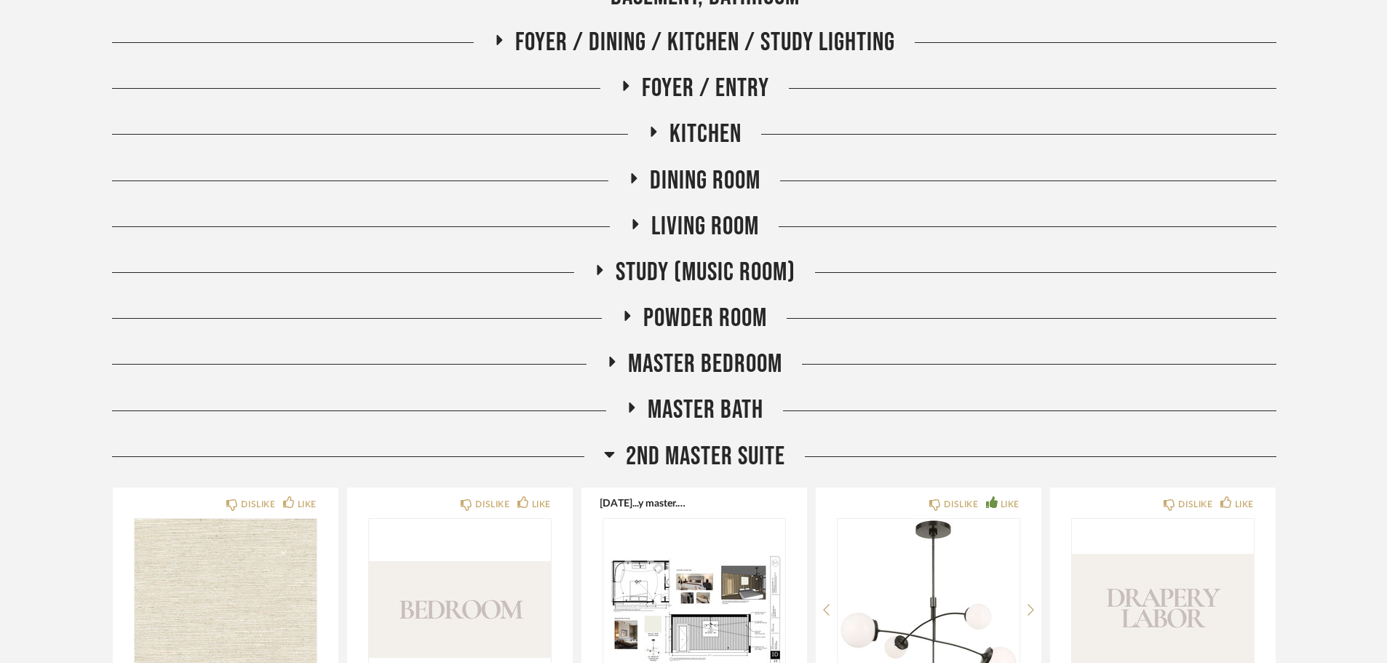
scroll to position [437, 0]
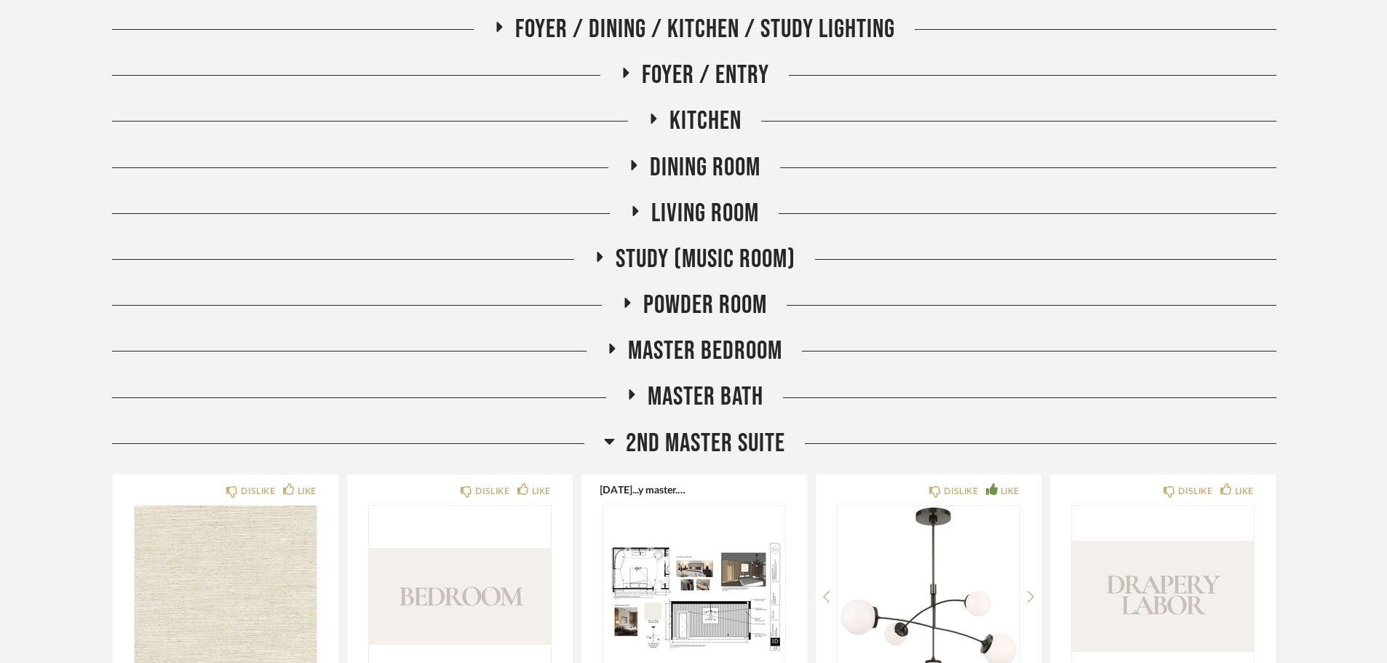
click at [683, 261] on span "Study (Music Room)" at bounding box center [706, 259] width 180 height 31
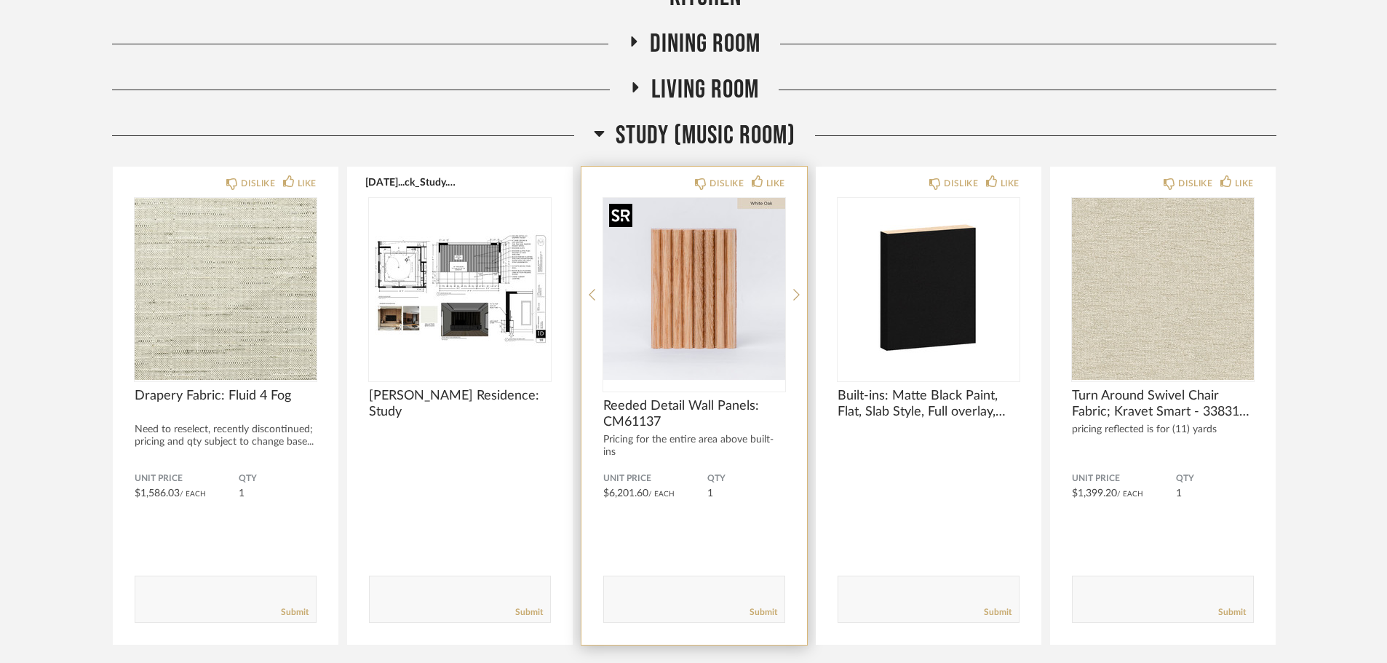
scroll to position [582, 0]
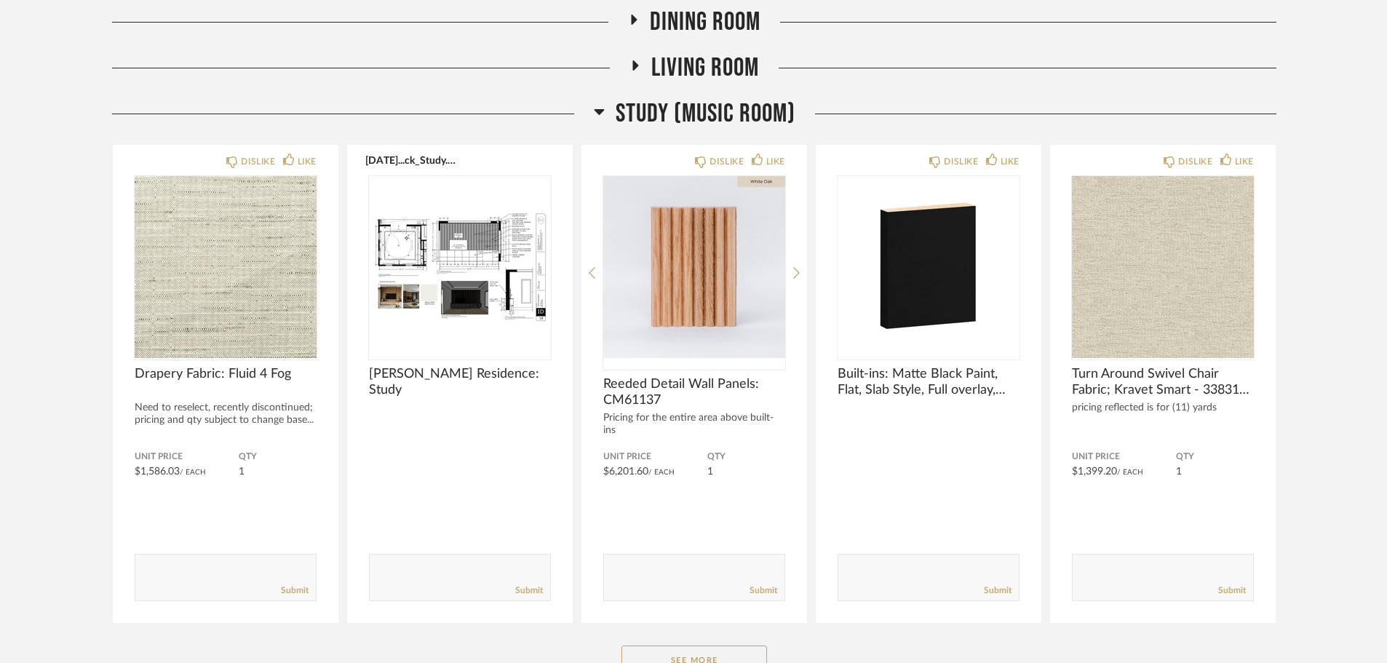
click at [752, 89] on div "Living Room" at bounding box center [694, 75] width 1164 height 46
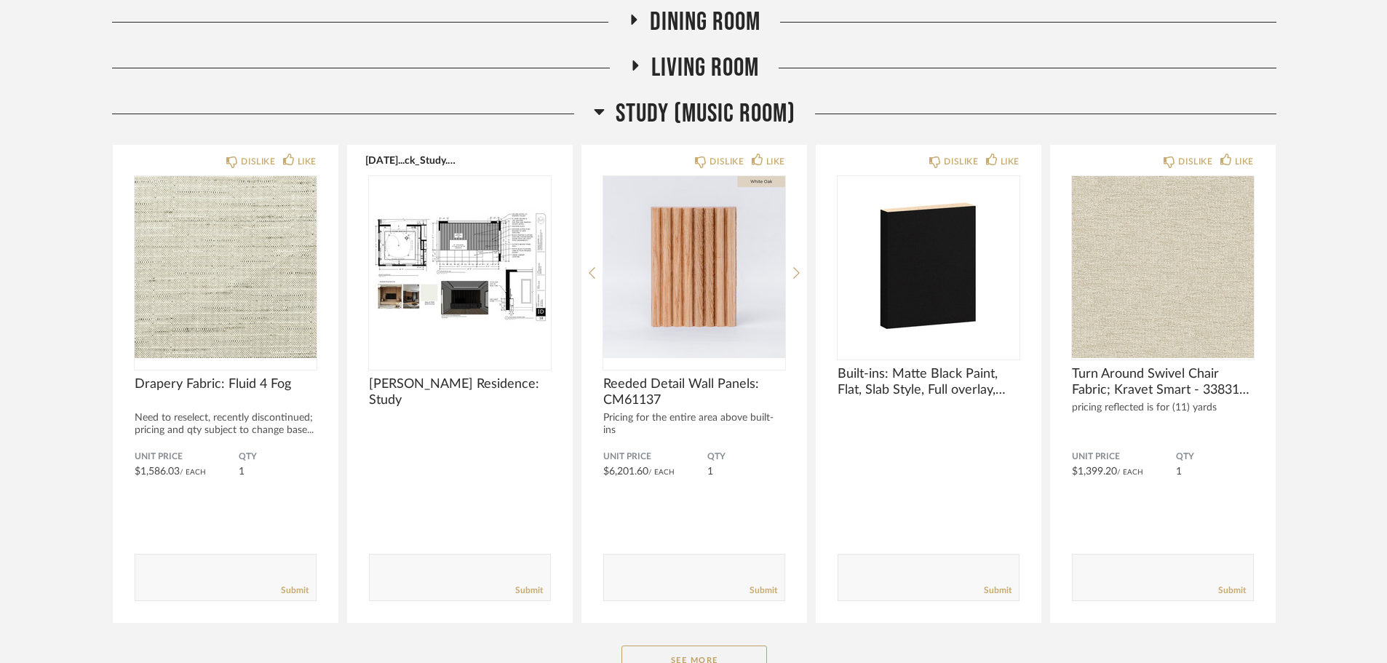
click at [740, 104] on span "Study (Music Room)" at bounding box center [706, 113] width 180 height 31
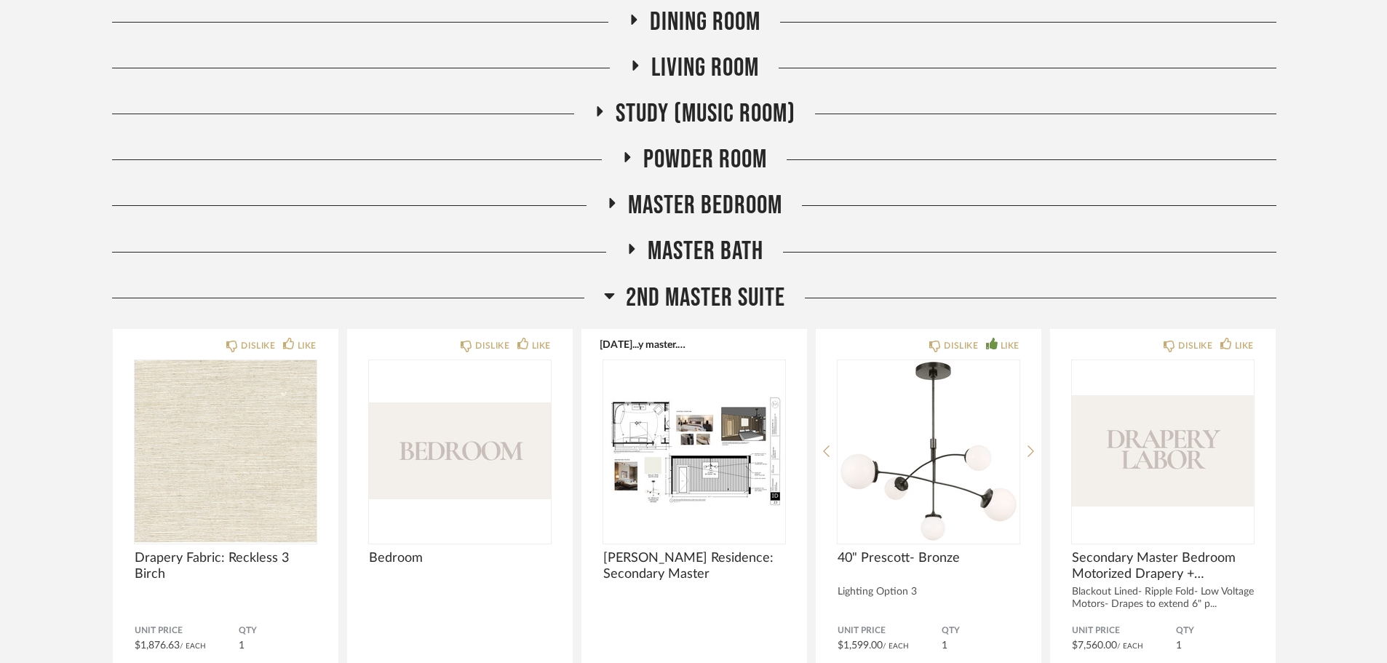
click at [692, 196] on span "Master Bedroom" at bounding box center [705, 205] width 154 height 31
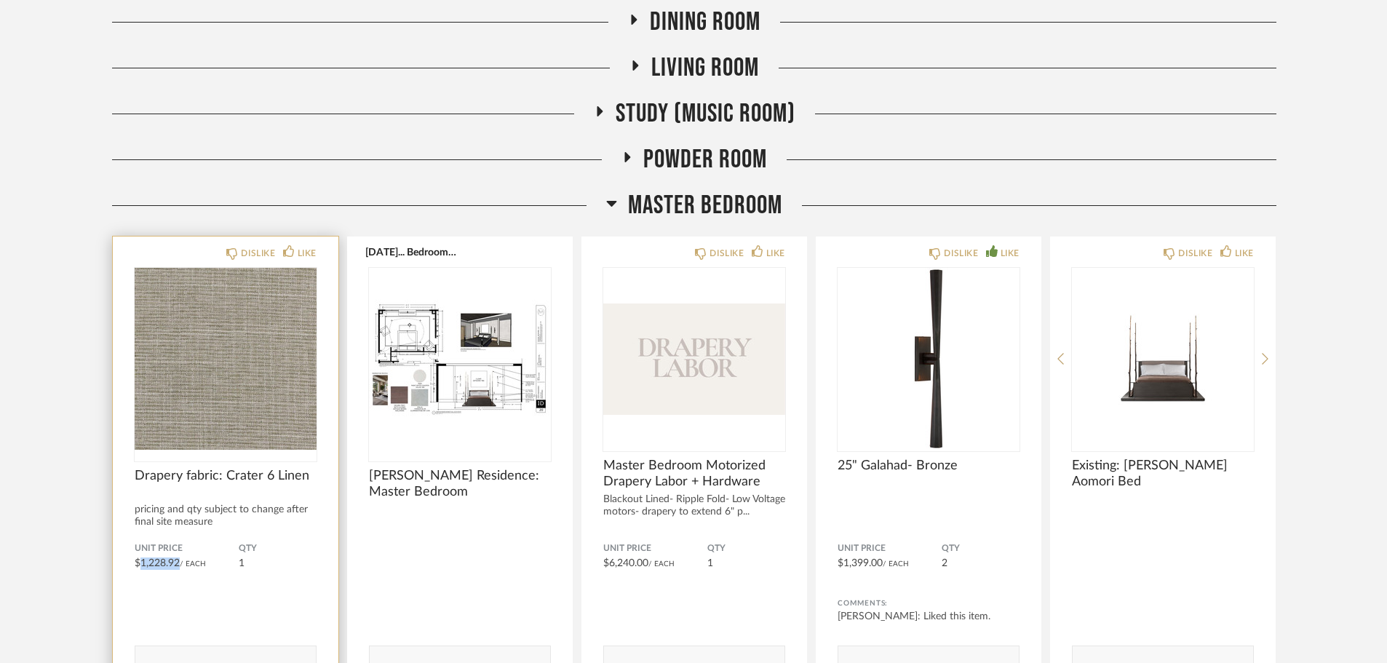
drag, startPoint x: 180, startPoint y: 563, endPoint x: 143, endPoint y: 564, distance: 37.1
click at [143, 564] on span "$1,228.92" at bounding box center [157, 563] width 45 height 10
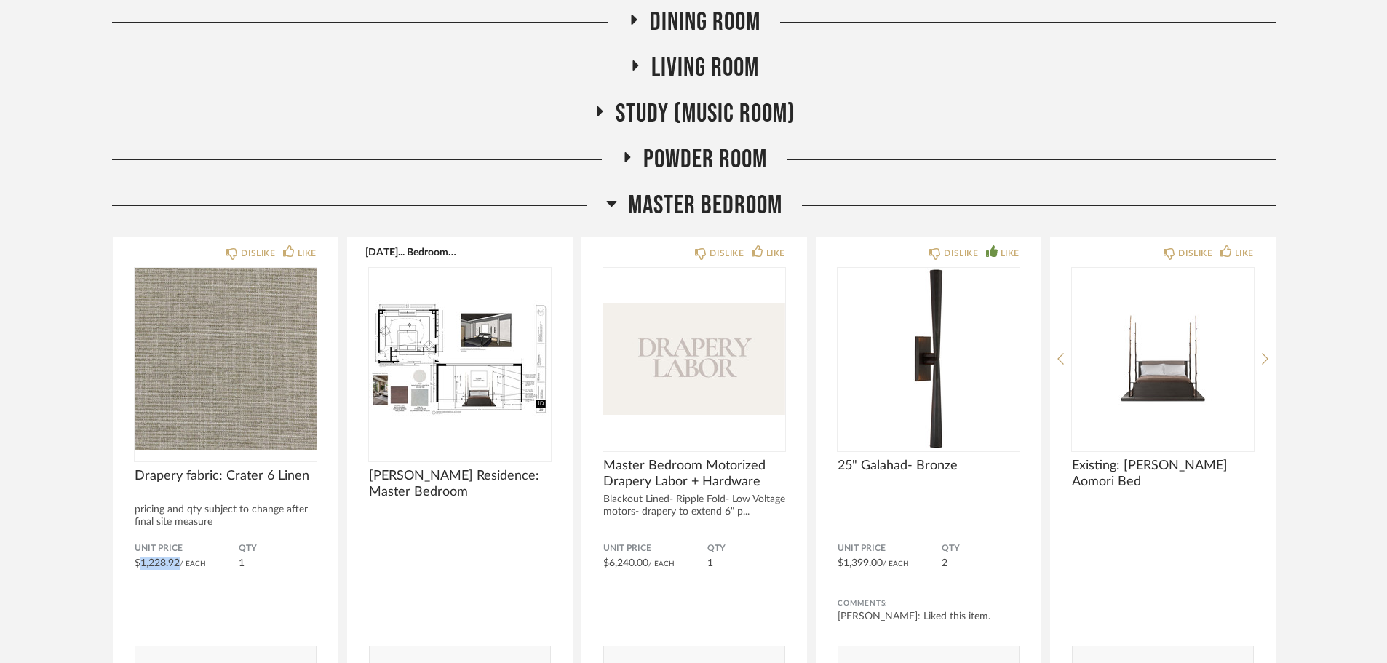
copy span "1,228.92"
click at [765, 208] on span "Master Bedroom" at bounding box center [705, 205] width 154 height 31
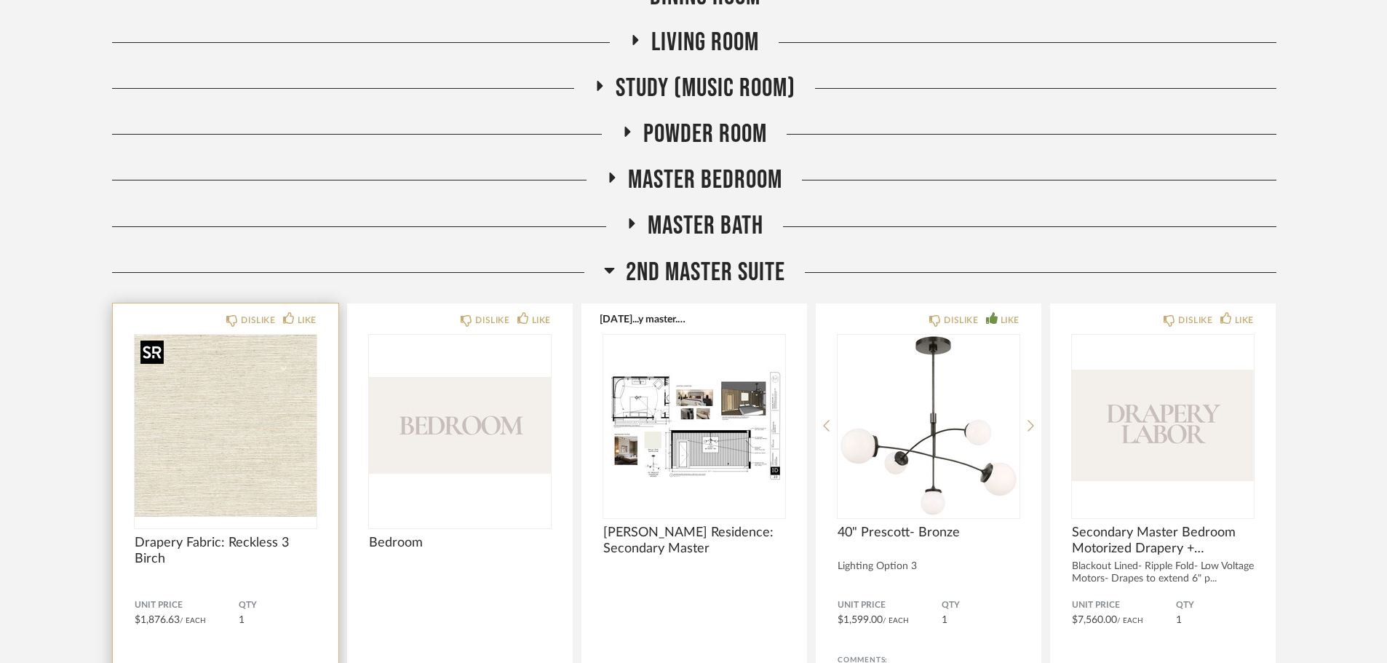
scroll to position [800, 0]
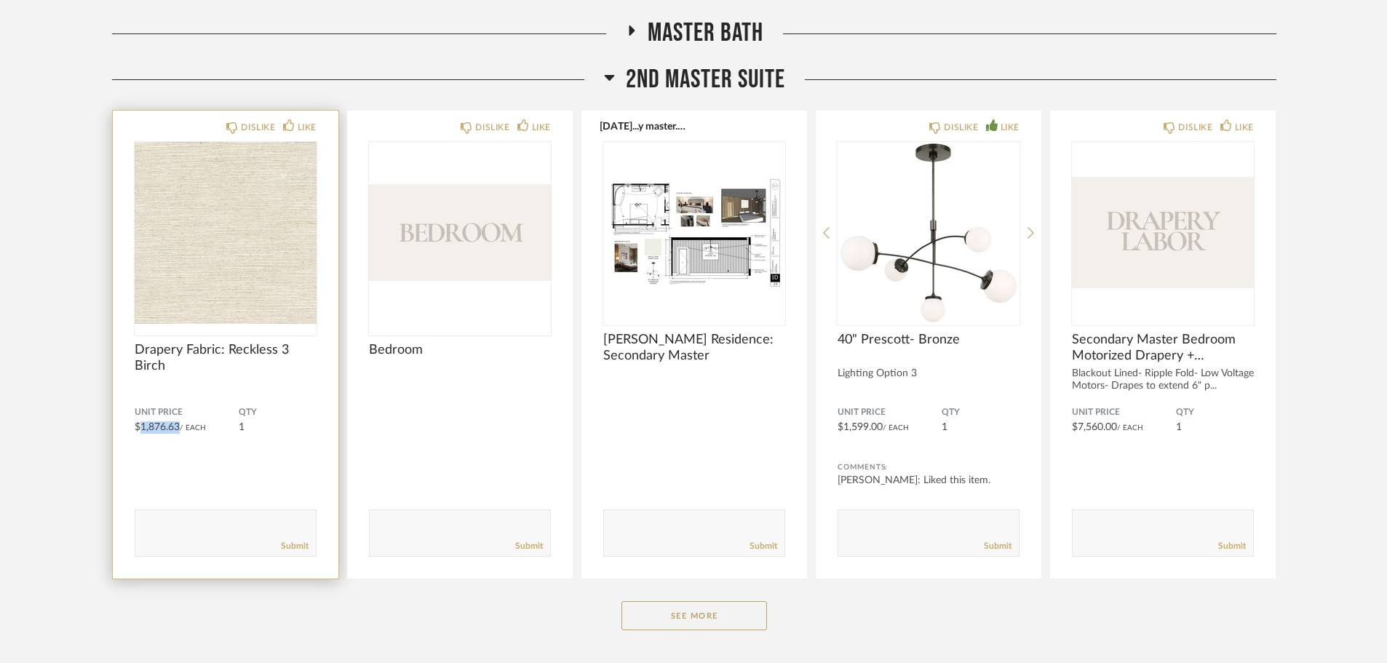
drag, startPoint x: 180, startPoint y: 429, endPoint x: 140, endPoint y: 429, distance: 40.0
click at [140, 429] on div "Unit Price $1,876.63 / Each" at bounding box center [187, 420] width 104 height 27
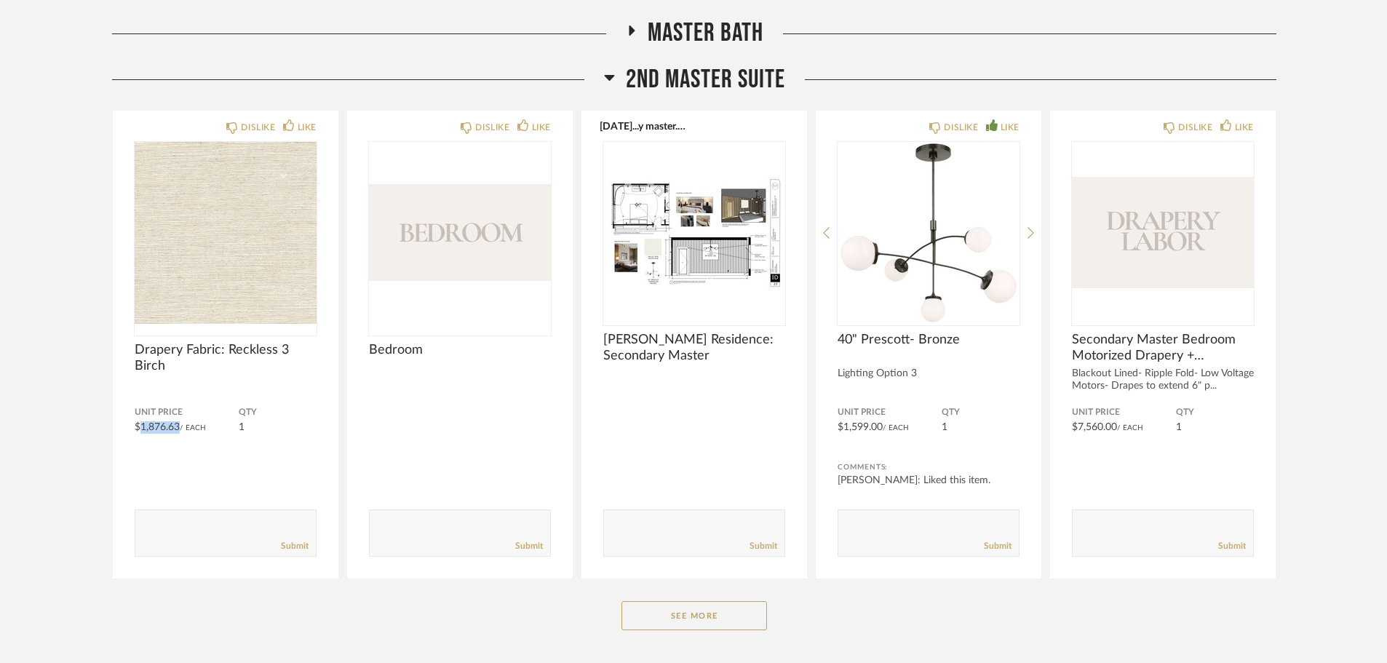
copy span "1,876.63"
click at [739, 89] on span "2nd Master Suite" at bounding box center [705, 79] width 159 height 31
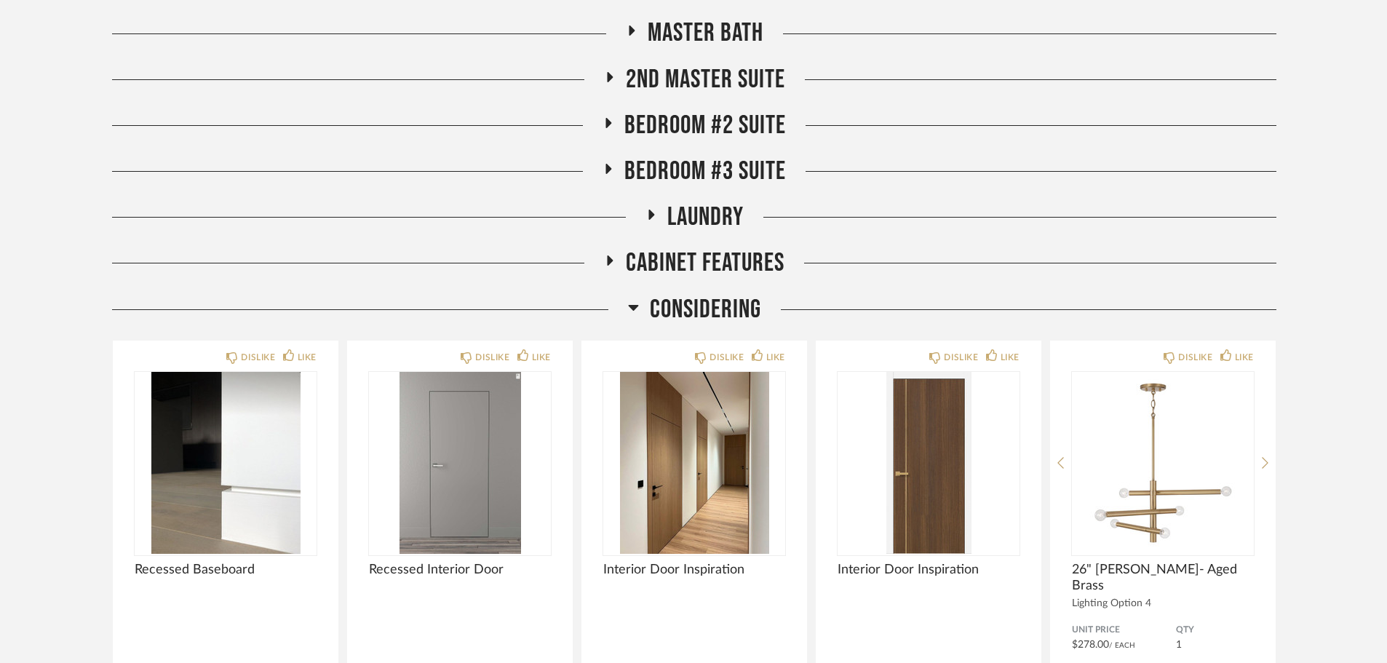
click at [732, 126] on span "Bedroom #2 Suite" at bounding box center [705, 125] width 162 height 31
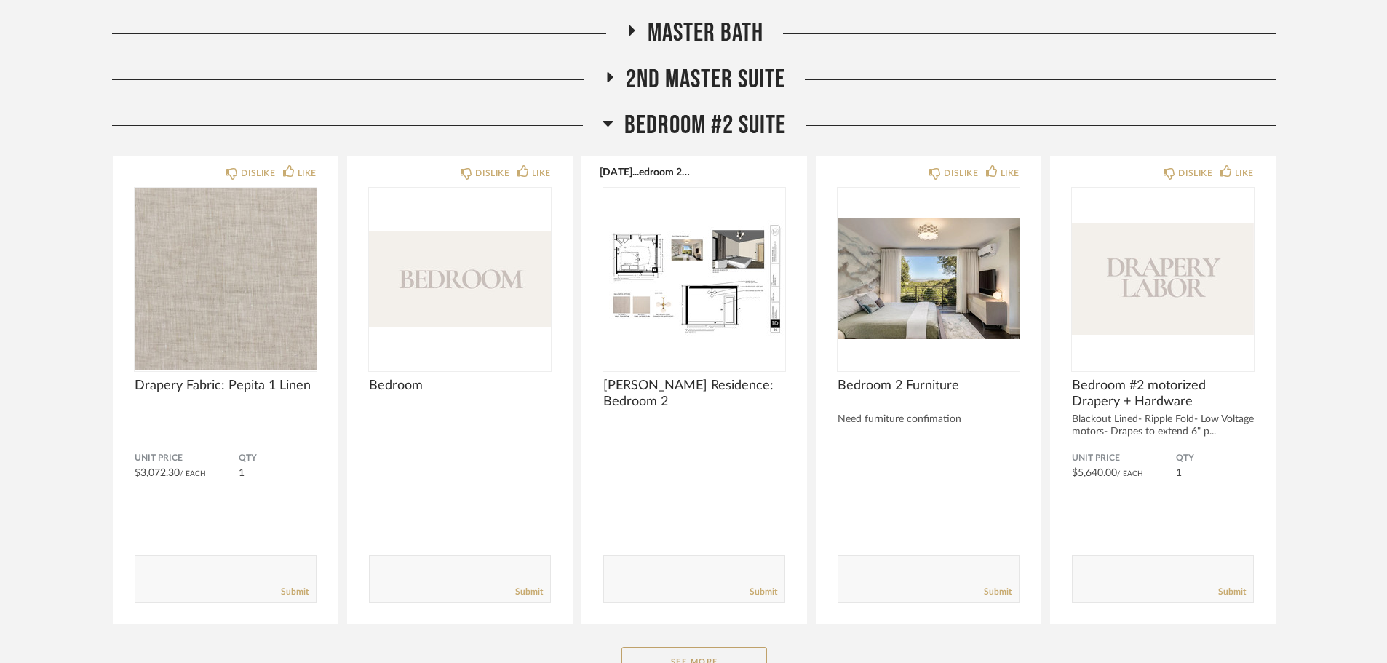
click at [732, 126] on span "Bedroom #2 Suite" at bounding box center [705, 125] width 162 height 31
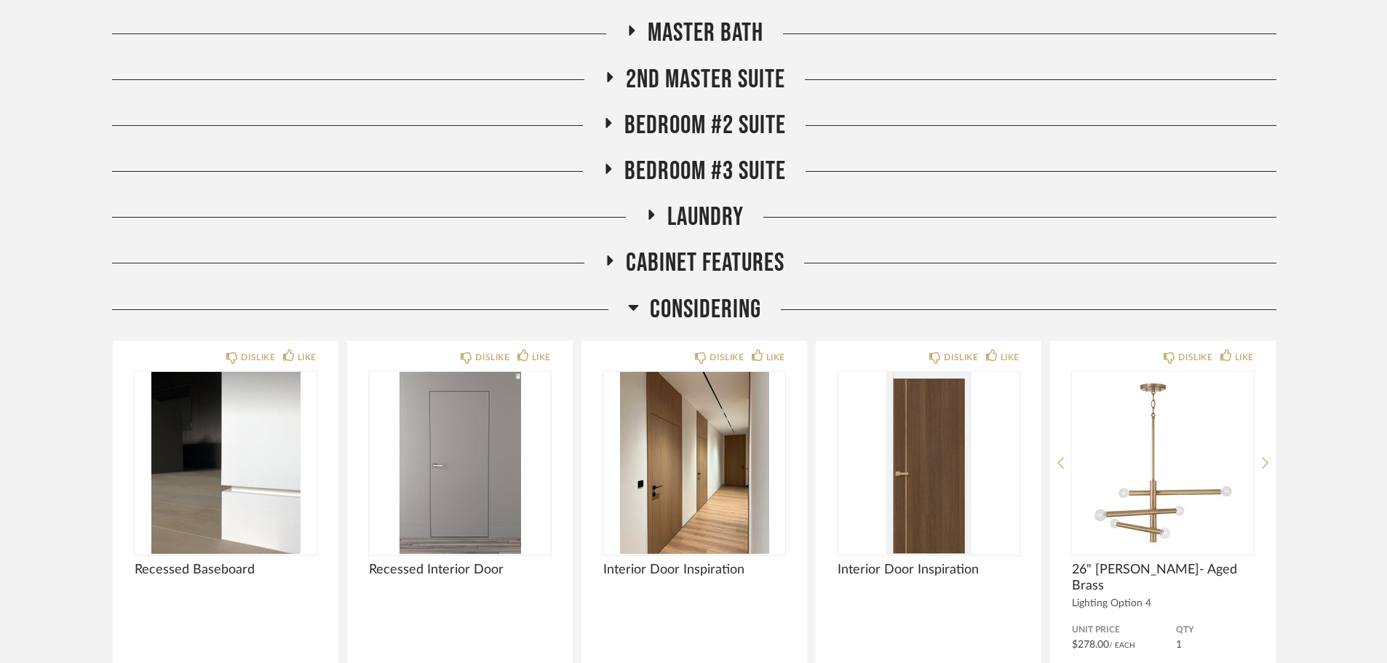
click at [696, 80] on span "2nd Master Suite" at bounding box center [705, 79] width 159 height 31
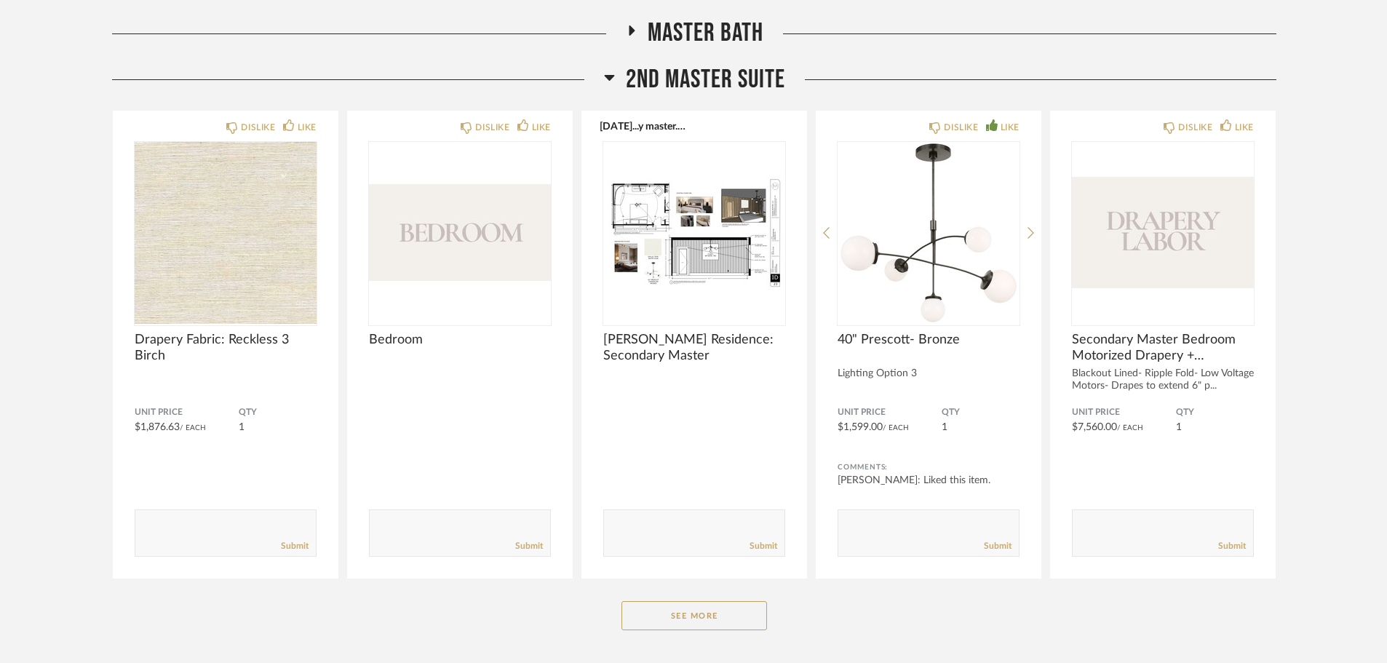
click at [696, 80] on span "2nd Master Suite" at bounding box center [705, 79] width 159 height 31
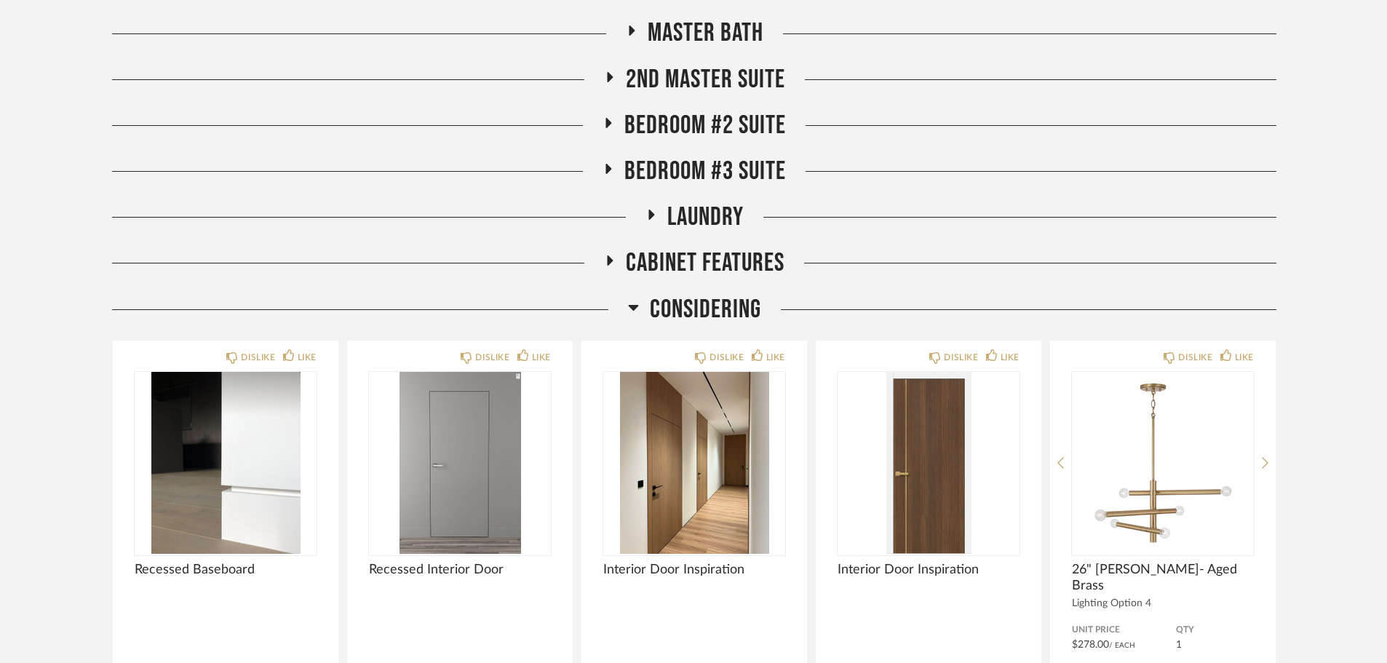
click at [692, 131] on span "Bedroom #2 Suite" at bounding box center [705, 125] width 162 height 31
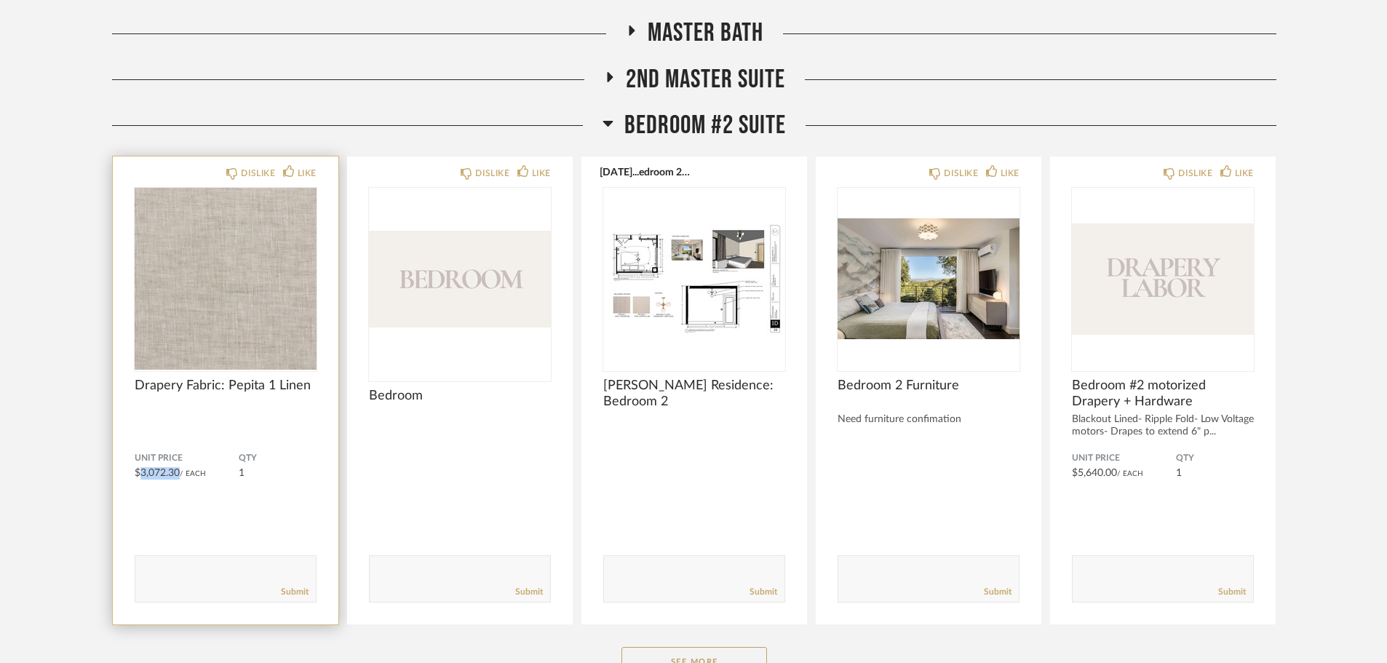
drag, startPoint x: 181, startPoint y: 471, endPoint x: 140, endPoint y: 471, distance: 41.5
click at [140, 471] on div "Unit Price $3,072.30 / Each" at bounding box center [187, 466] width 104 height 27
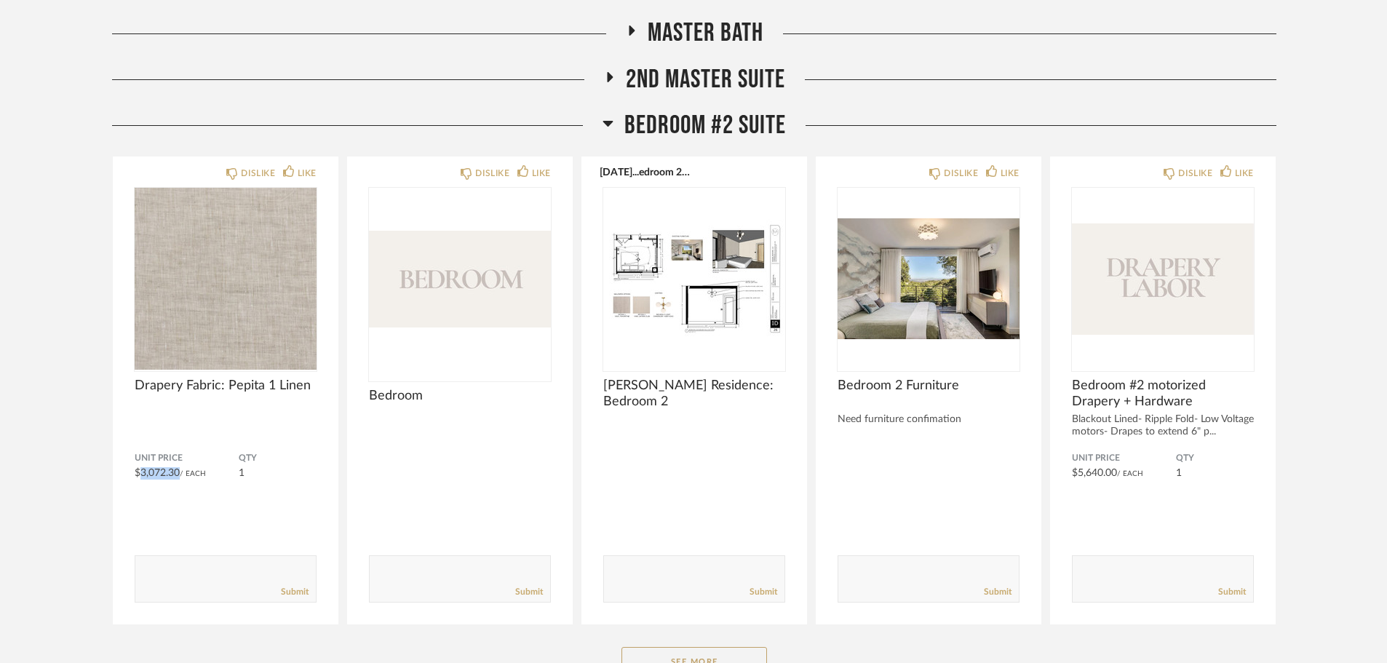
copy span "3,072.30"
click at [744, 128] on span "Bedroom #2 Suite" at bounding box center [705, 125] width 162 height 31
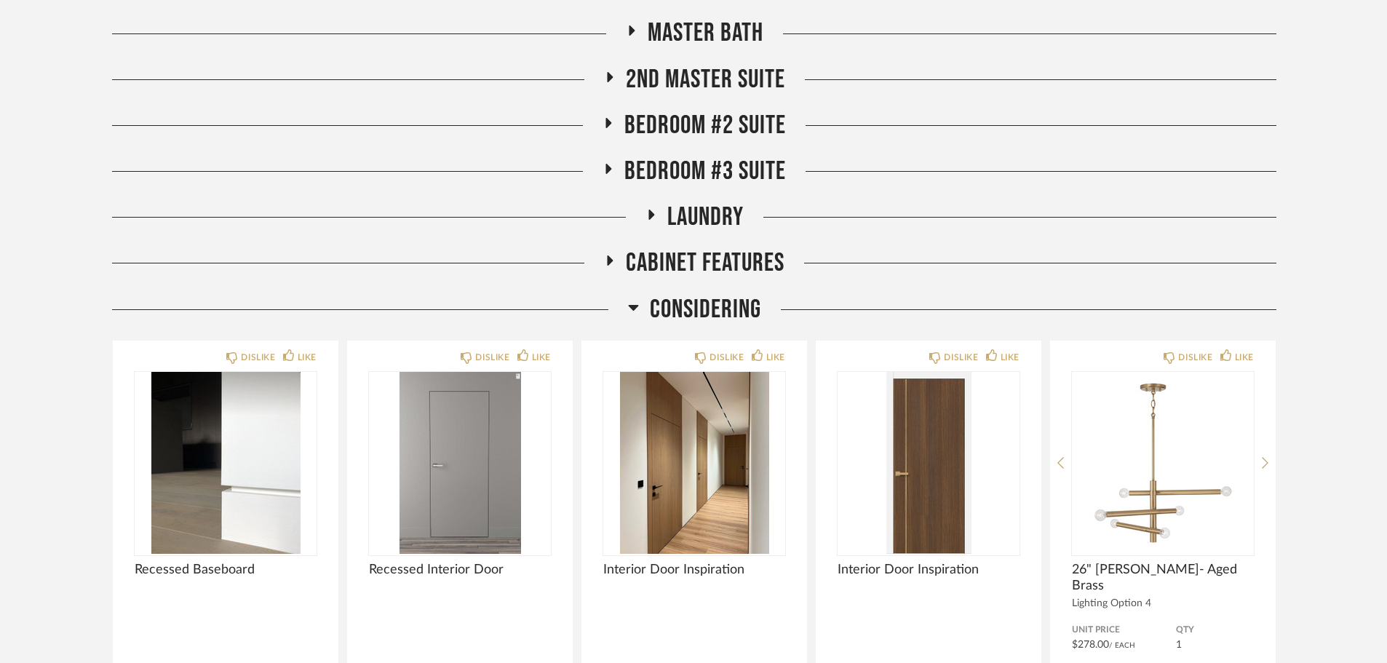
click at [704, 169] on span "Bedroom #3 Suite" at bounding box center [705, 171] width 162 height 31
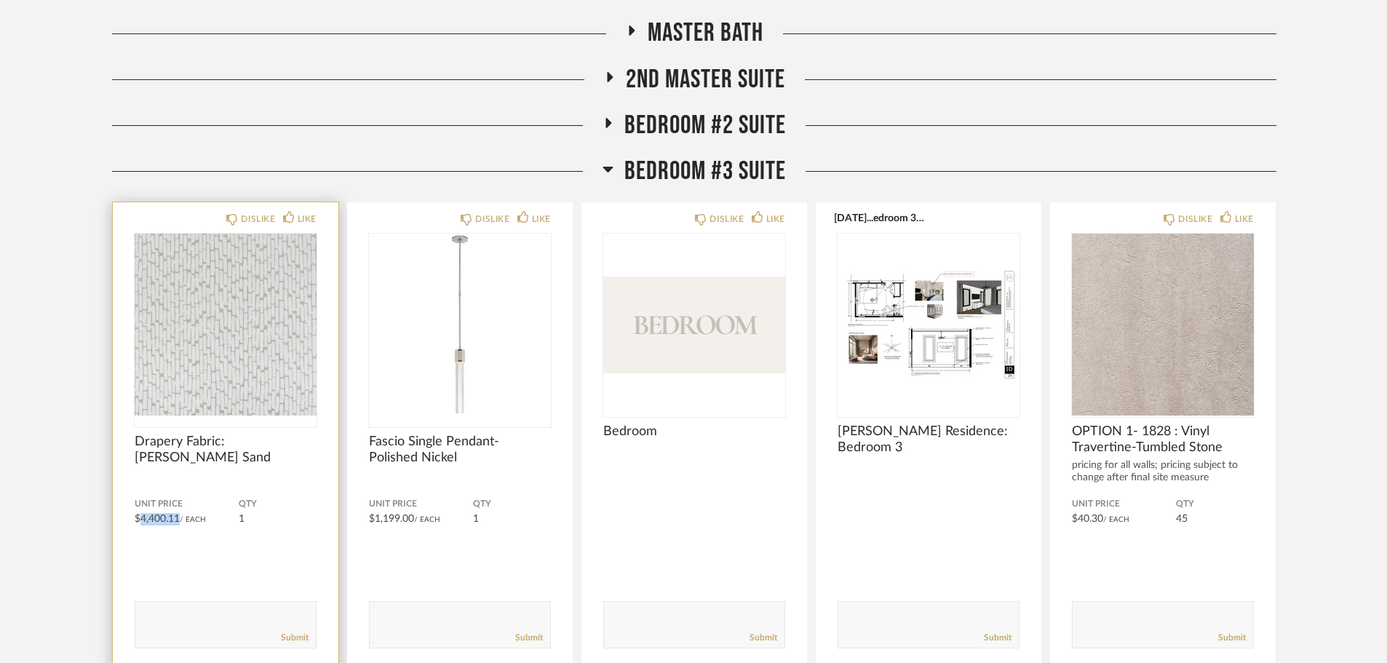
drag, startPoint x: 180, startPoint y: 517, endPoint x: 139, endPoint y: 517, distance: 41.5
click at [139, 517] on div "Unit Price $4,400.11 / Each" at bounding box center [187, 511] width 104 height 27
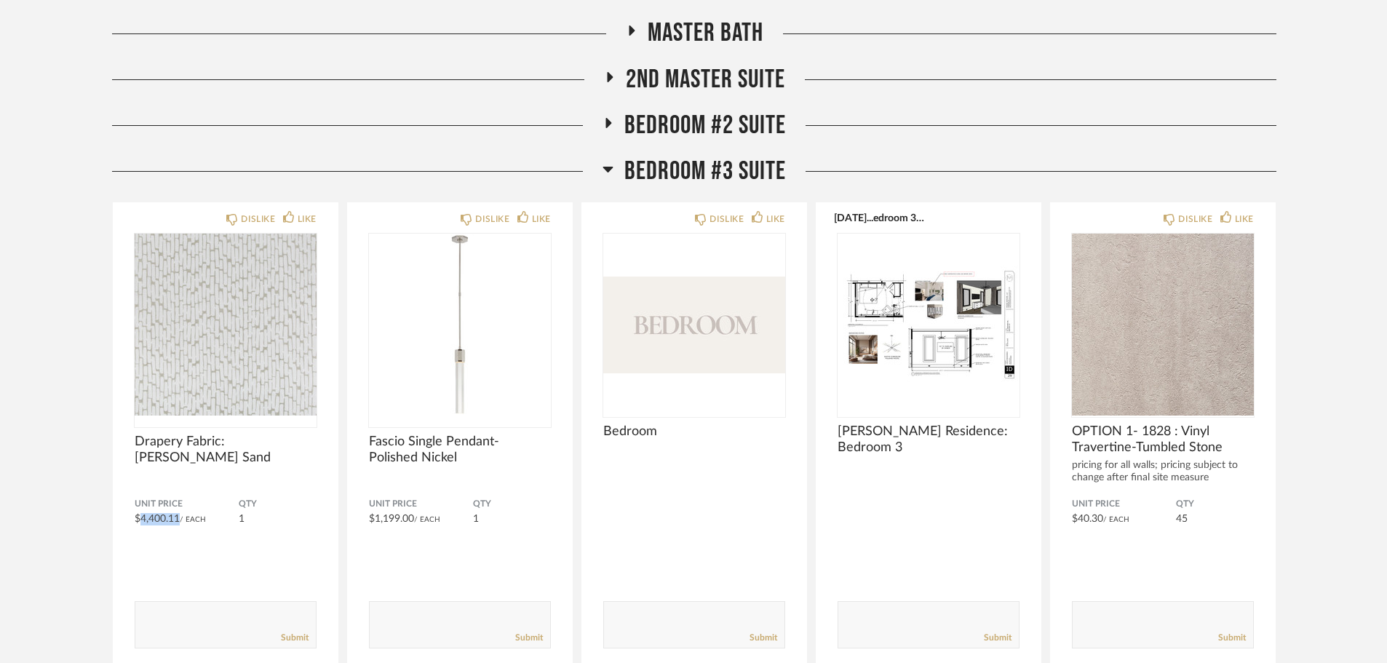
copy span "4,400.11"
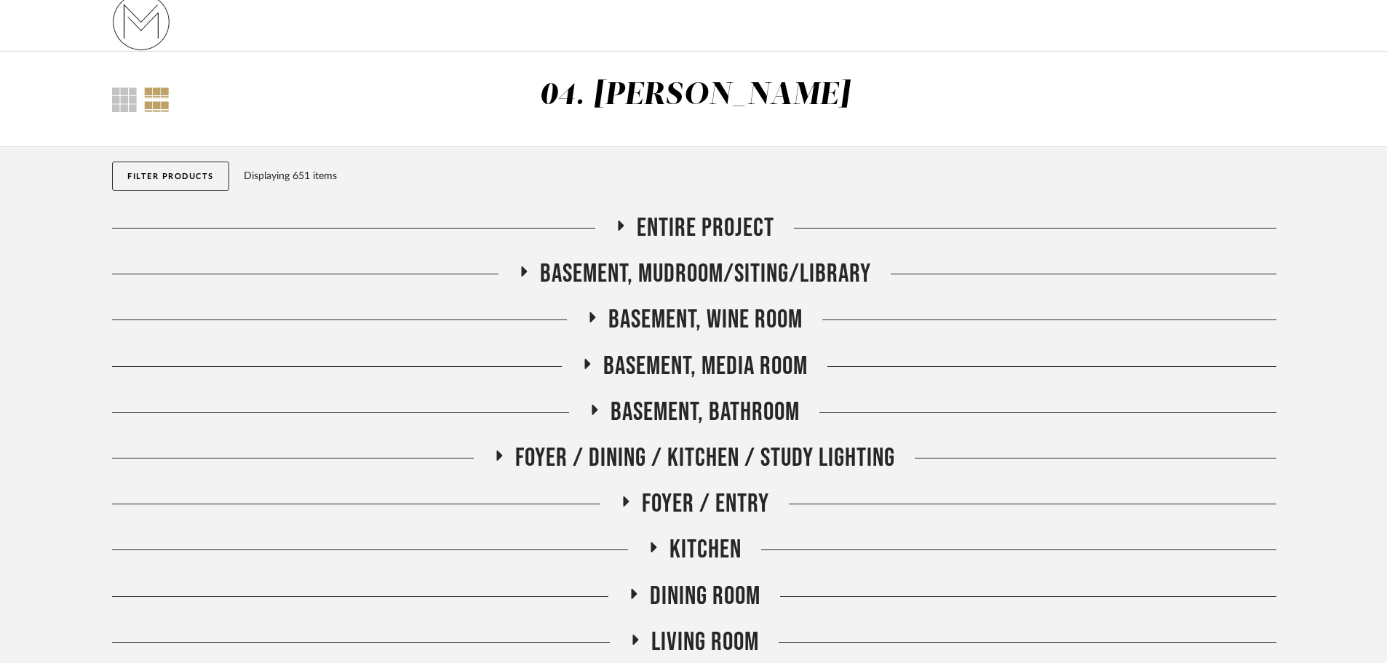
scroll to position [0, 0]
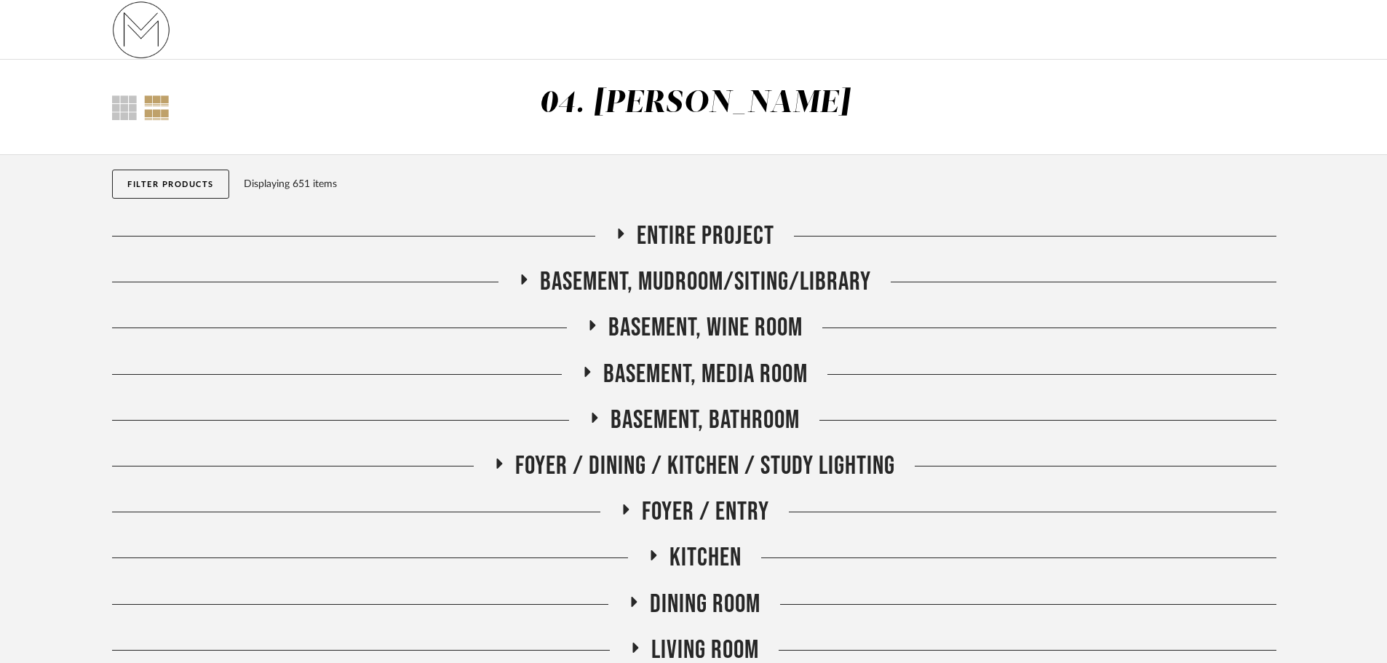
click at [691, 229] on span "Entire Project" at bounding box center [706, 235] width 138 height 31
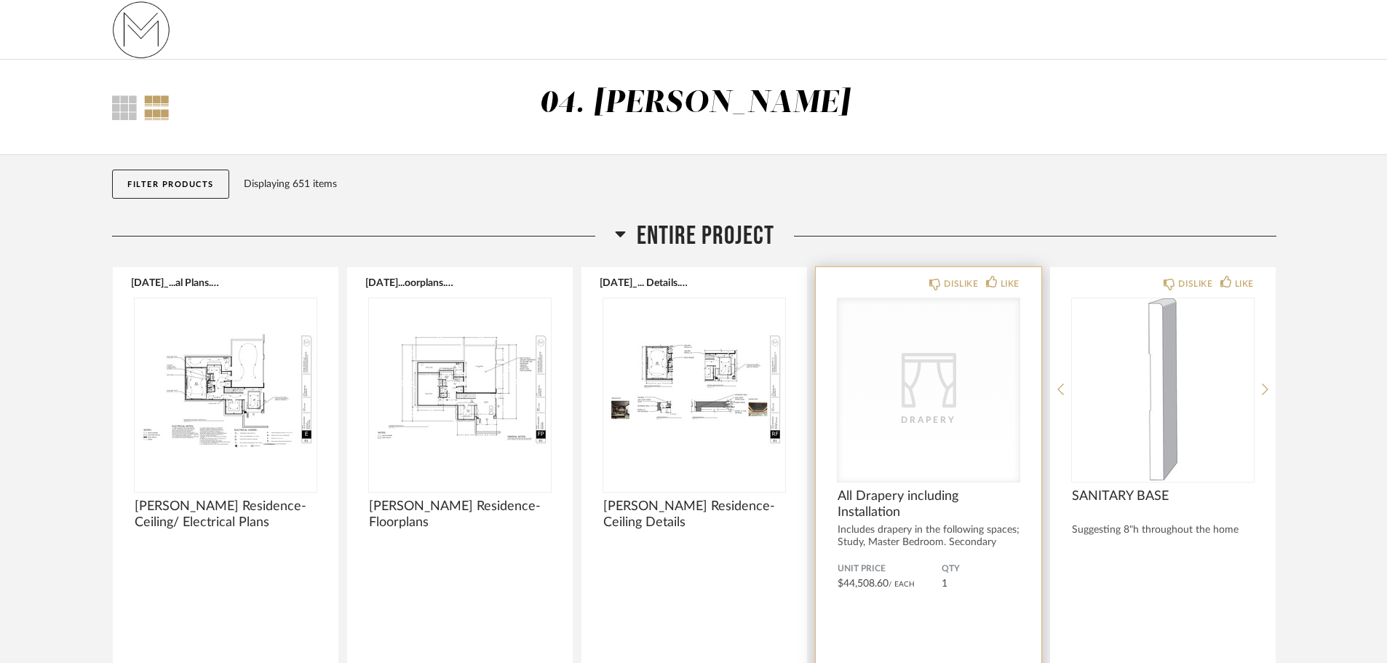
scroll to position [73, 0]
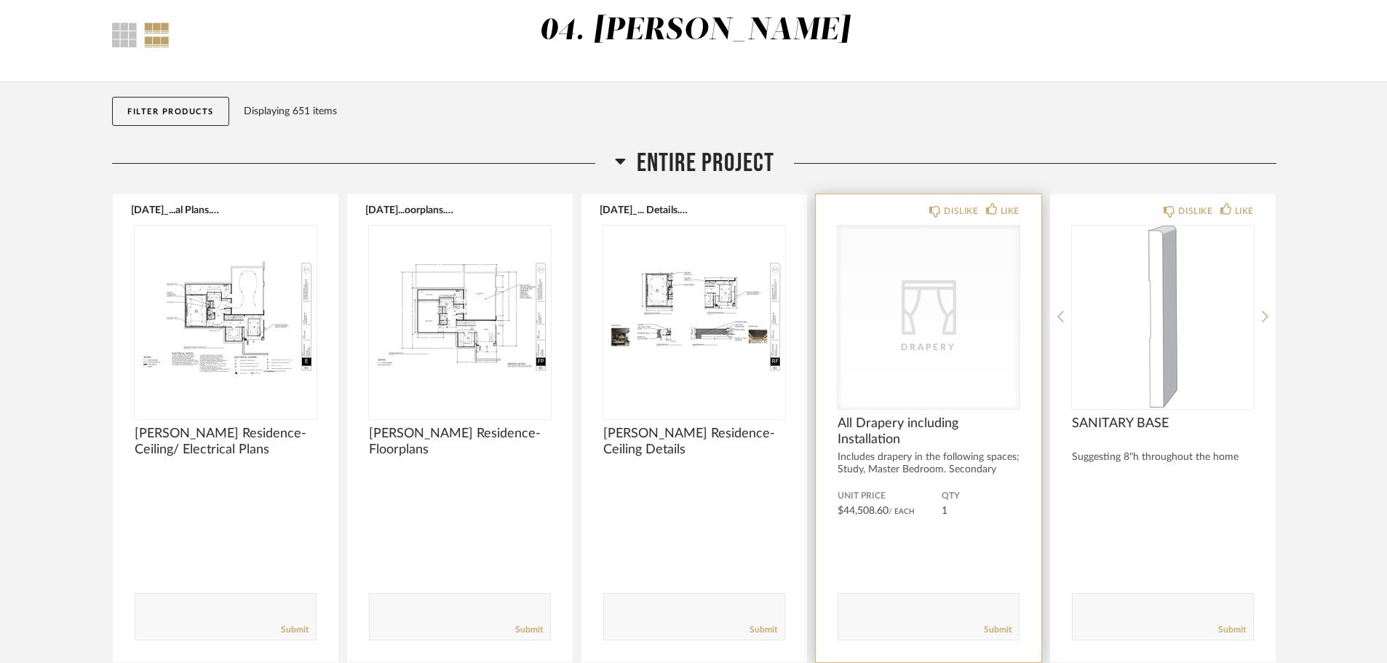
click at [880, 464] on div "Includes drapery in the following spaces; Study, Master Bedroom. Secondary Ma..." at bounding box center [929, 469] width 182 height 37
click at [877, 431] on span "All Drapery including Installation" at bounding box center [929, 432] width 182 height 32
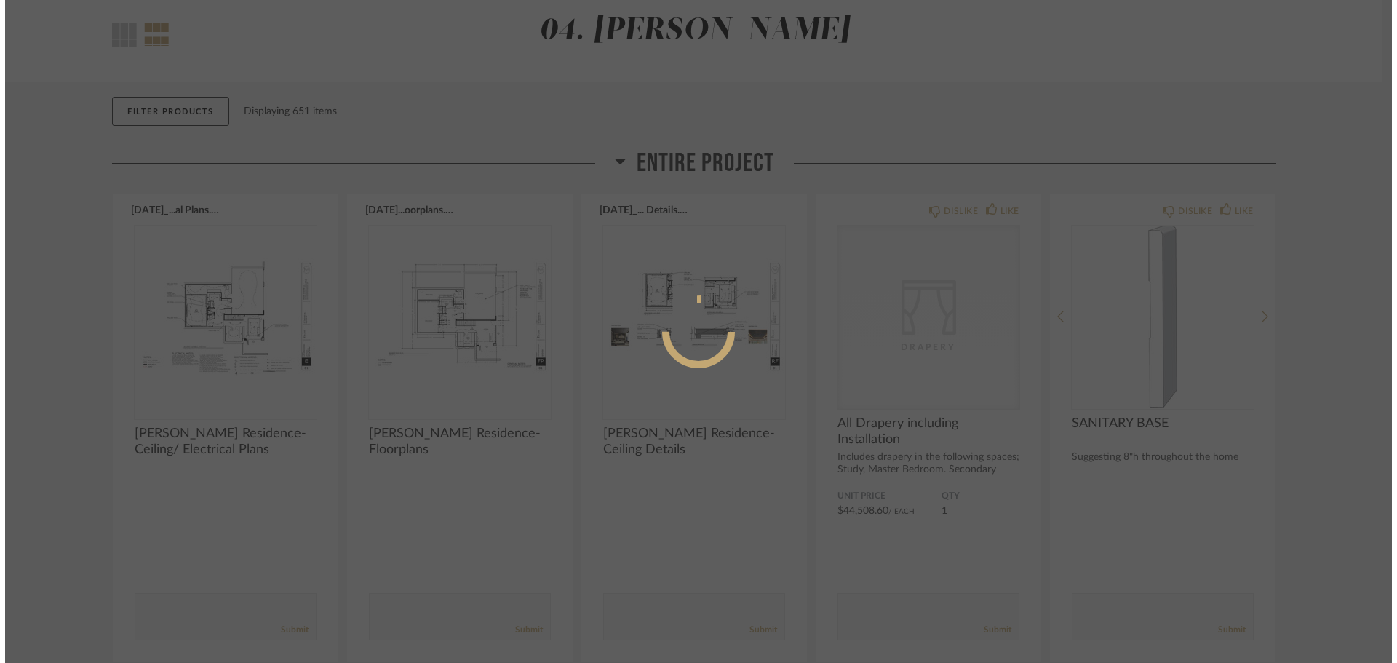
scroll to position [0, 0]
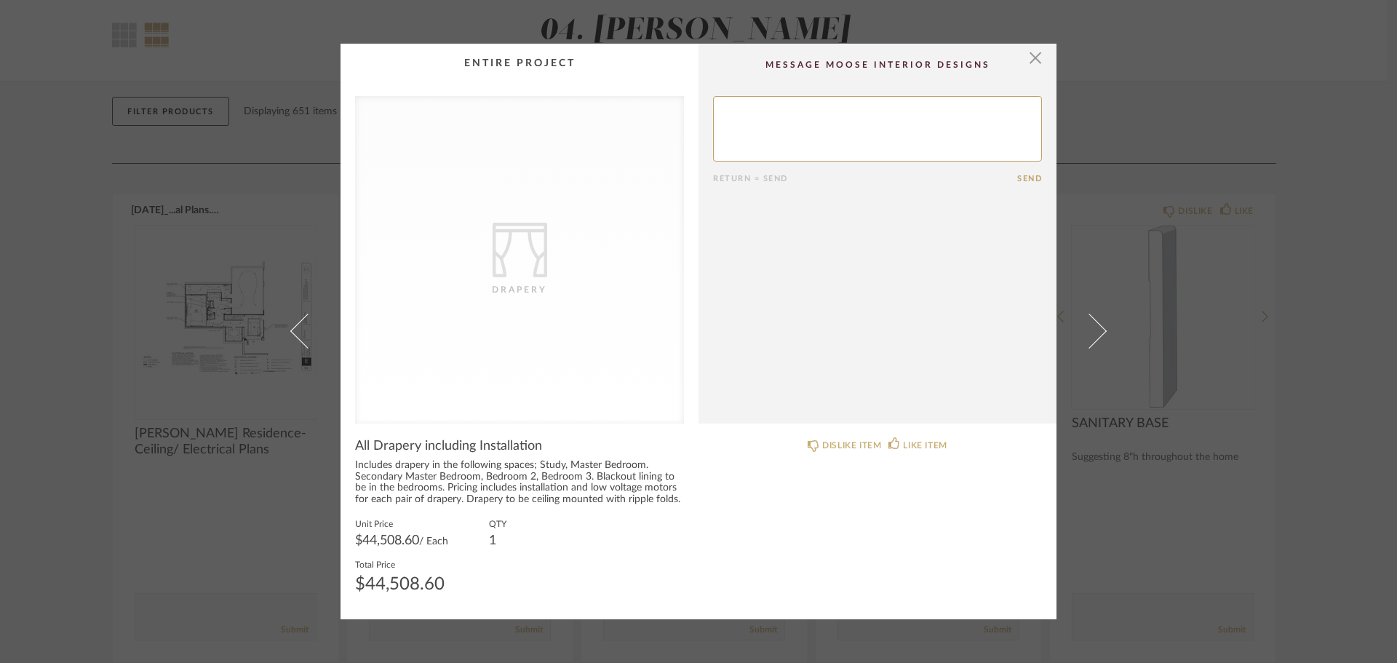
click at [1360, 316] on div "× CategoryIconFabrics Created with Sketch. Drapery Return = Send Send All Drape…" at bounding box center [698, 331] width 1397 height 663
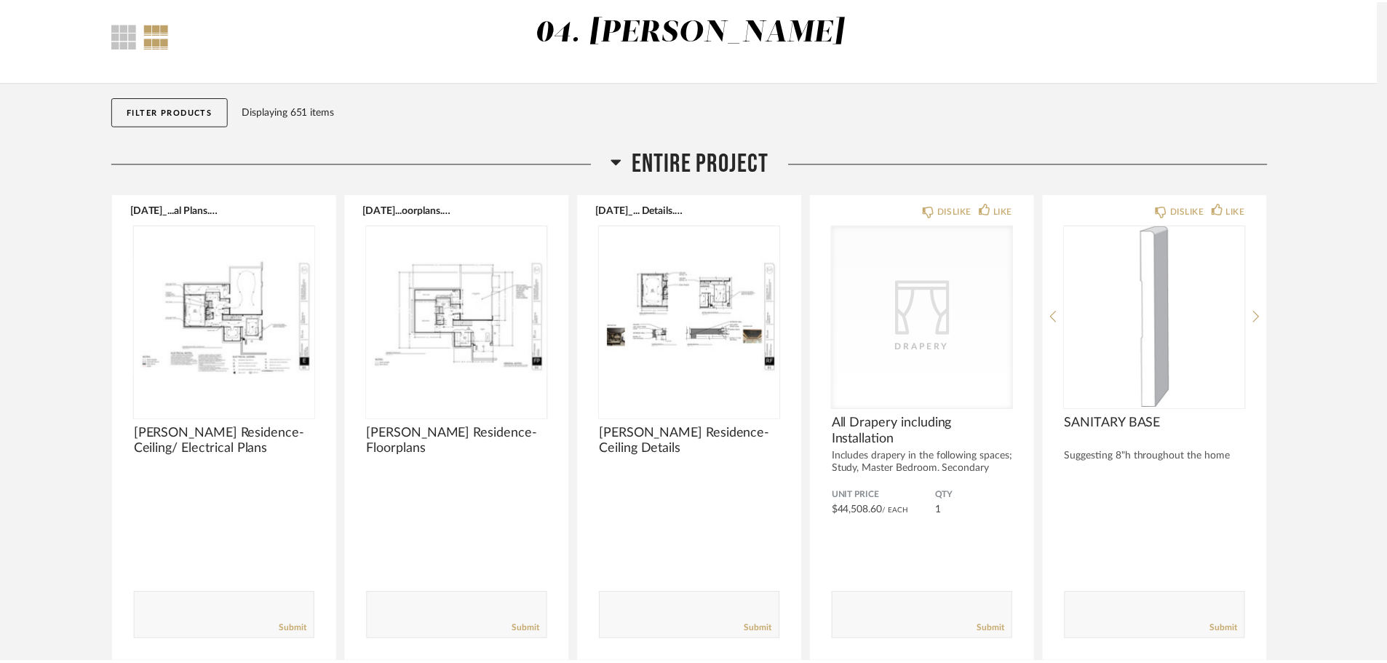
scroll to position [73, 0]
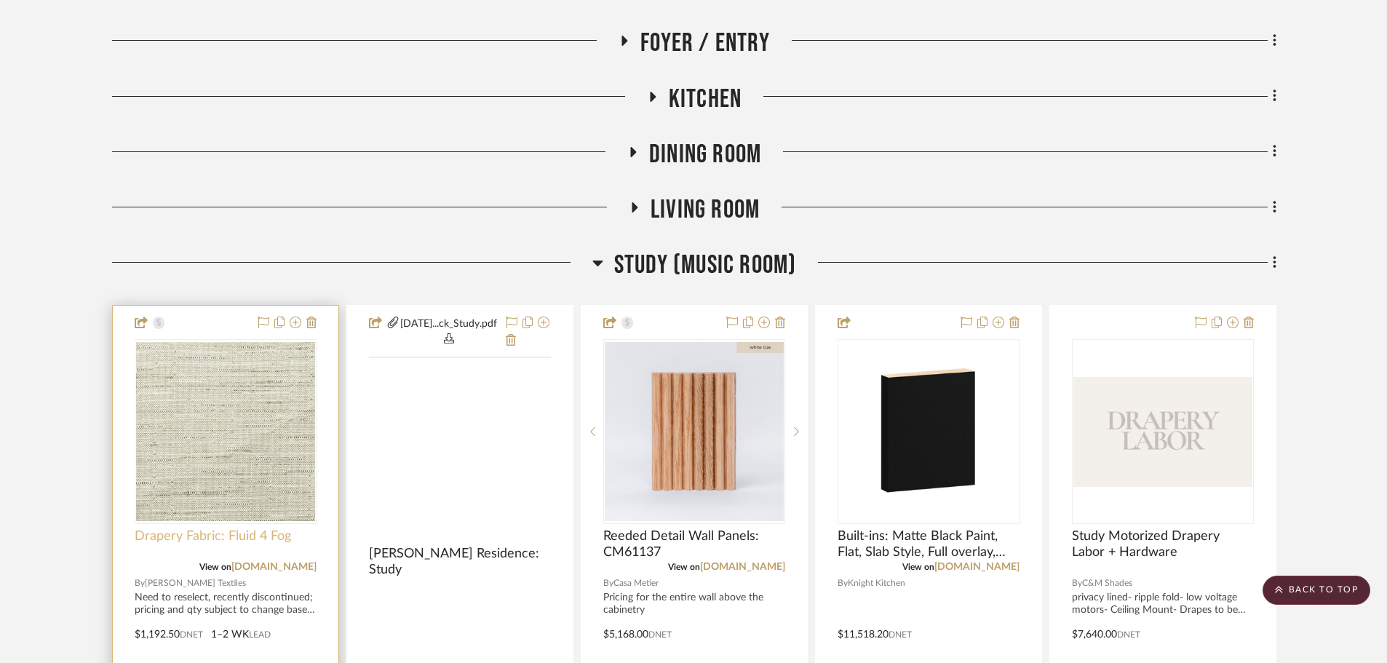
scroll to position [873, 0]
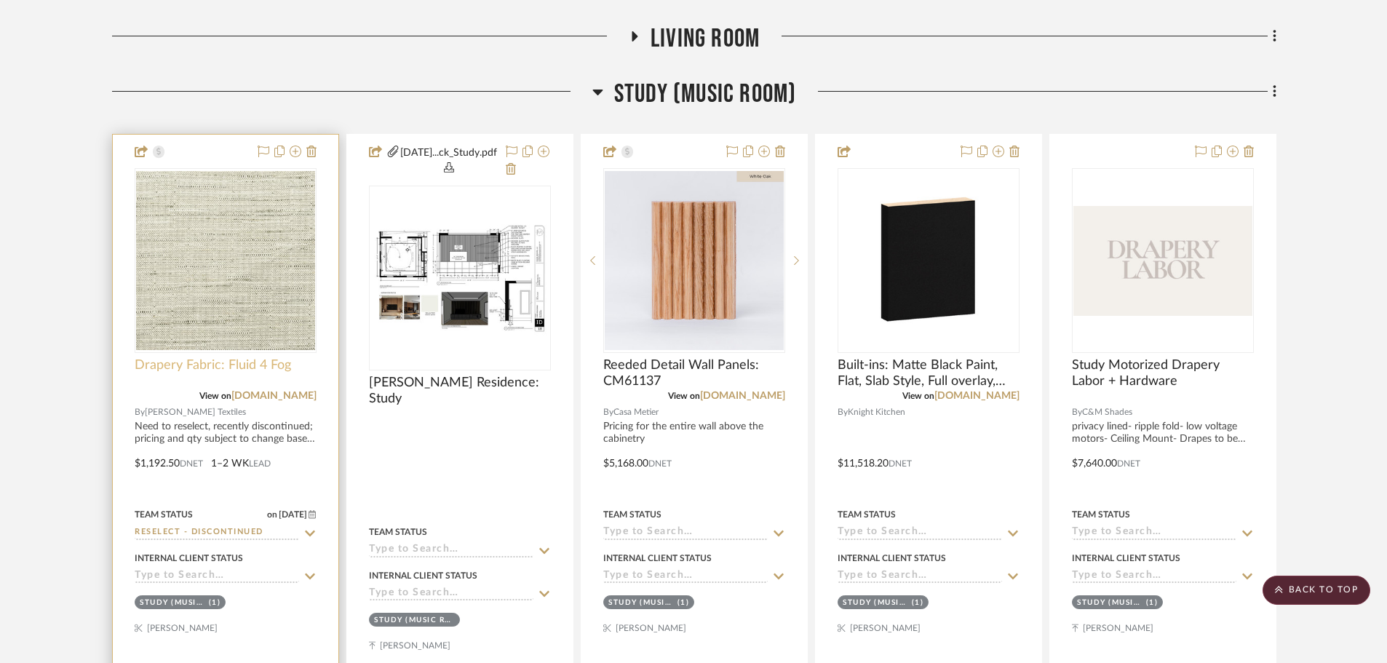
click at [229, 359] on span "Drapery Fabric: Fluid 4 Fog" at bounding box center [213, 365] width 156 height 16
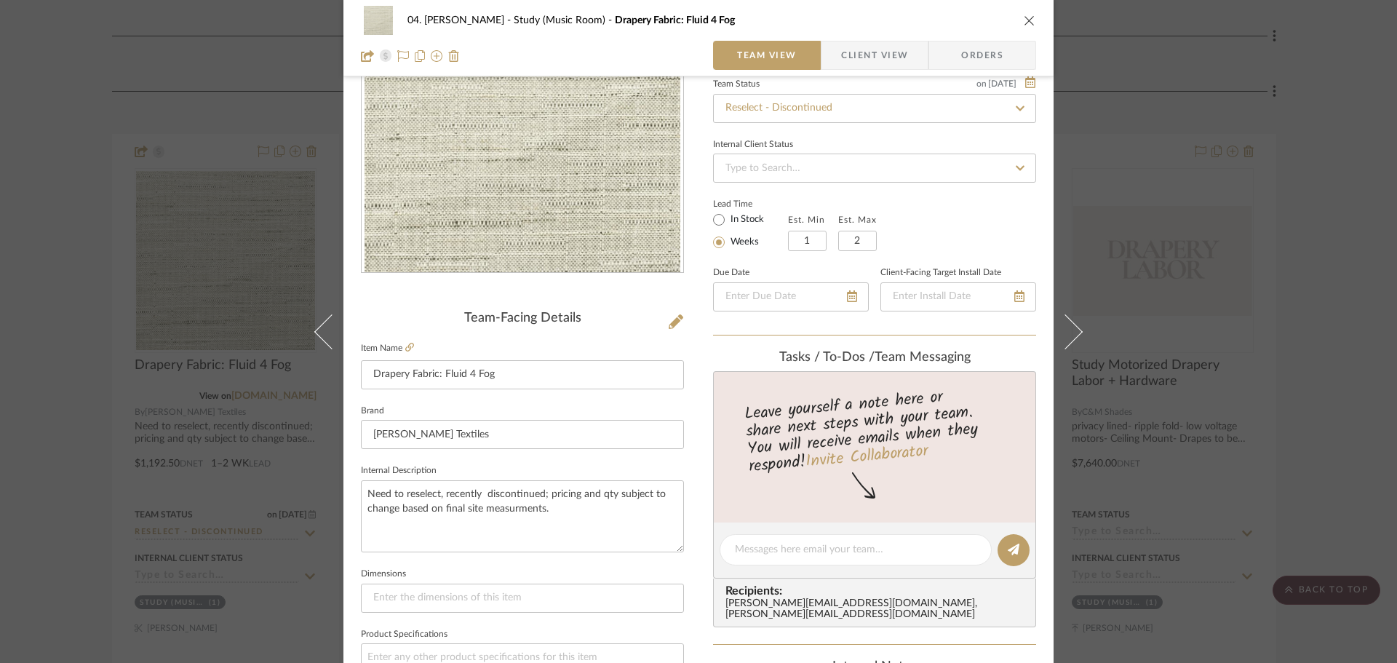
scroll to position [146, 0]
drag, startPoint x: 562, startPoint y: 504, endPoint x: 547, endPoint y: 490, distance: 20.6
click at [547, 490] on textarea "Need to reselect, recently discontinued; pricing and qty subject to change base…" at bounding box center [522, 514] width 323 height 72
click at [694, 397] on div "04. [PERSON_NAME] Study (Music Room) Drapery Fabric: Fluid 4 Fog Team View Clie…" at bounding box center [698, 537] width 710 height 1344
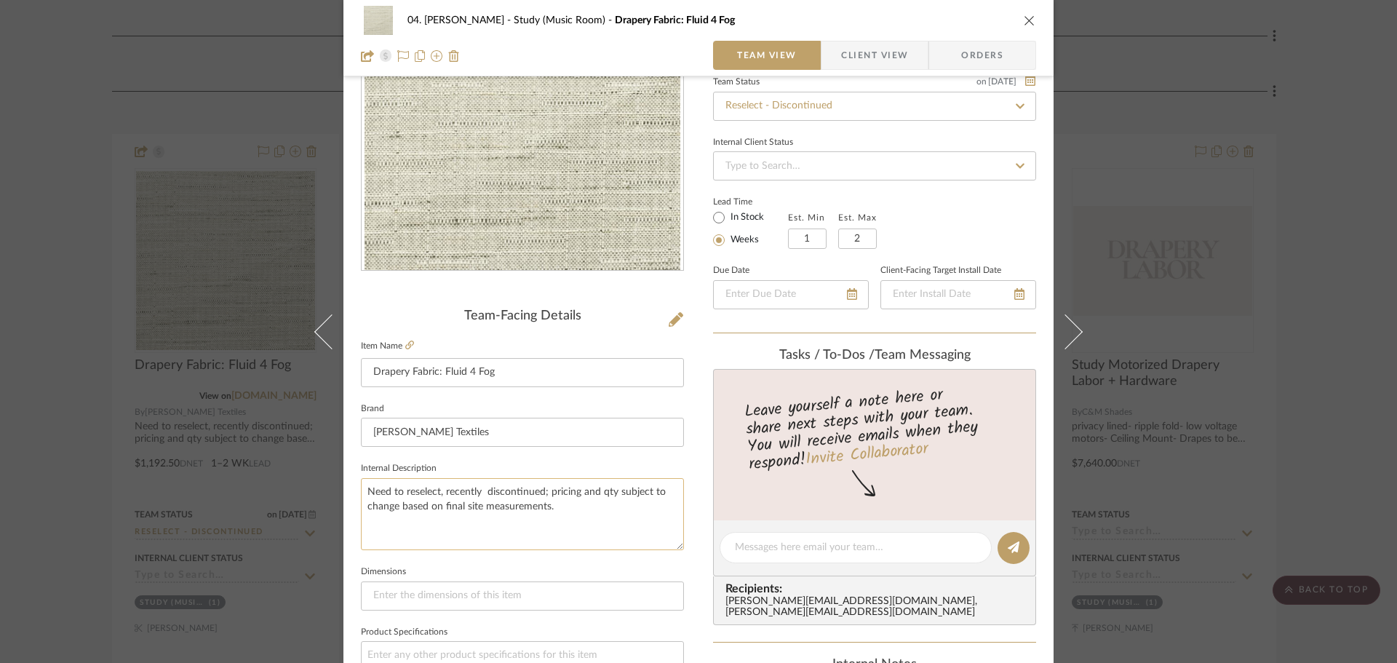
drag, startPoint x: 562, startPoint y: 520, endPoint x: 547, endPoint y: 493, distance: 31.0
click at [547, 493] on textarea "Need to reselect, recently discontinued; pricing and qty subject to change base…" at bounding box center [522, 514] width 323 height 72
type textarea "Need to reselect, recently discontinued; pricing and qty subject to change base…"
drag, startPoint x: 692, startPoint y: 498, endPoint x: 726, endPoint y: 493, distance: 33.8
click at [691, 498] on div "04. [PERSON_NAME] Study (Music Room) Drapery Fabric: Fluid 4 Fog Team View Clie…" at bounding box center [698, 537] width 710 height 1344
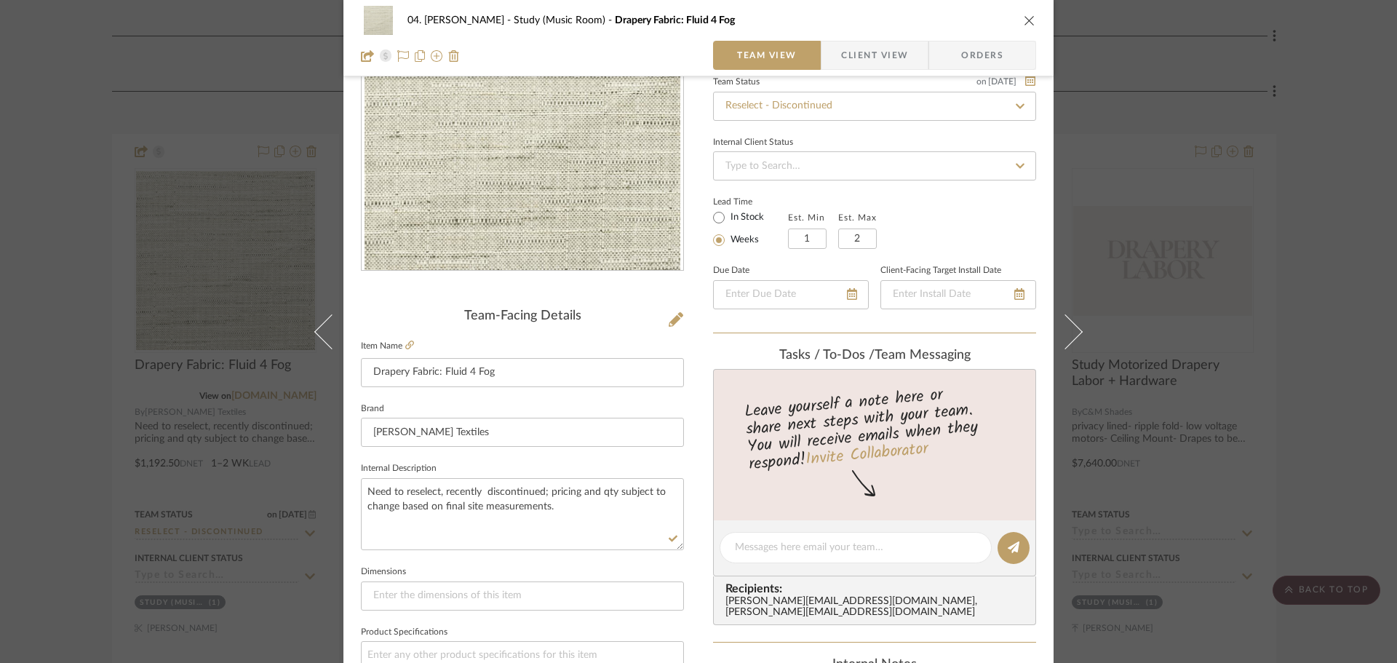
click at [1300, 458] on div "04. [PERSON_NAME] Study (Music Room) Drapery Fabric: Fluid 4 Fog Team View Clie…" at bounding box center [698, 331] width 1397 height 663
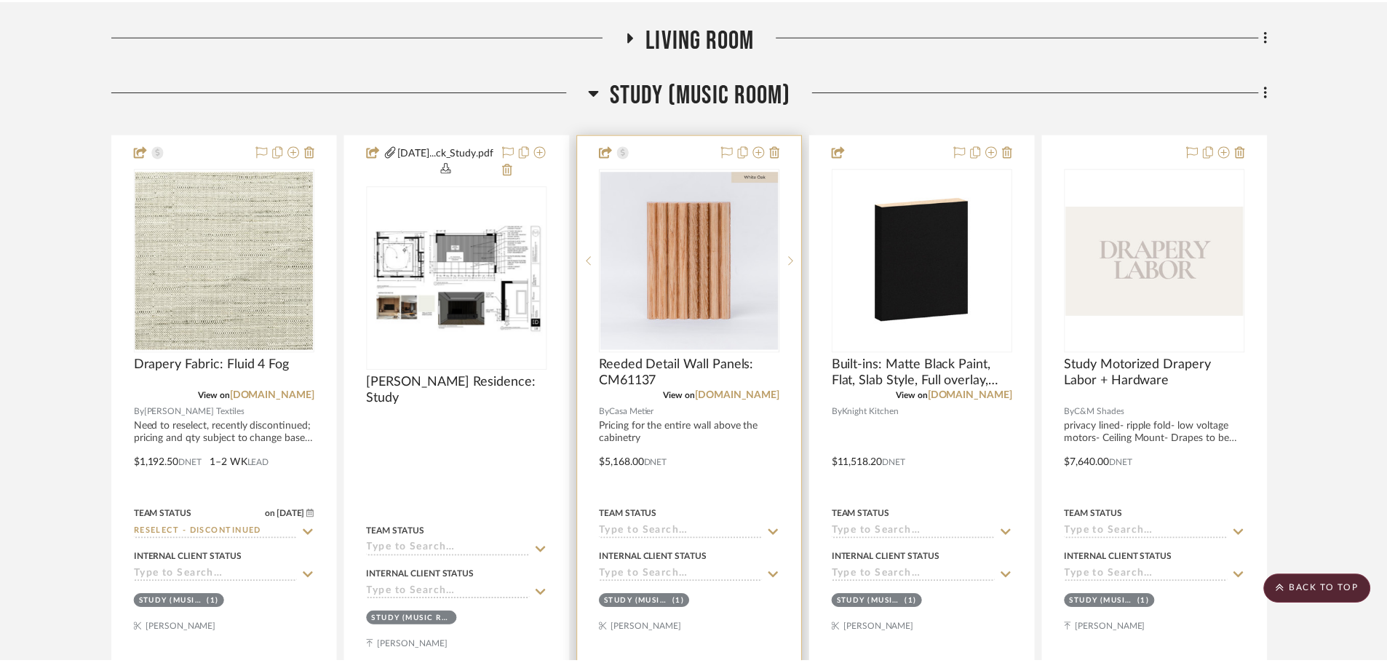
scroll to position [873, 0]
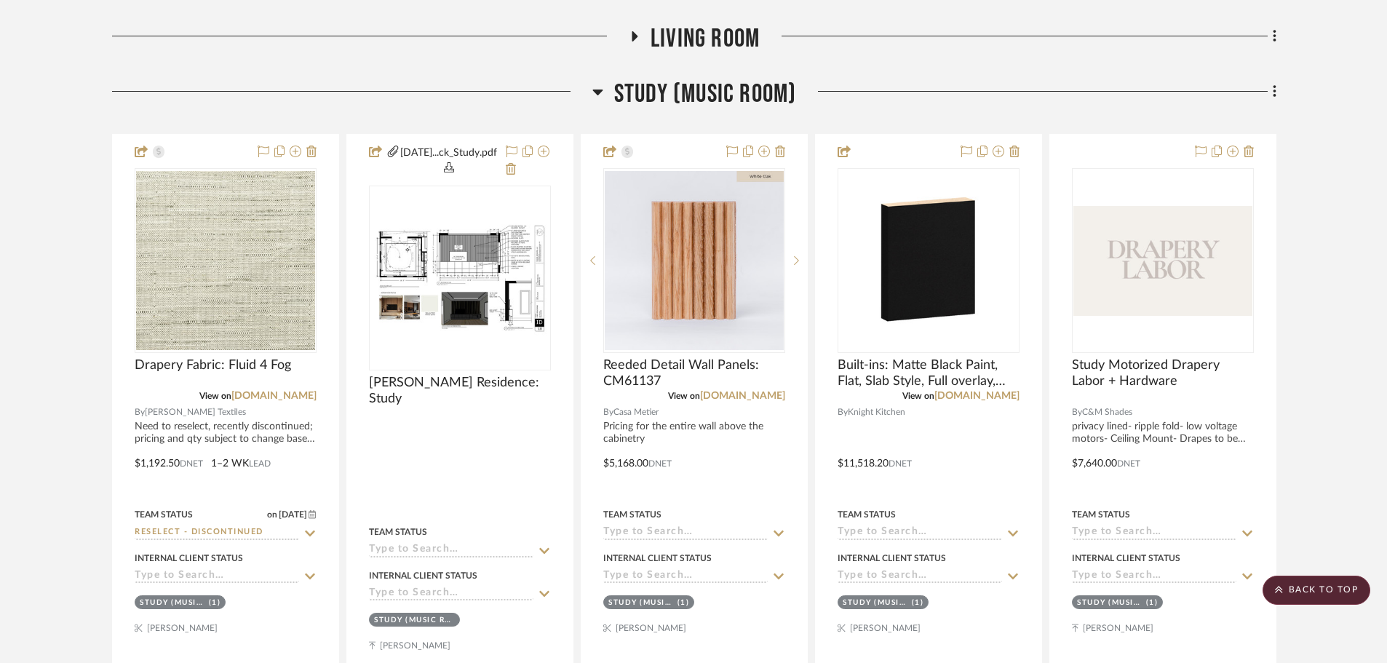
click at [652, 100] on span "Study (Music Room)" at bounding box center [705, 94] width 183 height 31
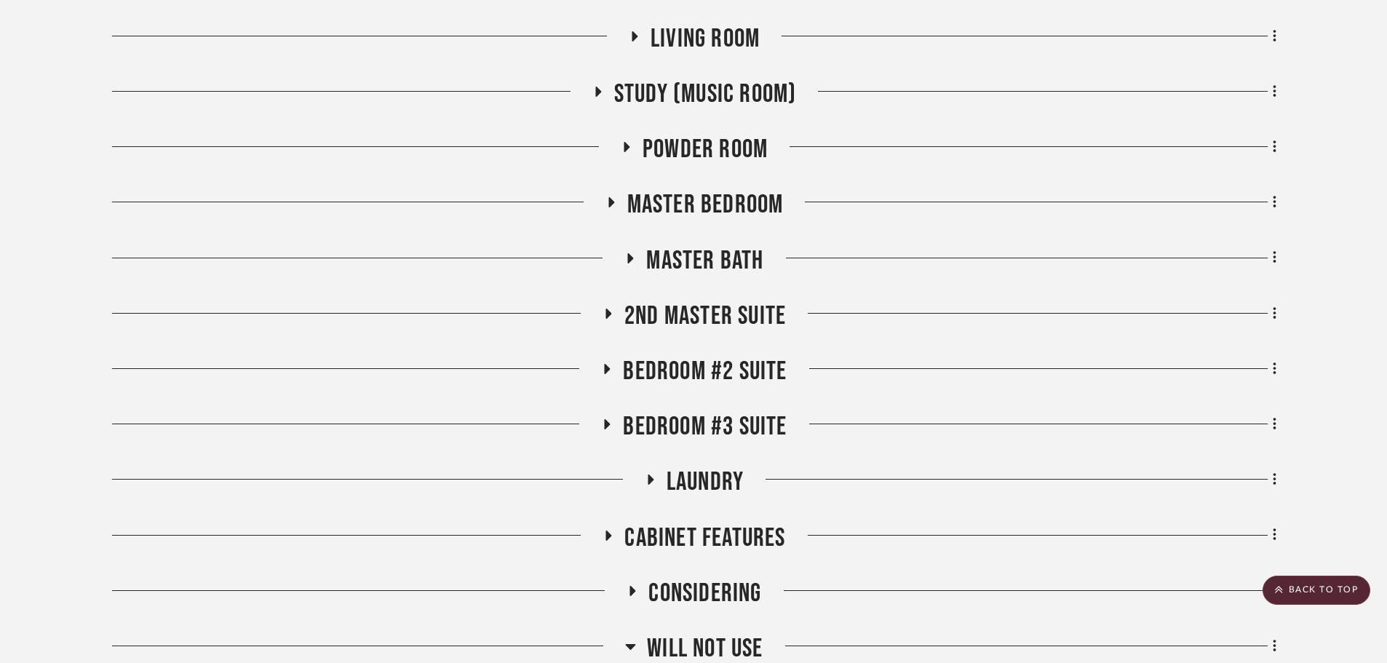
click at [672, 210] on span "Master Bedroom" at bounding box center [705, 204] width 156 height 31
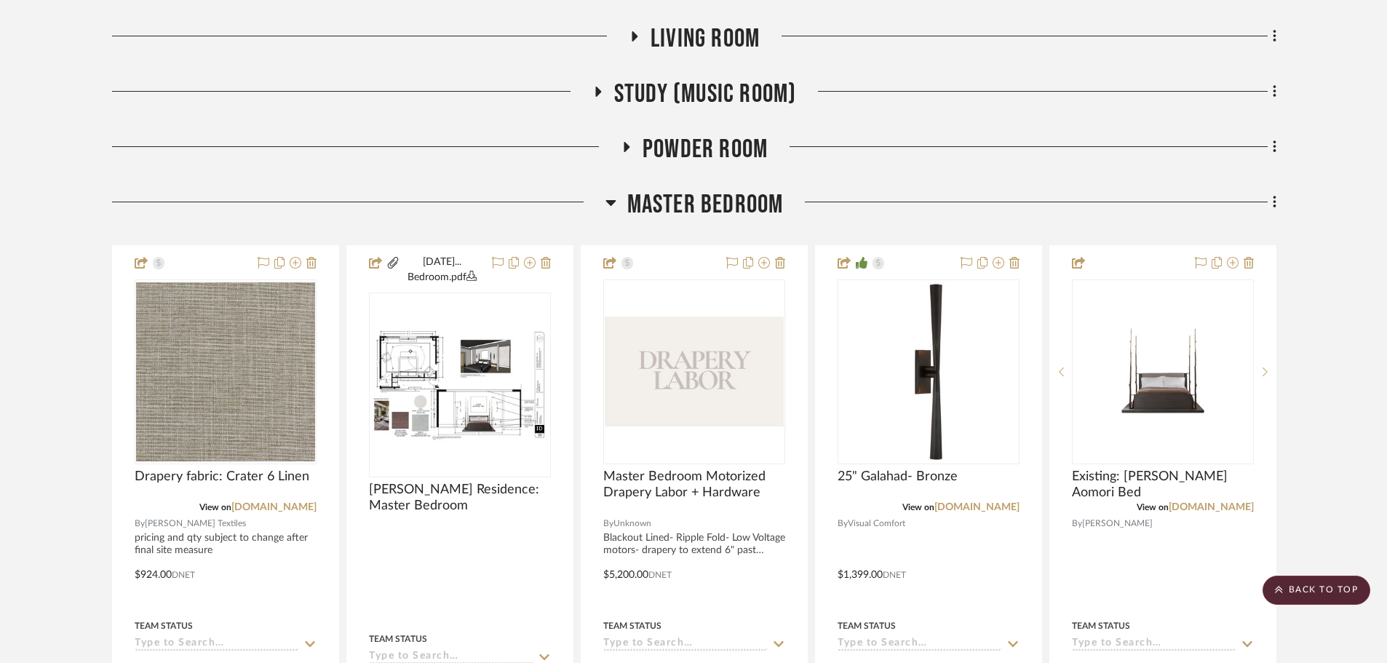
click at [672, 210] on span "Master Bedroom" at bounding box center [705, 204] width 156 height 31
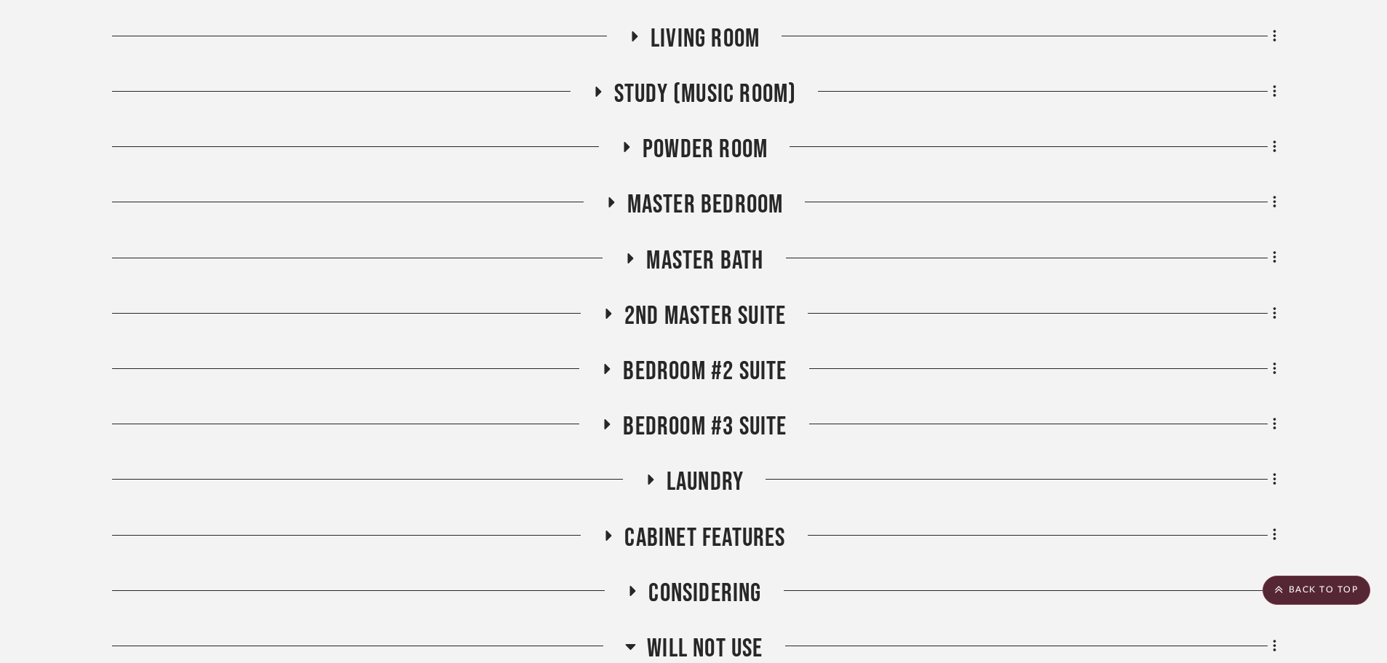
click at [670, 310] on span "2nd Master Suite" at bounding box center [705, 316] width 162 height 31
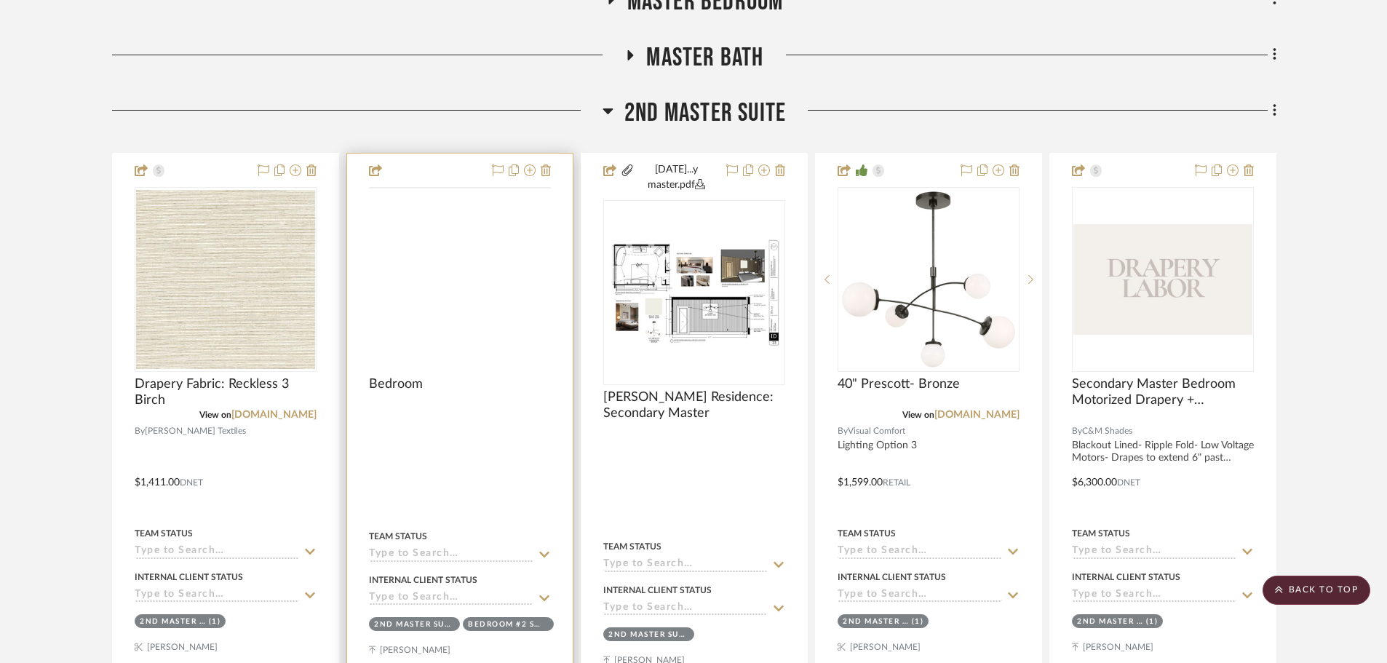
scroll to position [1092, 0]
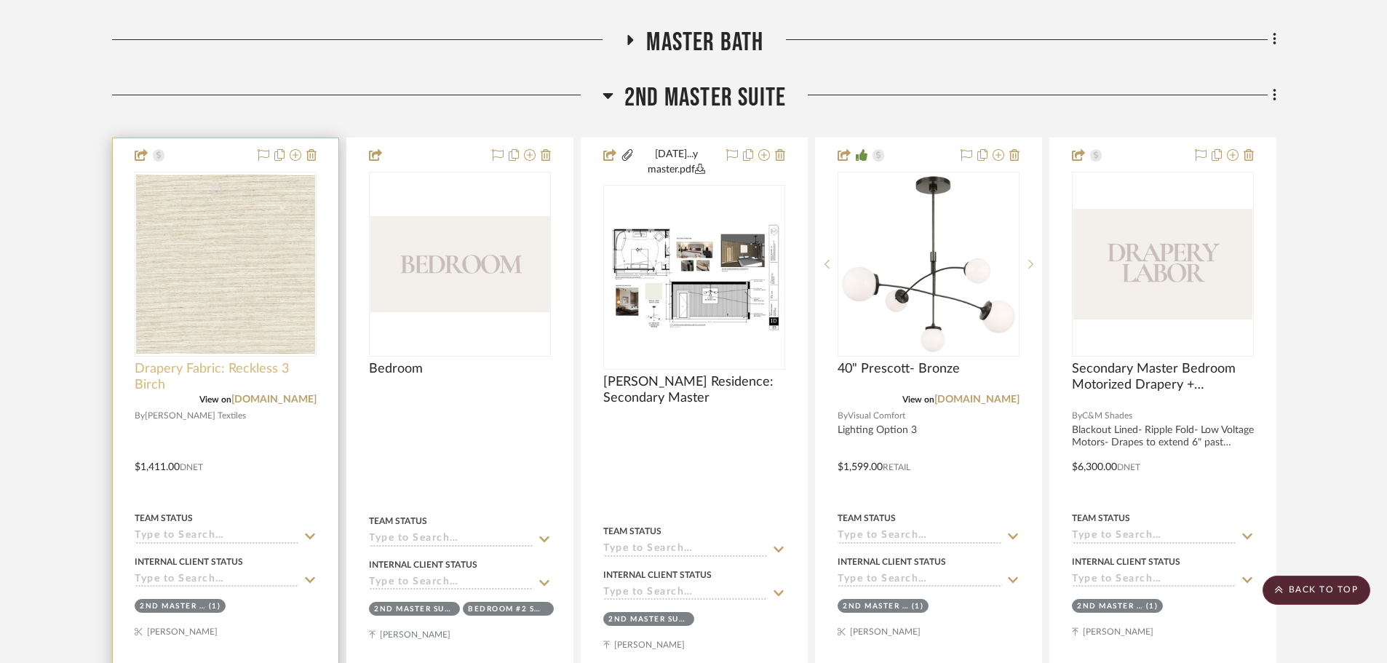
click at [199, 381] on span "Drapery Fabric: Reckless 3 Birch" at bounding box center [226, 377] width 182 height 32
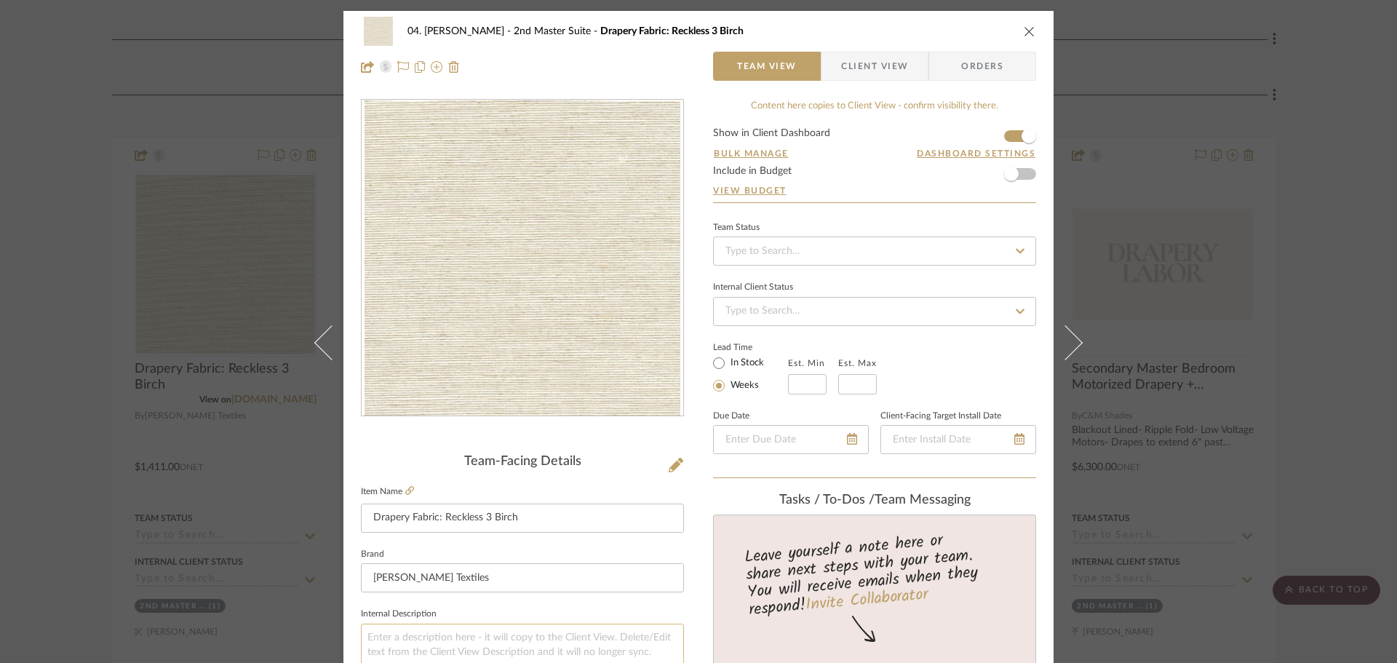
click at [455, 629] on textarea at bounding box center [522, 660] width 323 height 72
paste textarea "pricing and qty subject to change based on final site measurements."
type textarea "pricing and qty subject to change based on final site measurements."
click at [552, 610] on fieldset "Internal Description pricing and qty subject to change based on final site meas…" at bounding box center [522, 650] width 323 height 92
click at [1303, 421] on div "04. [PERSON_NAME] 2nd Master Suite Drapery Fabric: Reckless 3 Birch Team View C…" at bounding box center [698, 331] width 1397 height 663
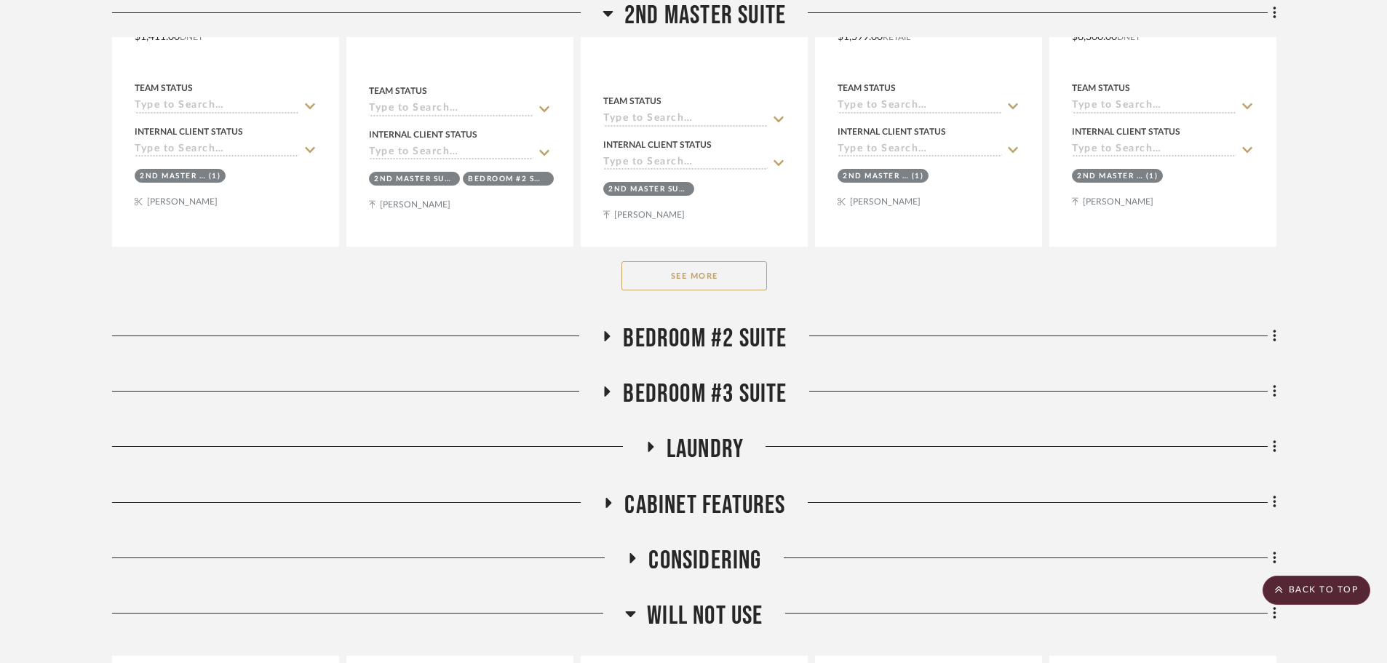
scroll to position [1674, 0]
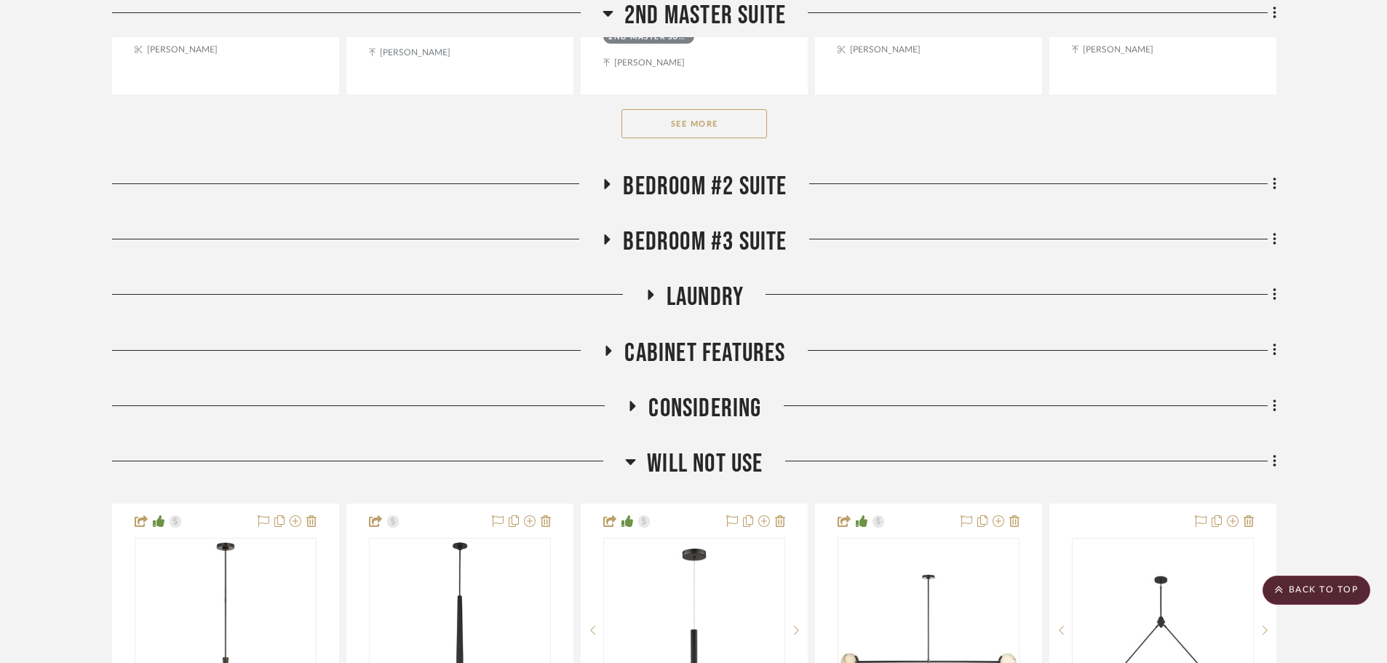
click at [729, 175] on span "Bedroom #2 Suite" at bounding box center [705, 186] width 164 height 31
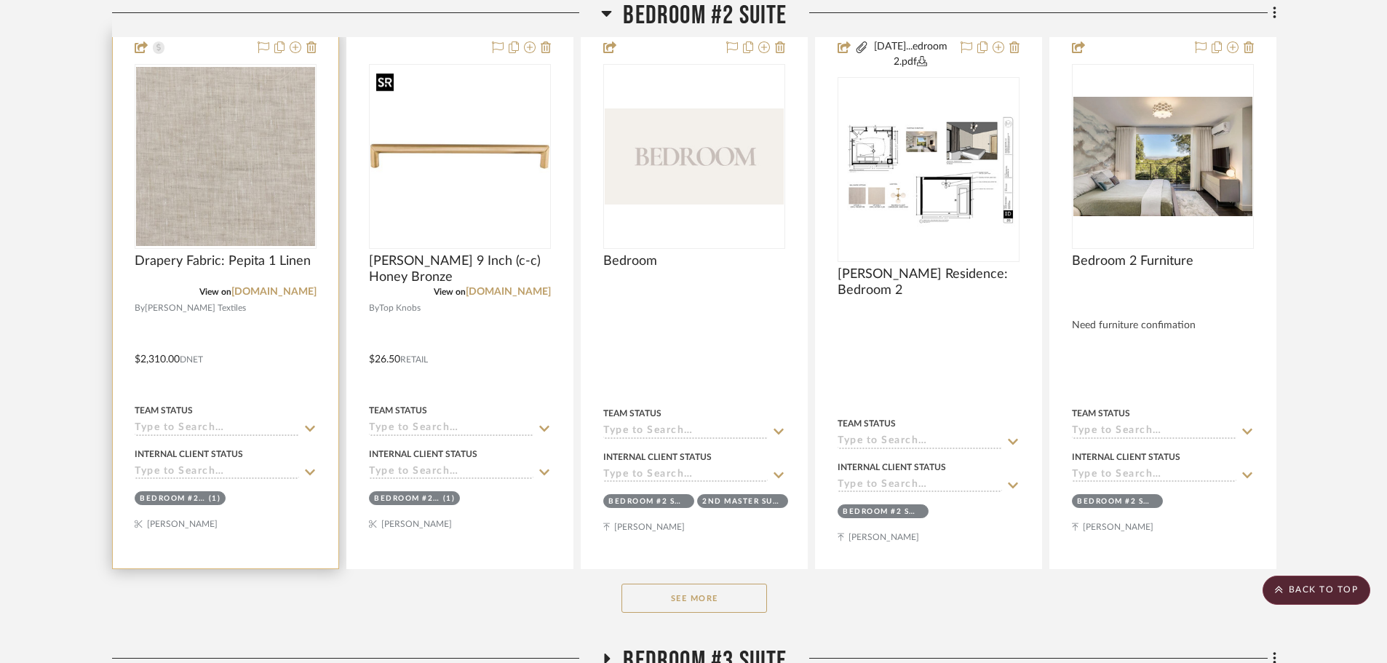
scroll to position [1965, 0]
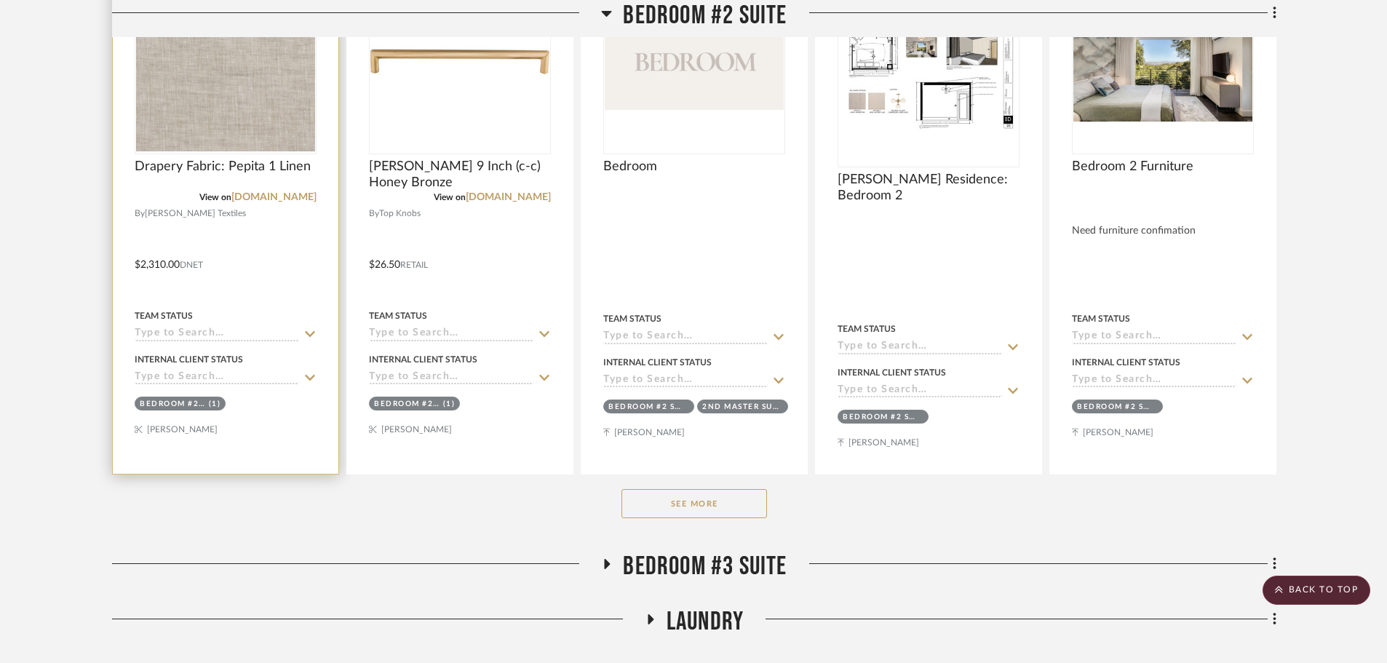
click at [0, 0] on img at bounding box center [0, 0] width 0 height 0
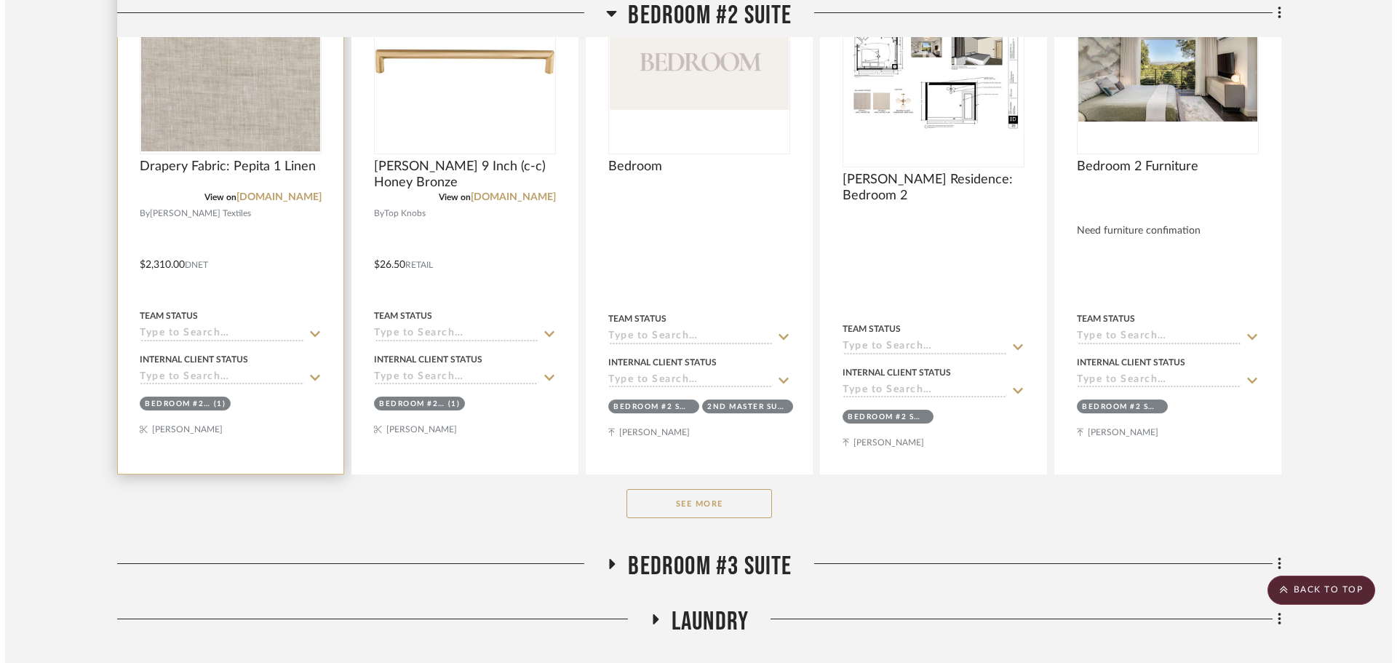
scroll to position [0, 0]
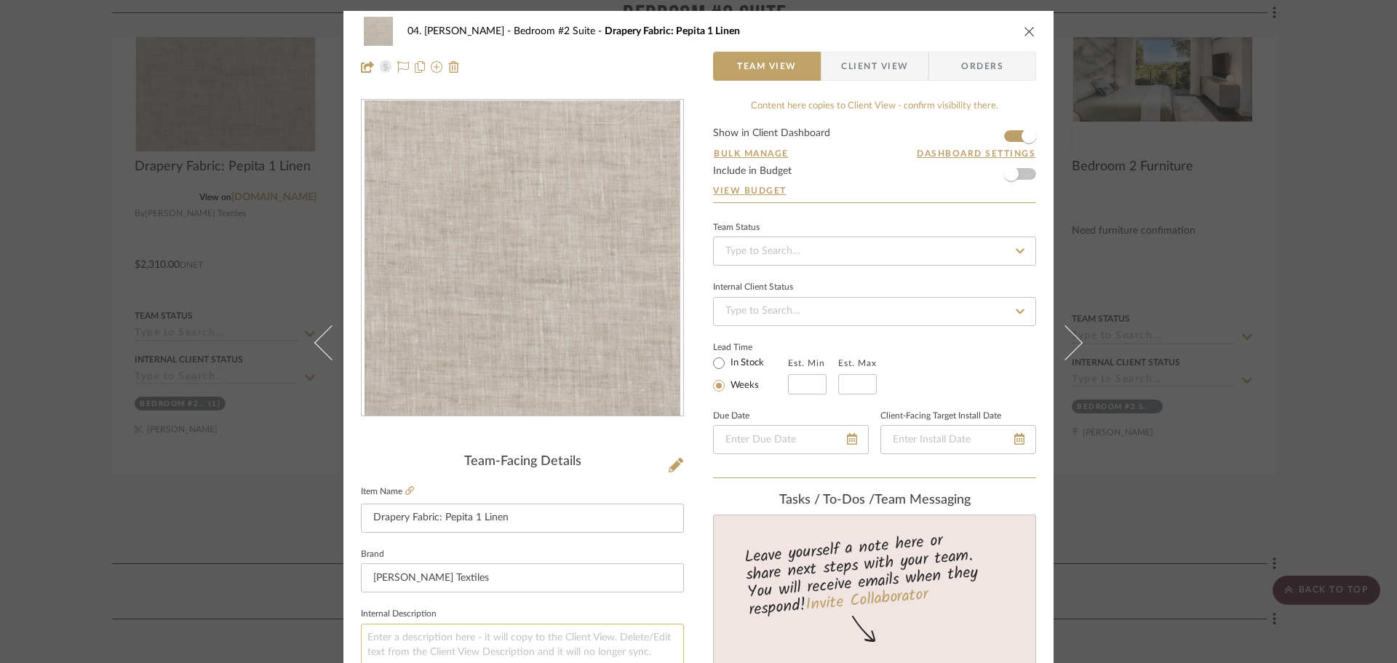
click at [437, 636] on textarea at bounding box center [522, 660] width 323 height 72
paste textarea "pricing and qty subject to change based on final site measurements."
type textarea "pricing and qty subject to change based on final site measurements."
click at [672, 619] on fieldset "Internal Description pricing and qty subject to change based on final site meas…" at bounding box center [522, 650] width 323 height 92
click at [1338, 411] on div "04. [PERSON_NAME] Bedroom #2 Suite Drapery Fabric: Pepita 1 Linen Team View Cli…" at bounding box center [698, 331] width 1397 height 663
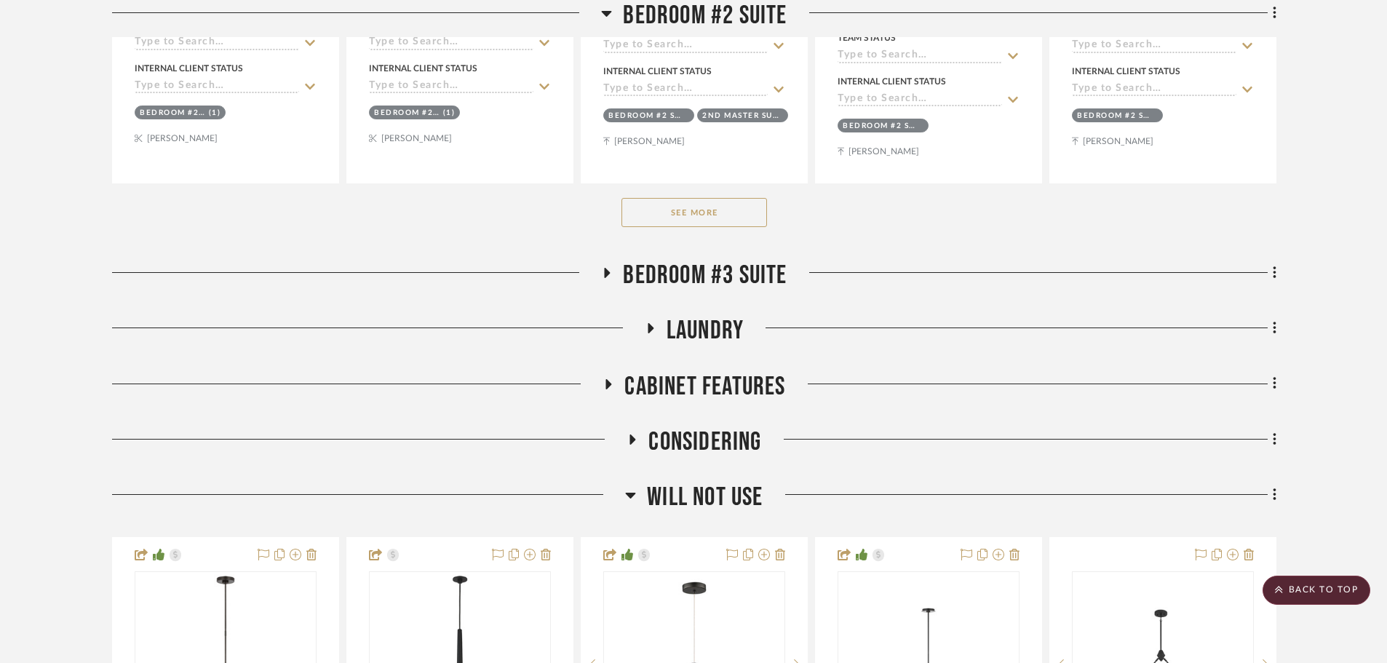
click at [688, 269] on span "Bedroom #3 Suite" at bounding box center [705, 275] width 164 height 31
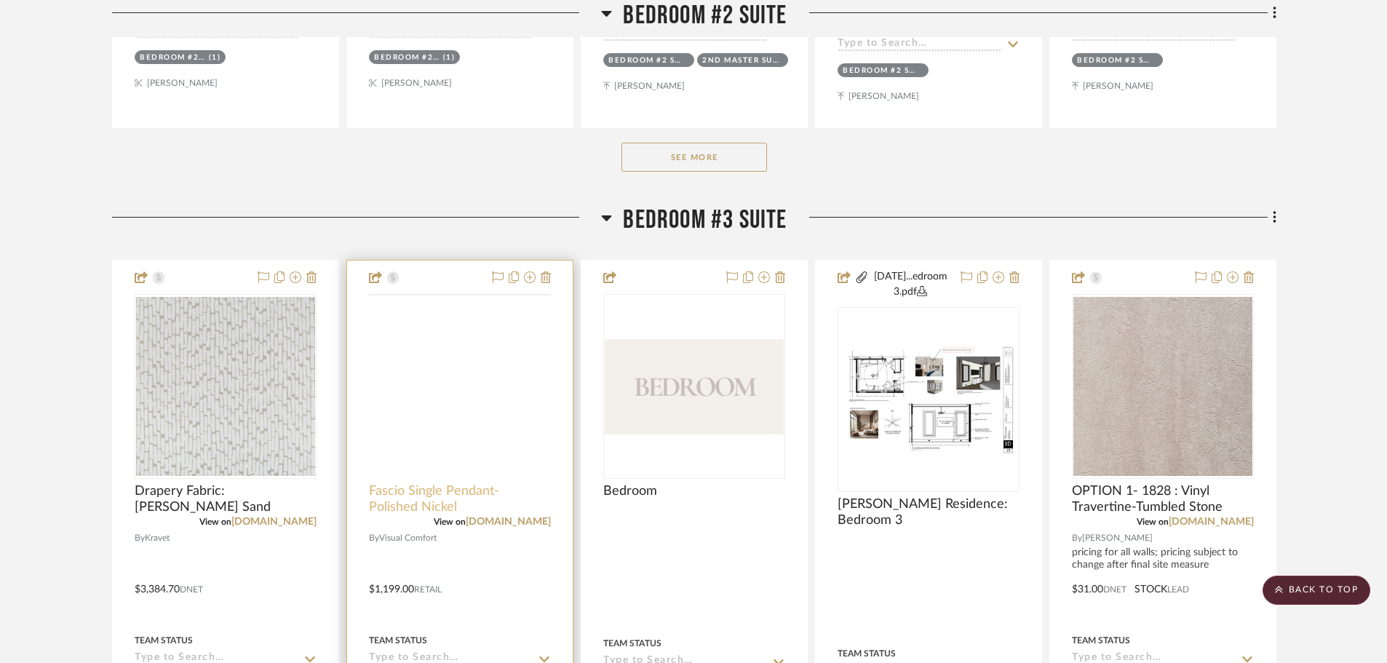
scroll to position [2547, 0]
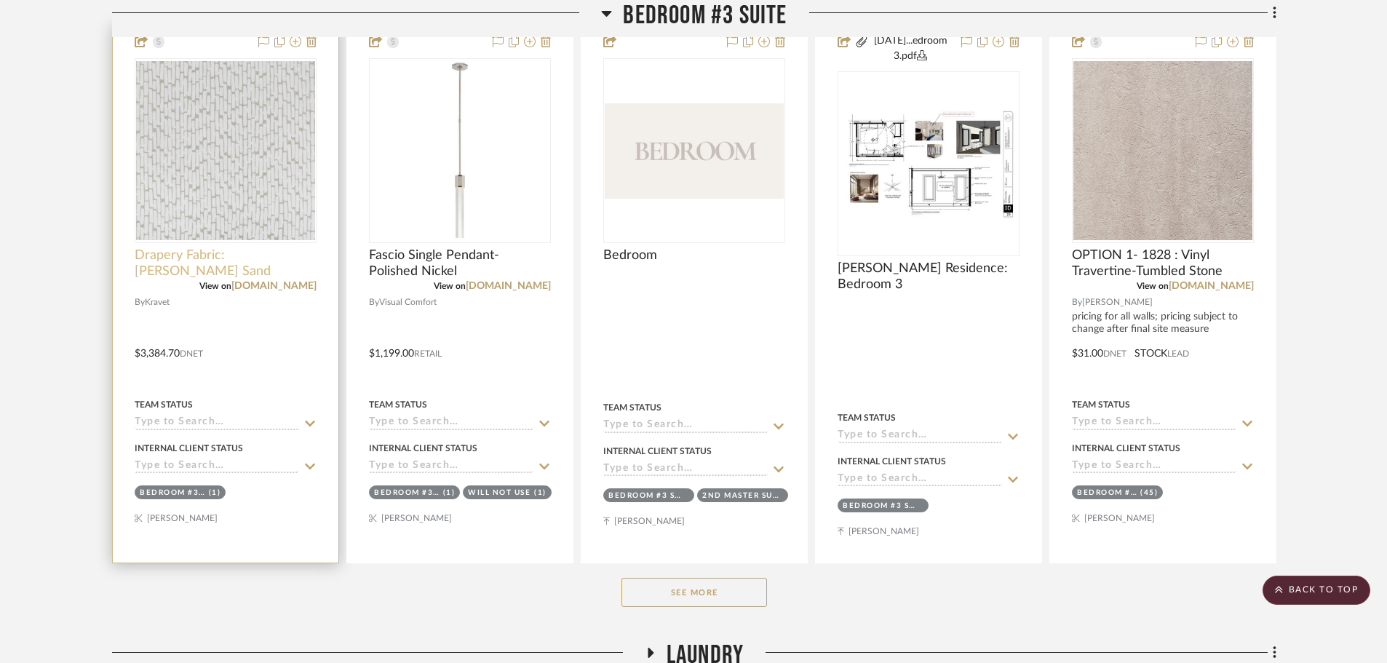
click at [243, 253] on span "Drapery Fabric: [PERSON_NAME] Sand" at bounding box center [226, 263] width 182 height 32
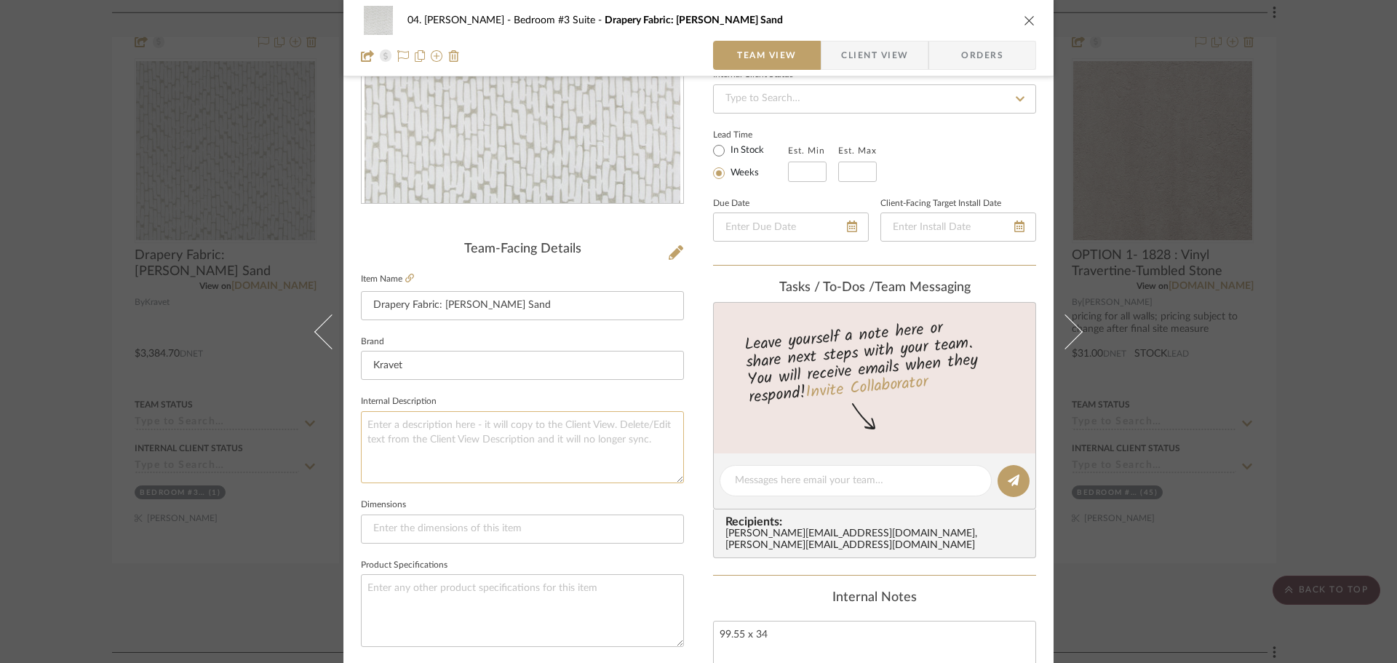
scroll to position [218, 0]
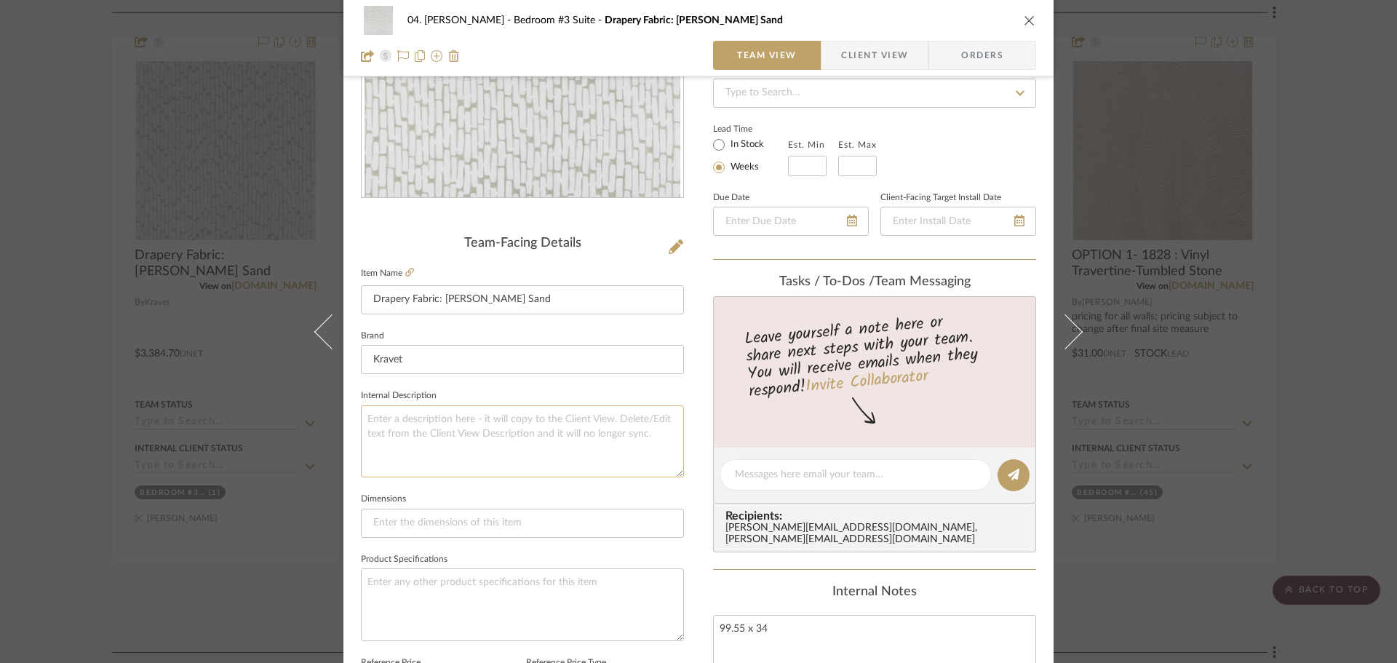
click at [479, 434] on textarea at bounding box center [522, 441] width 323 height 72
paste textarea "pricing and qty subject to change based on final site measurements."
type textarea "pricing and qty subject to change based on final site measurements."
click at [473, 480] on sr-form-field "Internal Description pricing and qty subject to change based on final site meas…" at bounding box center [522, 437] width 323 height 103
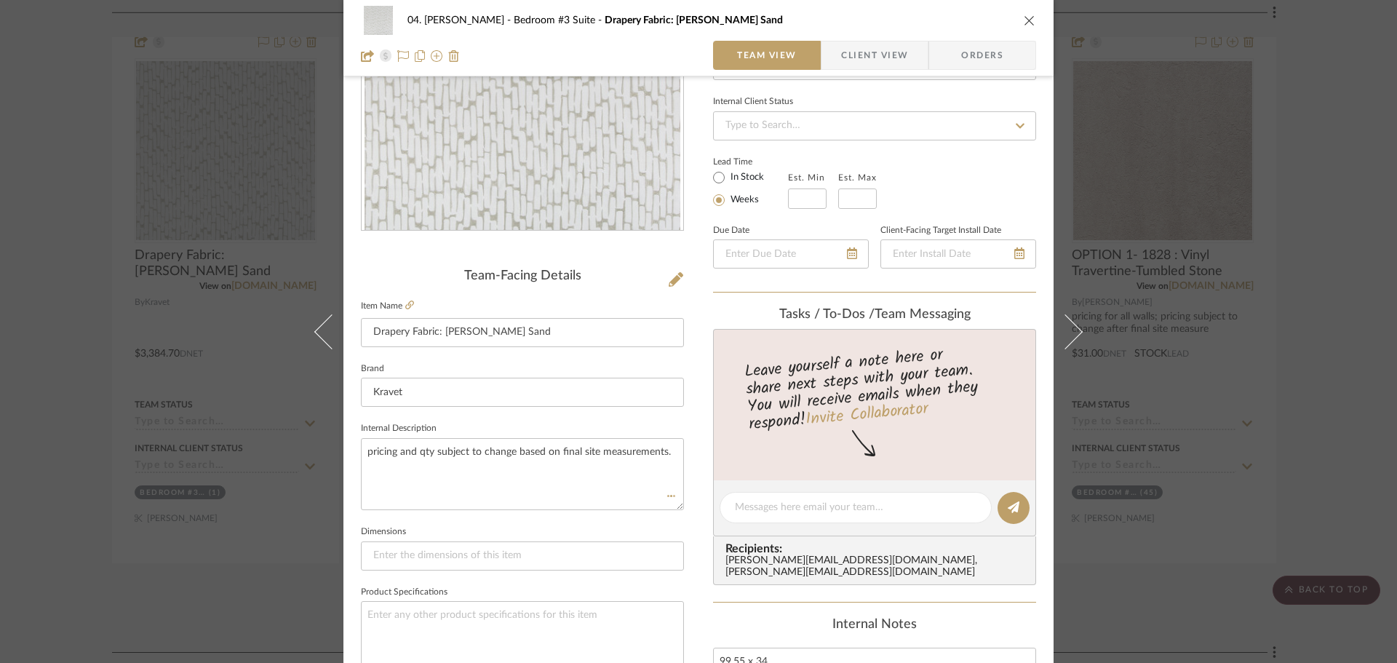
scroll to position [0, 0]
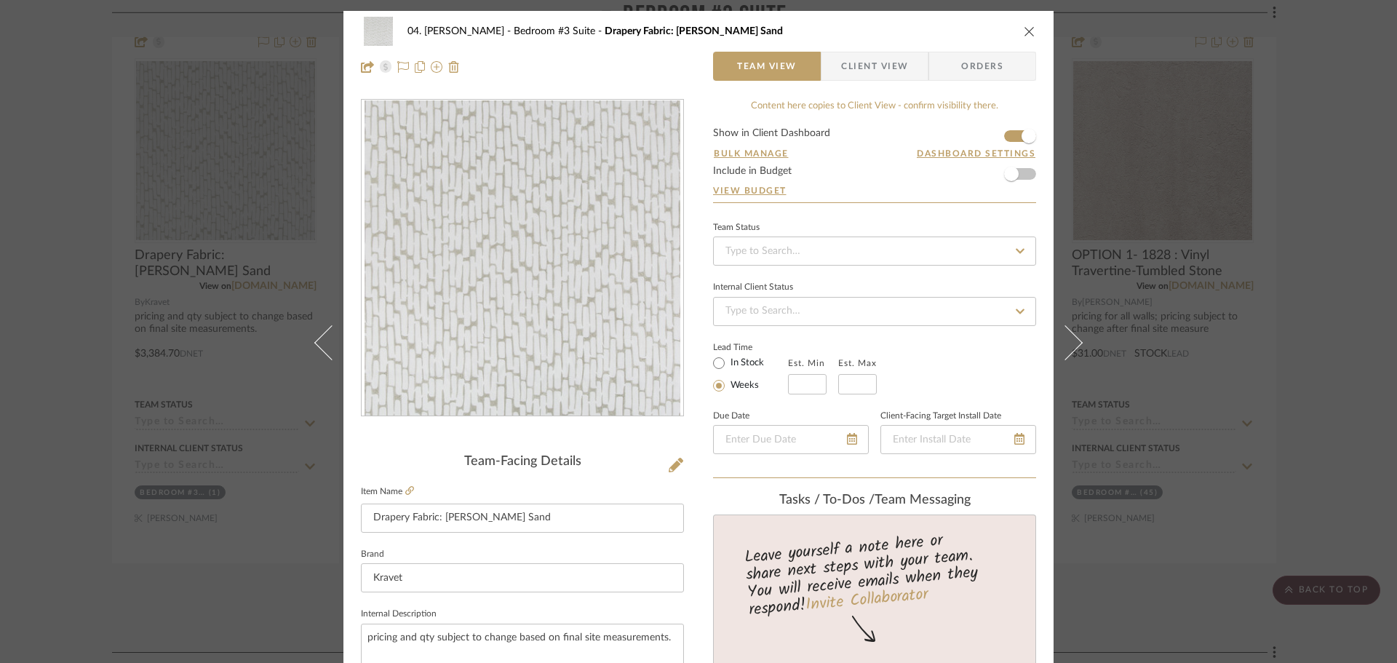
click at [1314, 419] on div "04. [PERSON_NAME] Bedroom #3 Suite Drapery Fabric: [PERSON_NAME] Sand Team View…" at bounding box center [698, 331] width 1397 height 663
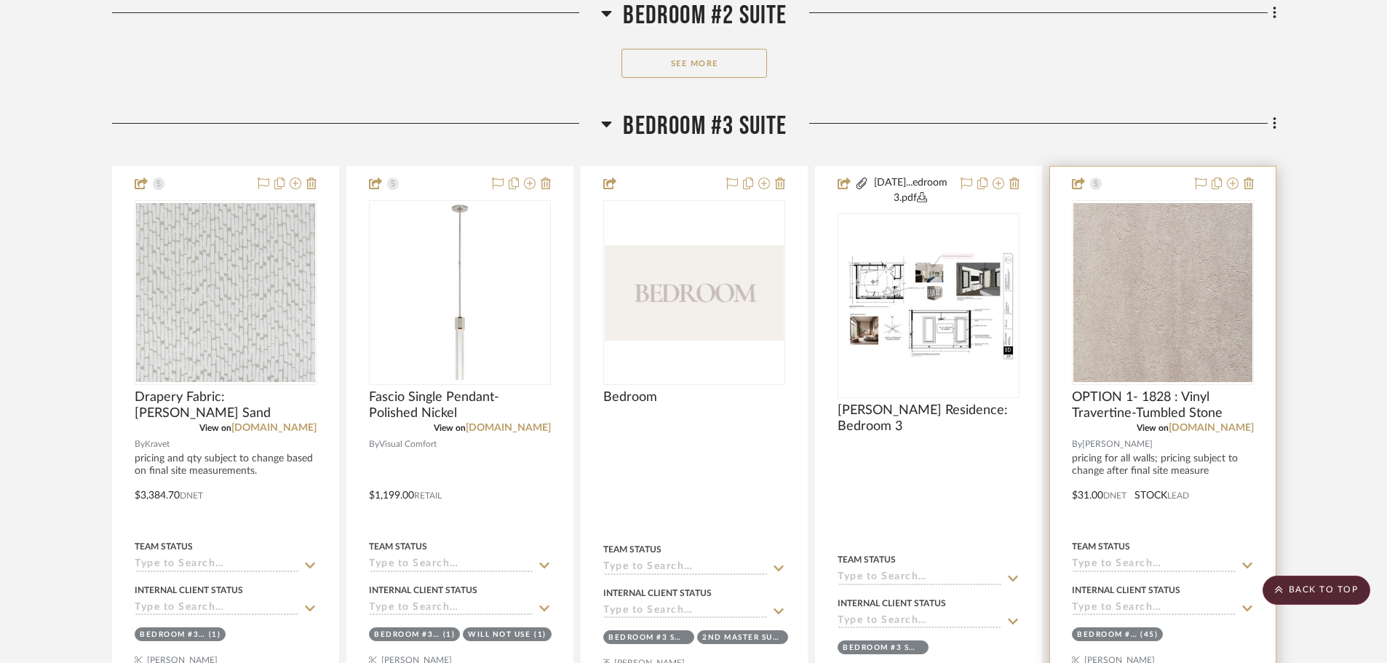
scroll to position [2329, 0]
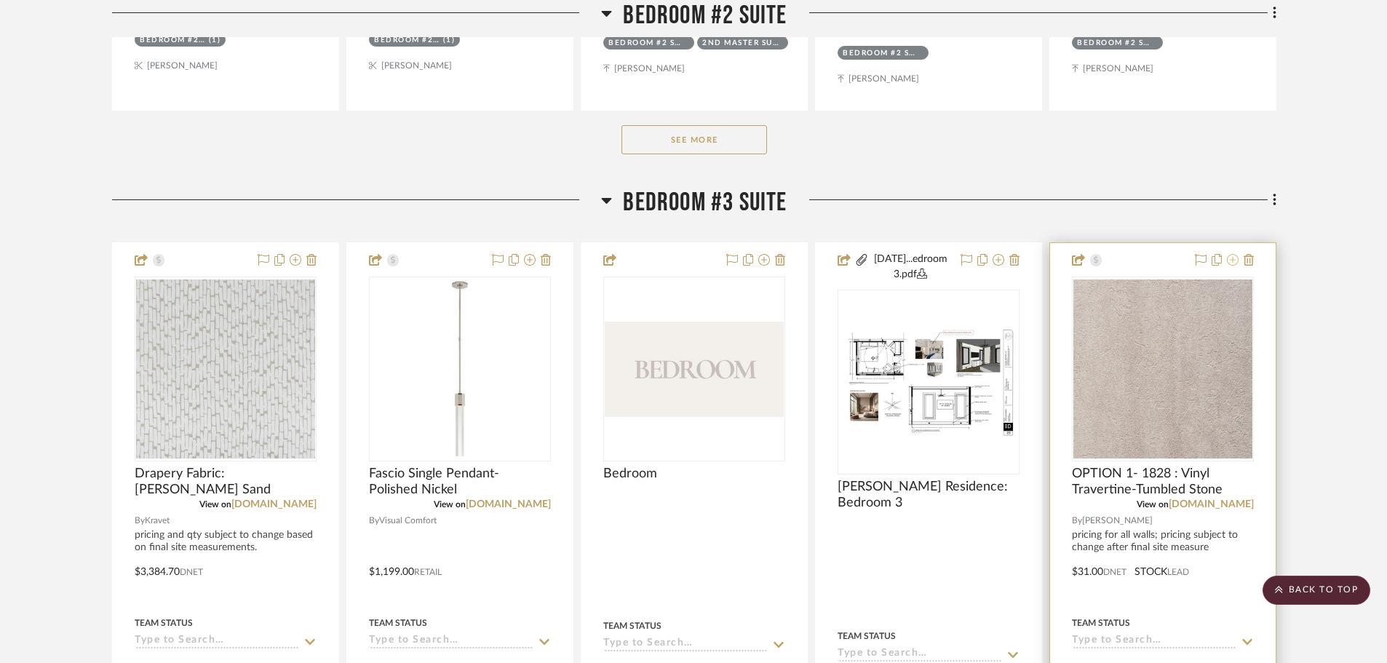
click at [1229, 258] on icon at bounding box center [1233, 260] width 12 height 12
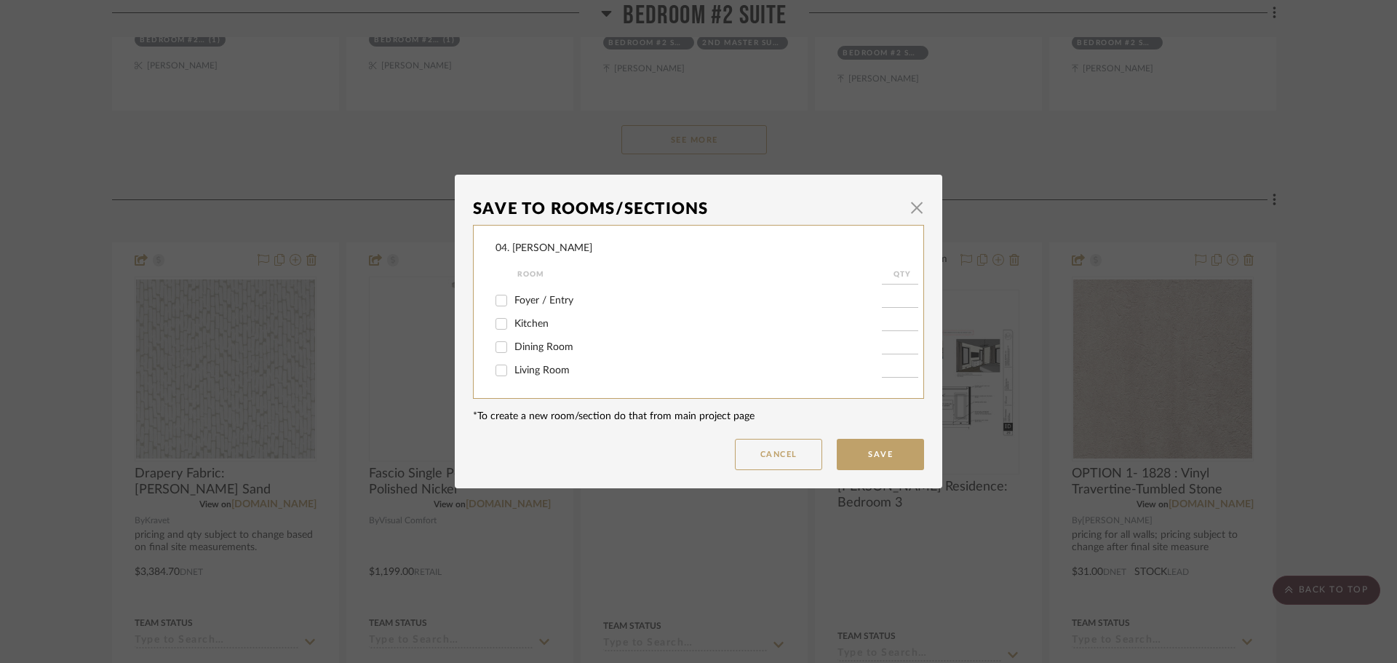
scroll to position [218, 0]
click at [513, 333] on div "Bedroom #3 Suite" at bounding box center [689, 326] width 386 height 23
click at [496, 348] on input "Bedroom #3 Suite" at bounding box center [501, 351] width 23 height 23
checkbox input "false"
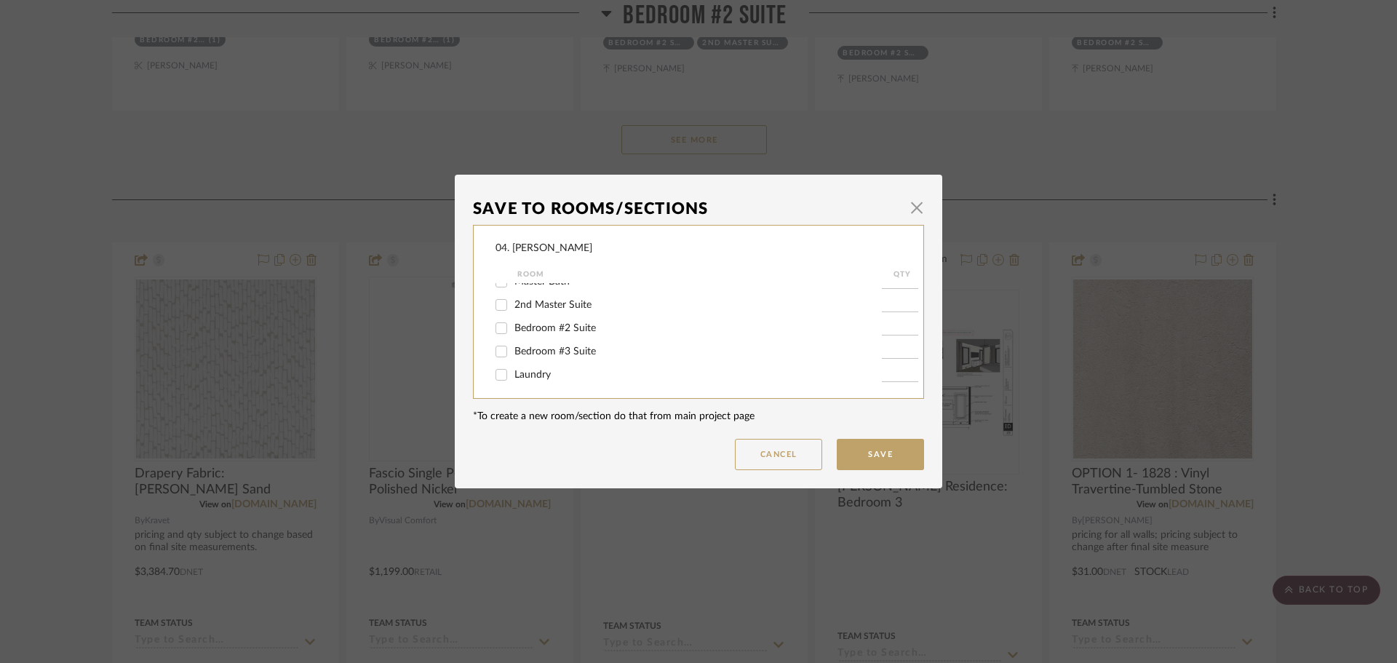
scroll to position [412, 0]
click at [517, 370] on span "Will NOT Use" at bounding box center [545, 372] width 62 height 10
click at [513, 370] on input "Will NOT Use" at bounding box center [501, 371] width 23 height 23
checkbox input "true"
type input "1"
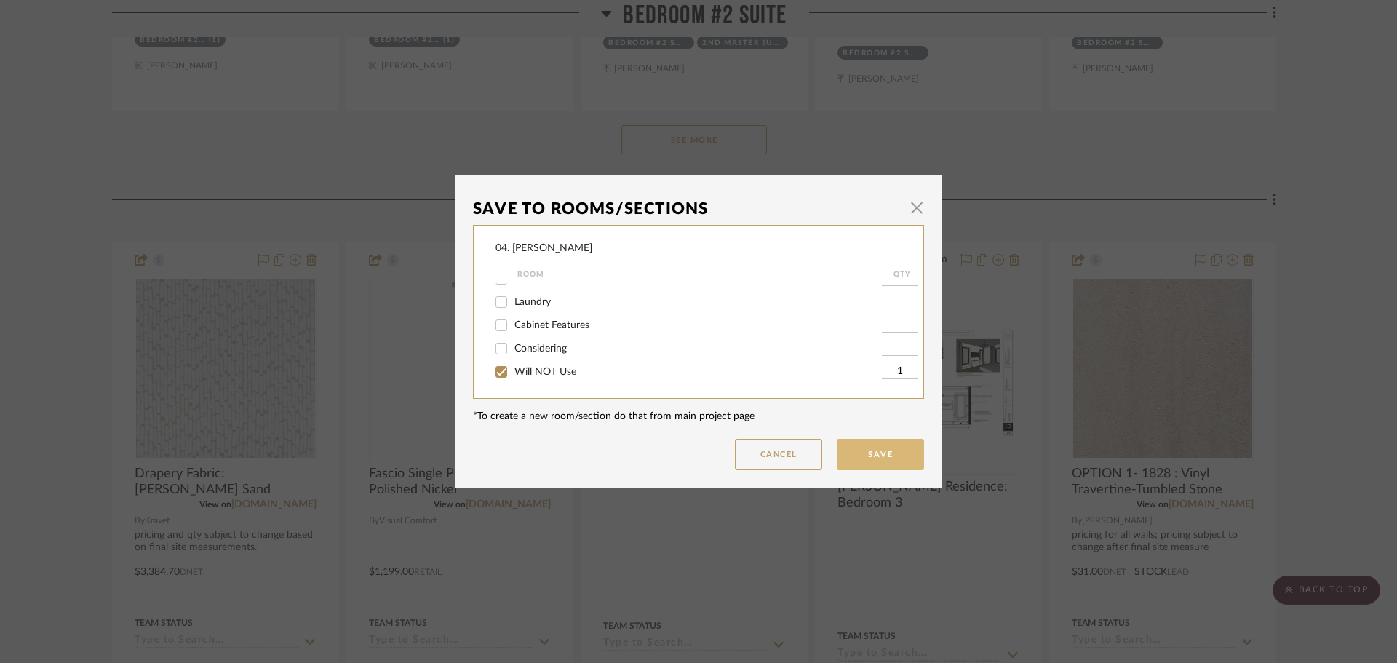
click at [862, 458] on button "Save" at bounding box center [880, 454] width 87 height 31
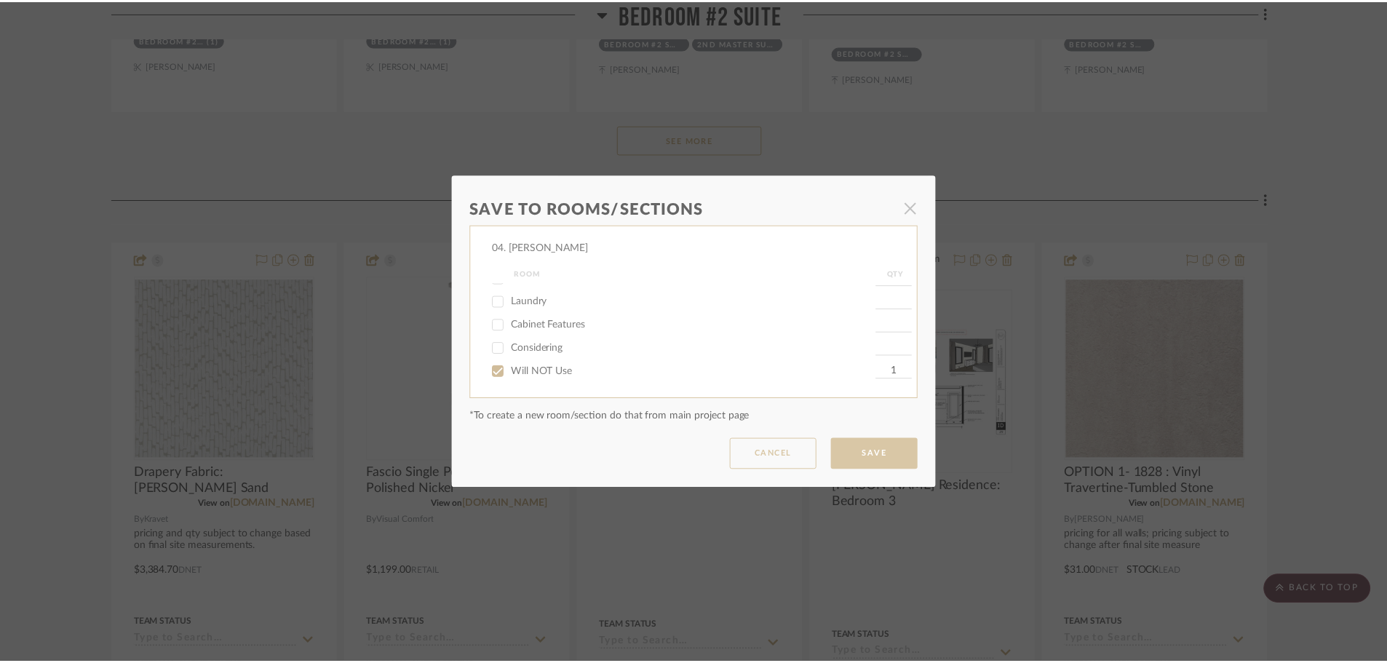
scroll to position [2329, 0]
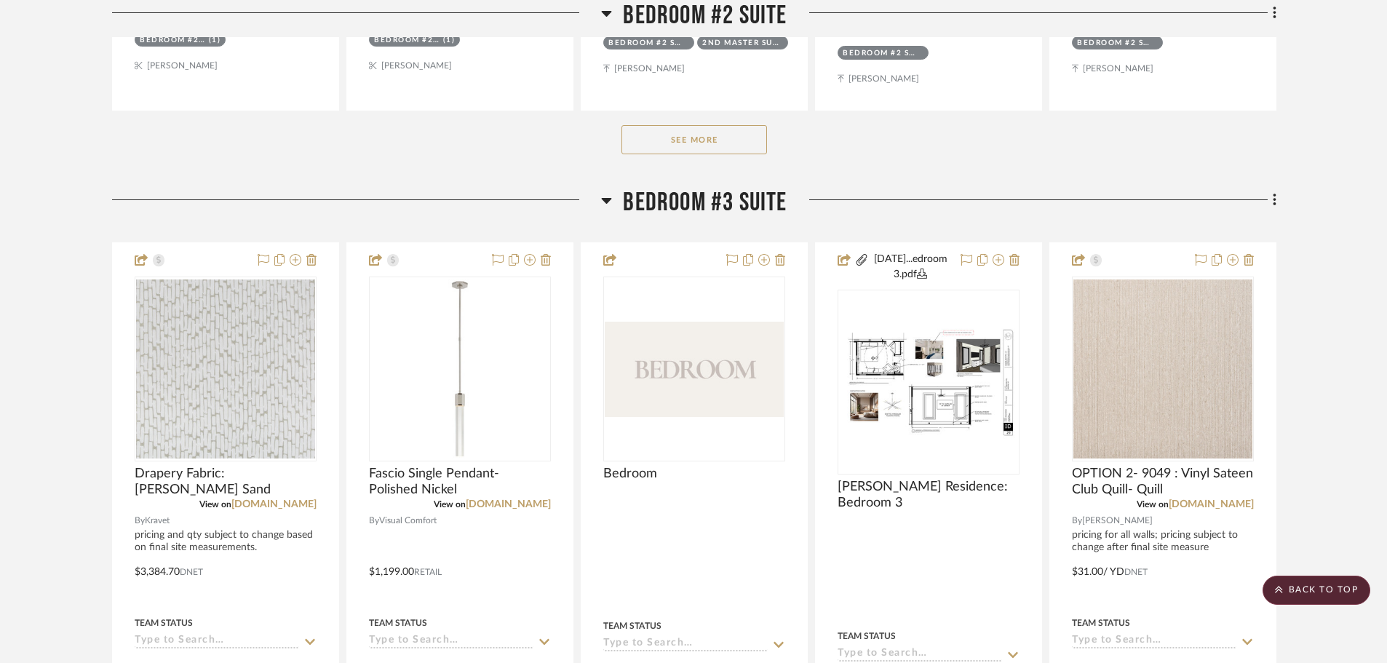
click at [724, 212] on span "Bedroom #3 Suite" at bounding box center [705, 202] width 164 height 31
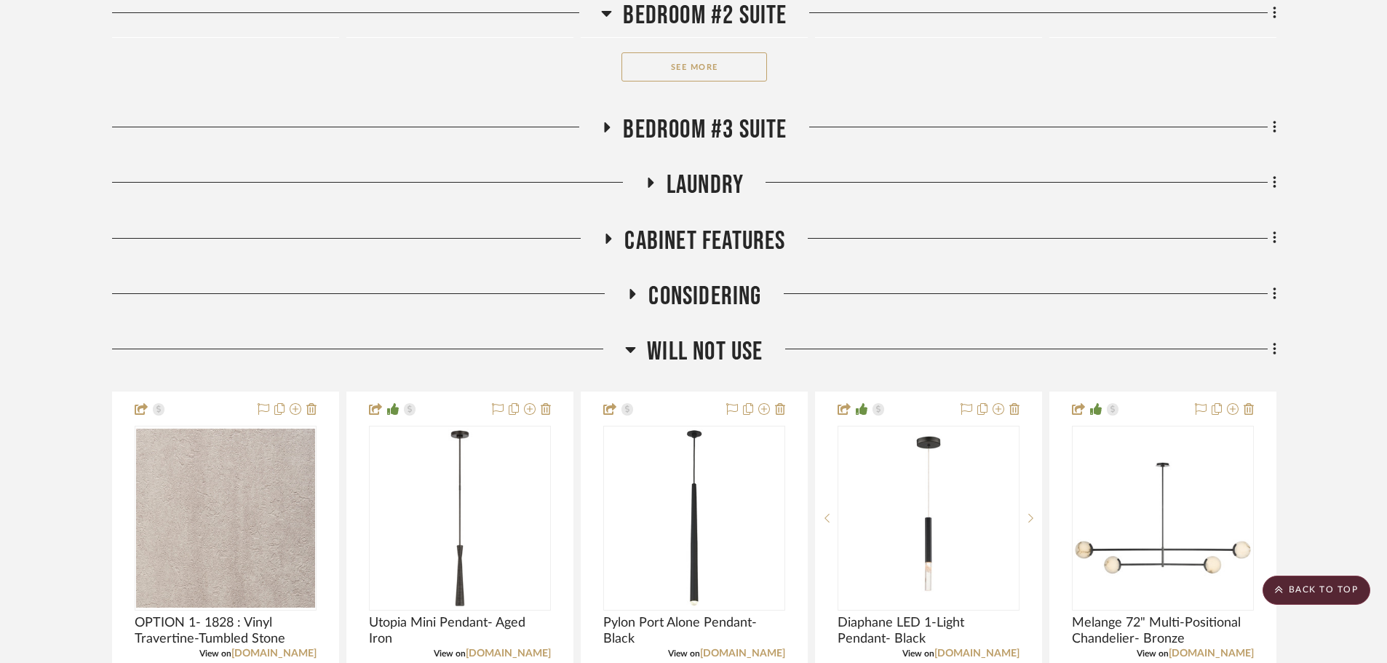
click at [703, 343] on span "Will NOT Use" at bounding box center [705, 351] width 116 height 31
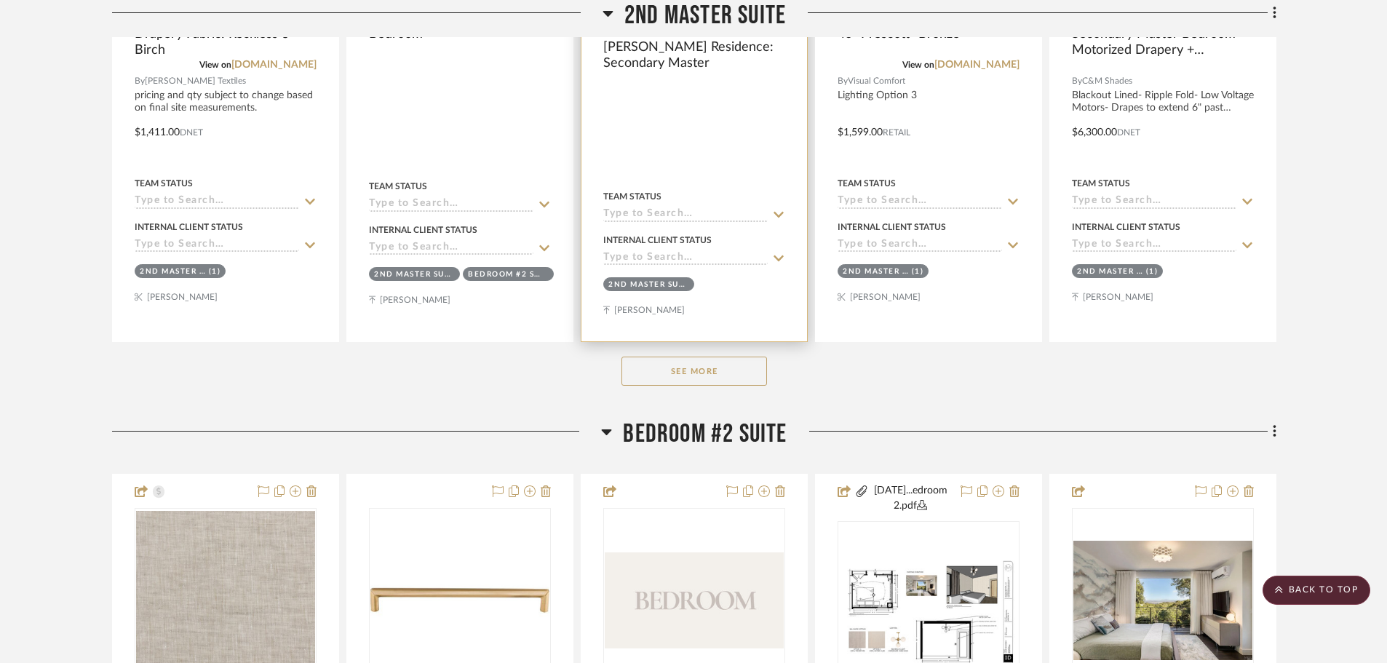
scroll to position [1356, 0]
